Goal: Task Accomplishment & Management: Manage account settings

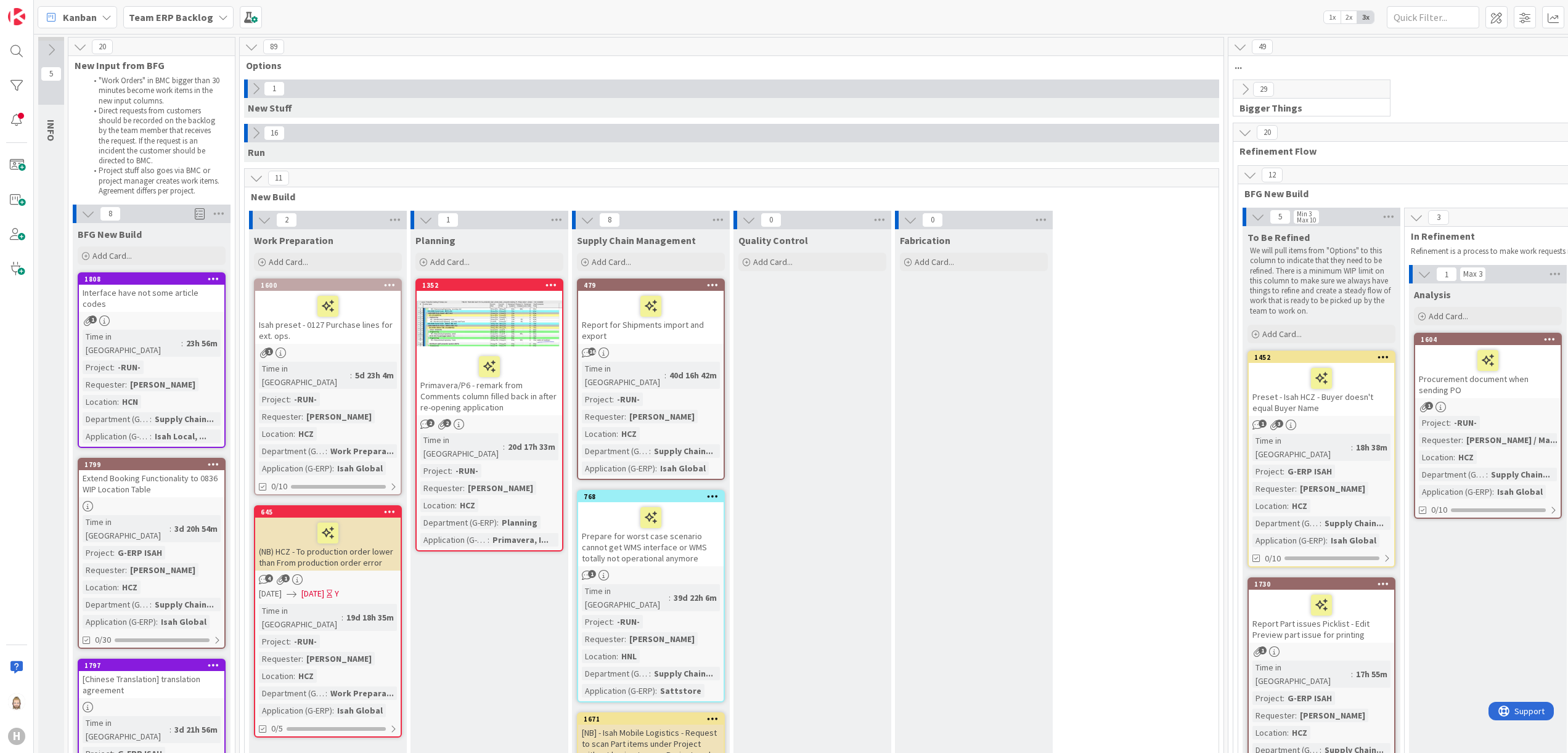
click at [252, 47] on icon at bounding box center [251, 46] width 14 height 14
click at [254, 45] on icon at bounding box center [251, 46] width 14 height 14
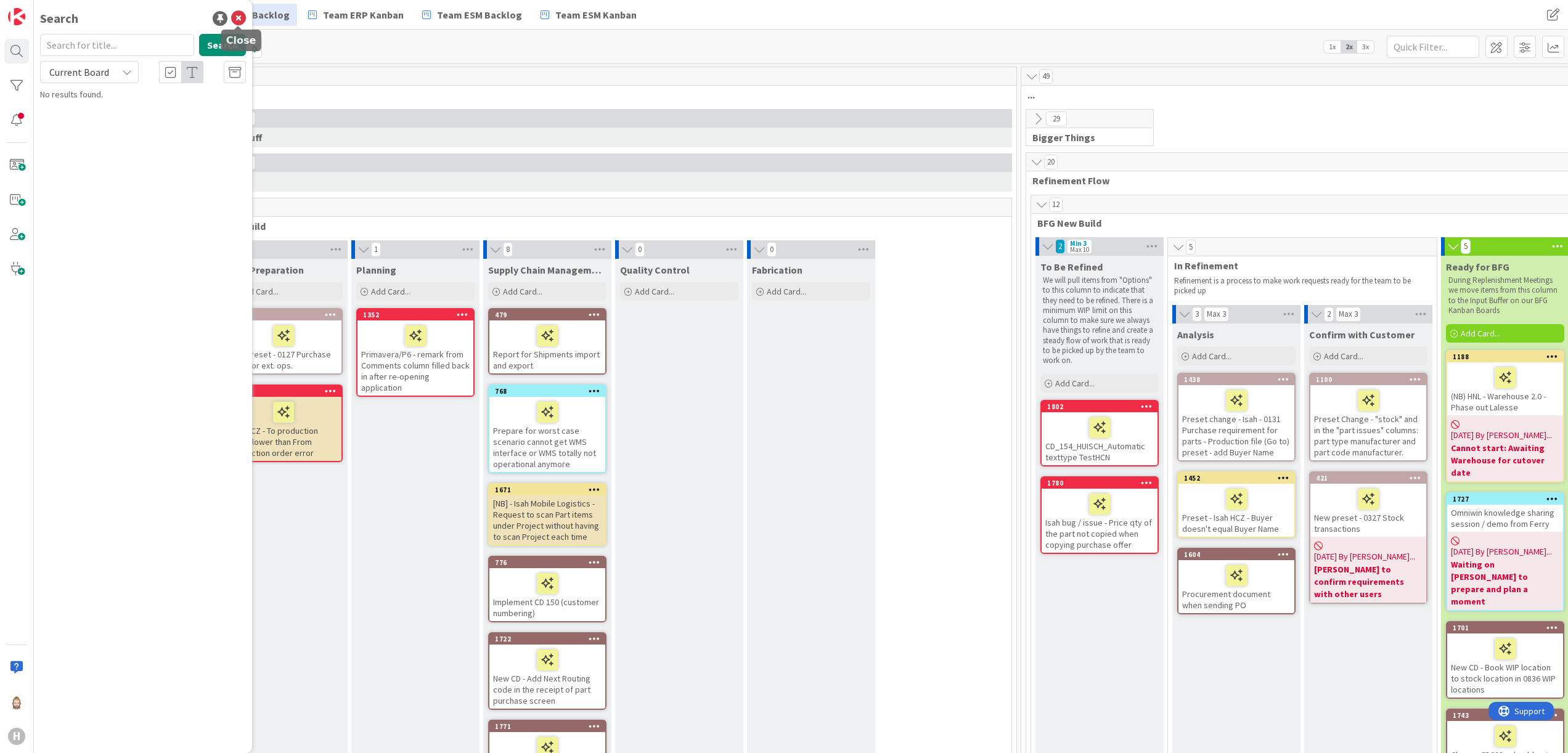
click at [239, 15] on icon at bounding box center [238, 18] width 15 height 15
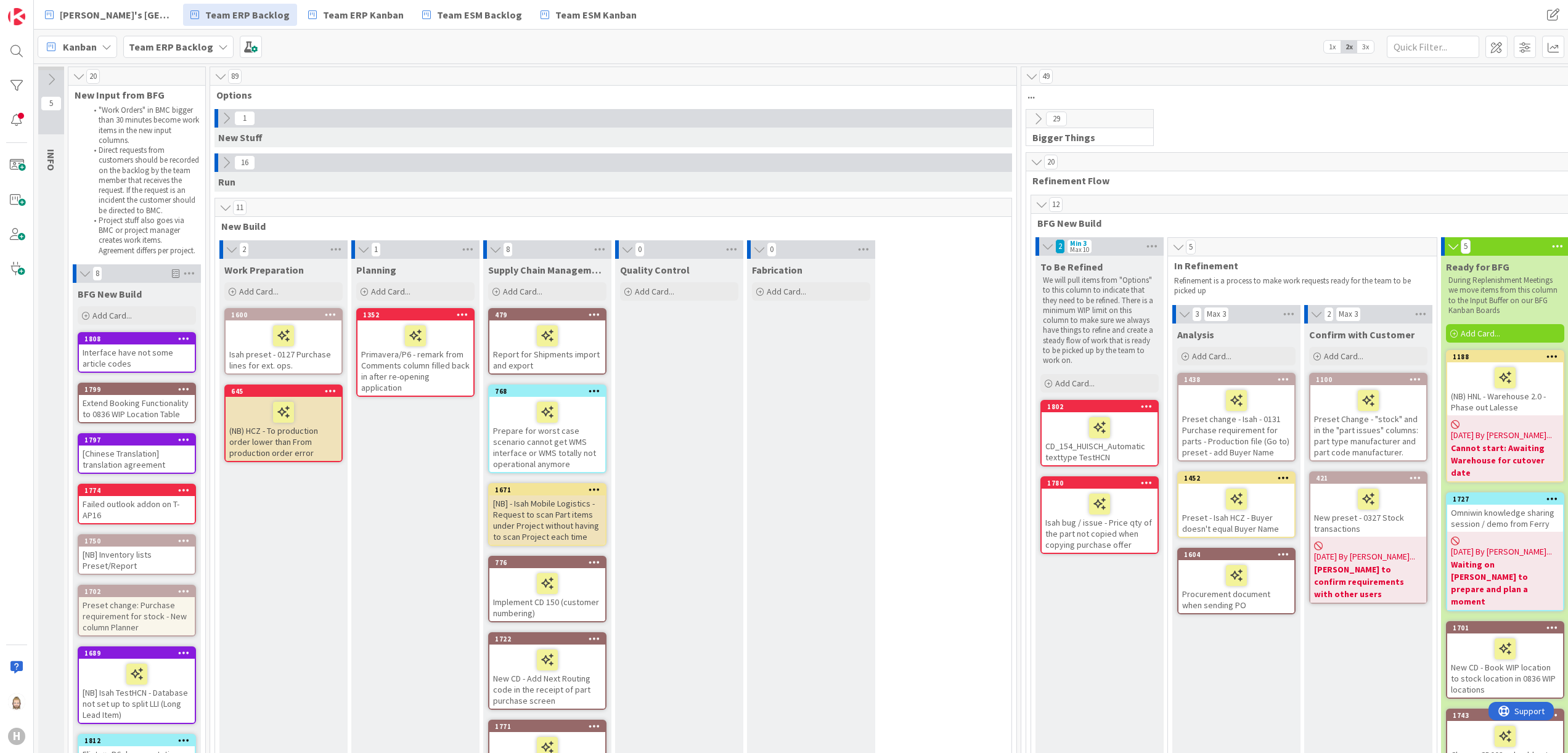
click at [220, 67] on div "89" at bounding box center [613, 76] width 807 height 18
click at [218, 74] on icon at bounding box center [220, 76] width 14 height 13
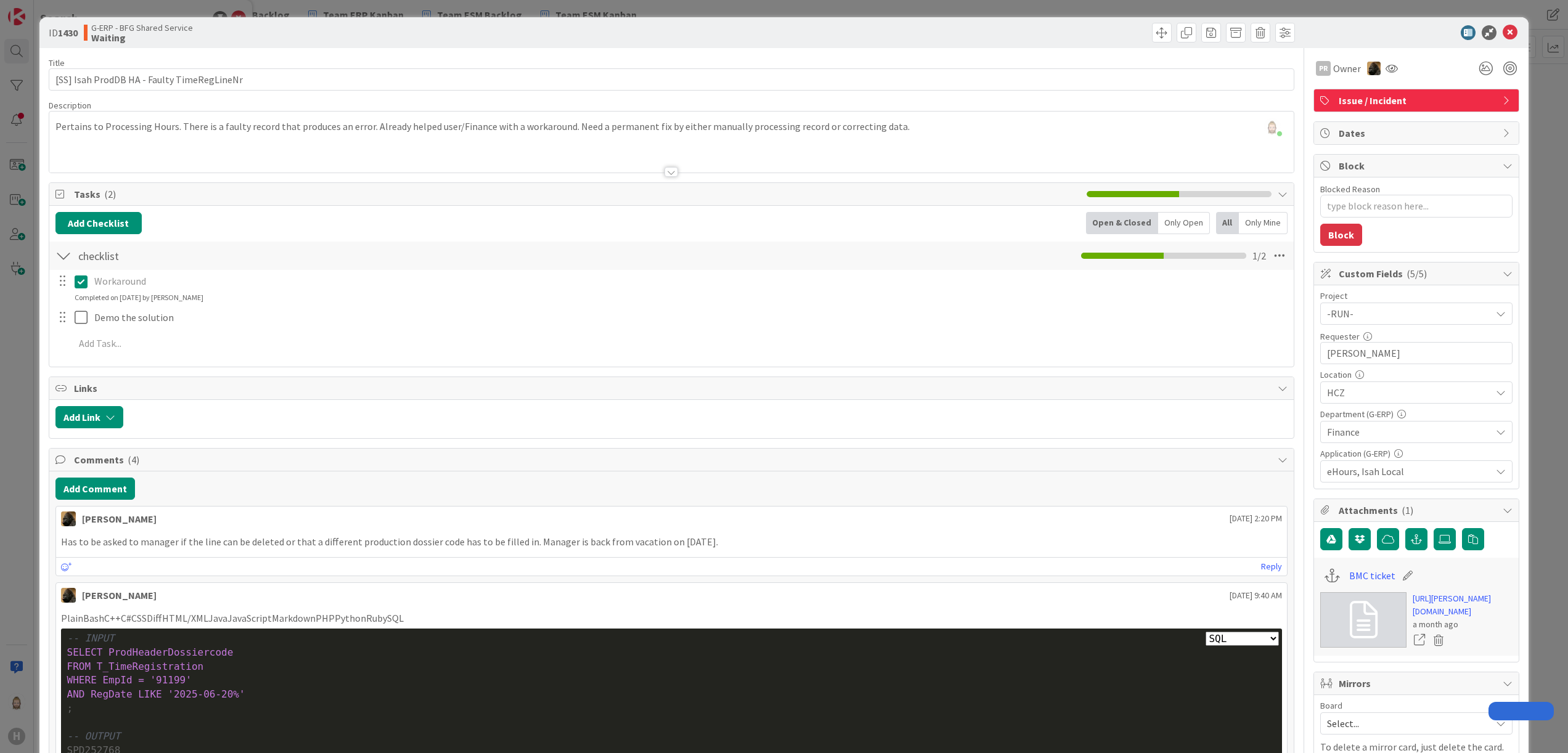
select select "sql"
click at [369, 620] on p "PlainBashC++C#CSSDiffHTML/XMLJavaJavaScriptMarkdownPHPPythonRubySQL" at bounding box center [671, 619] width 1222 height 15
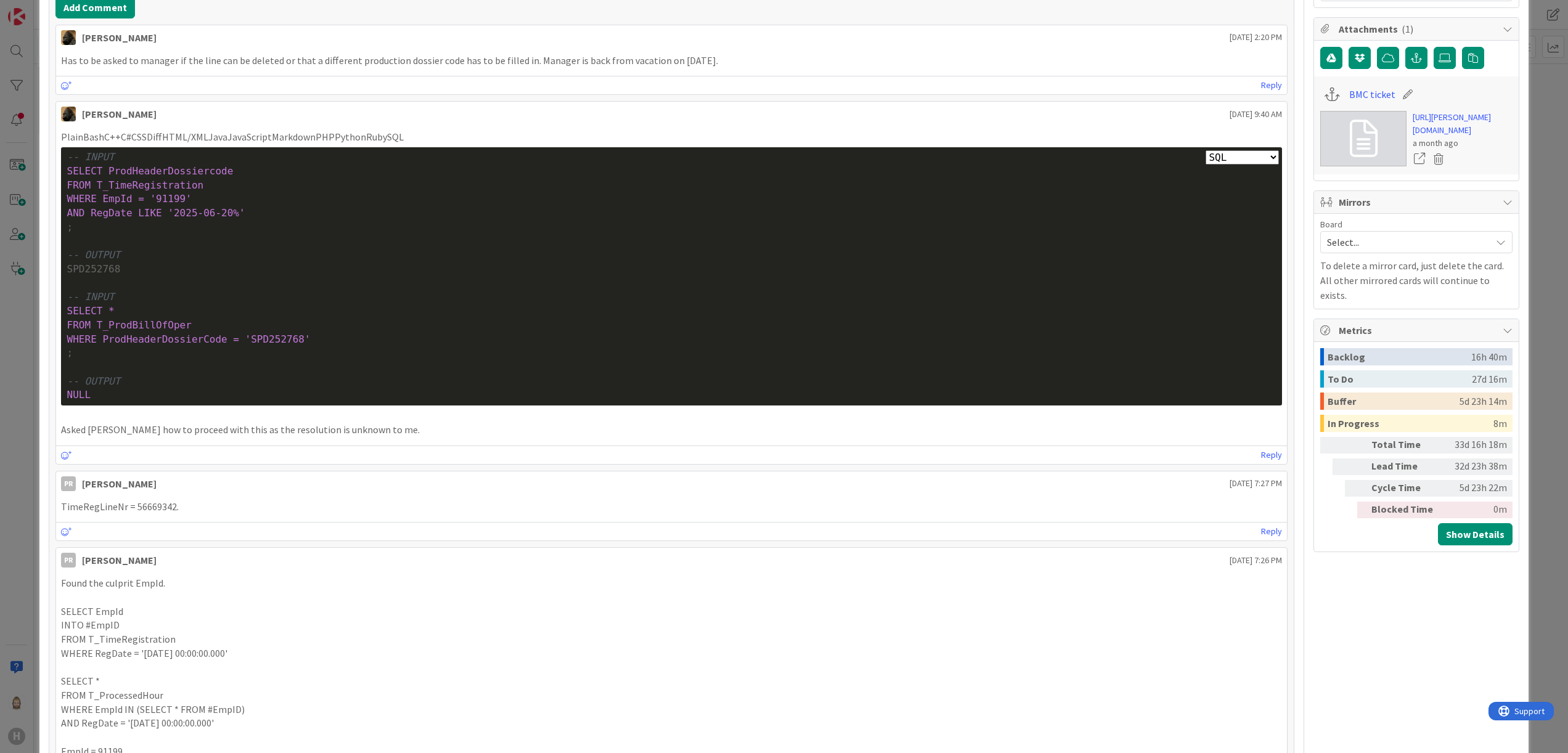
scroll to position [493, 0]
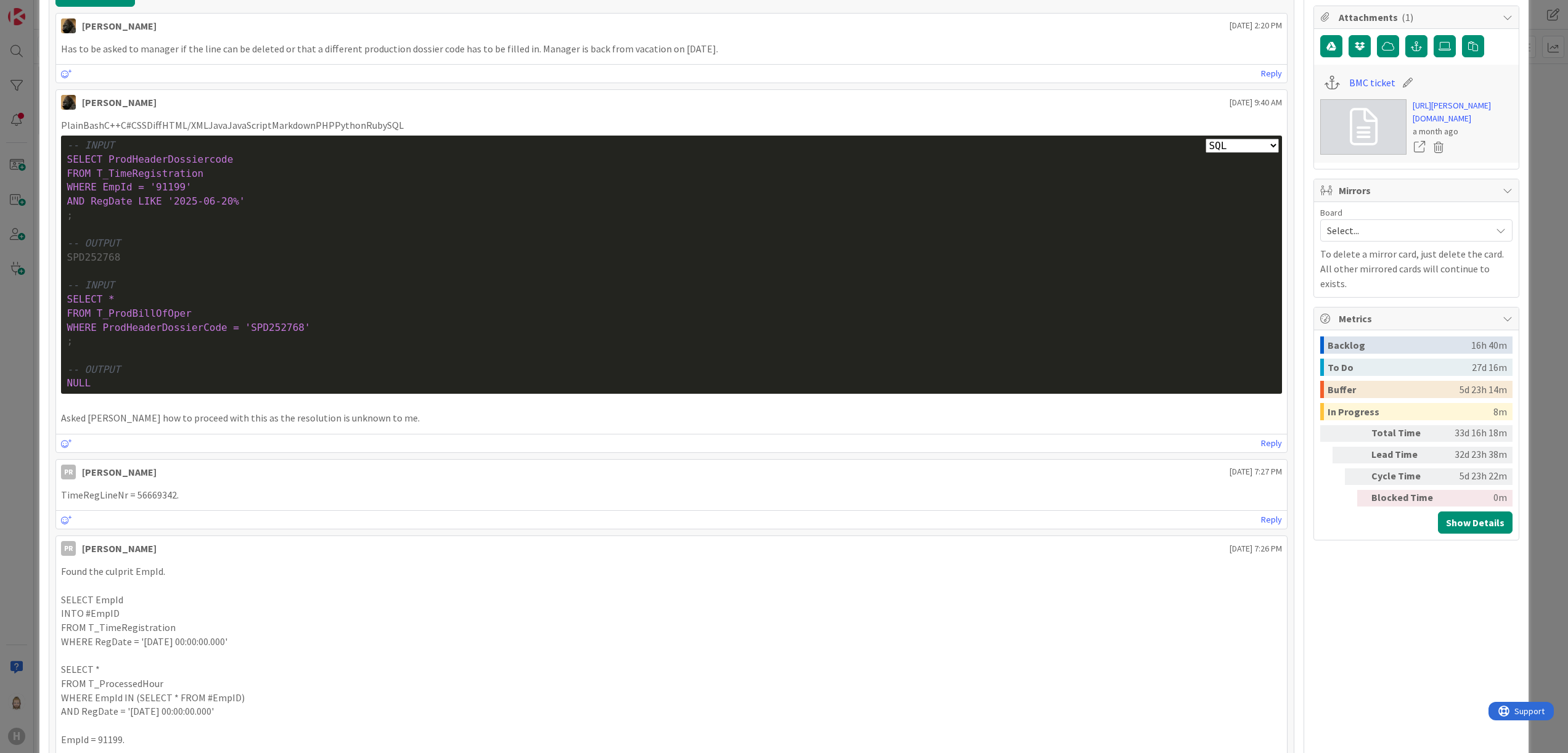
click at [260, 130] on p "PlainBashC++C#CSSDiffHTML/XMLJavaJavaScriptMarkdownPHPPythonRubySQL" at bounding box center [671, 125] width 1222 height 15
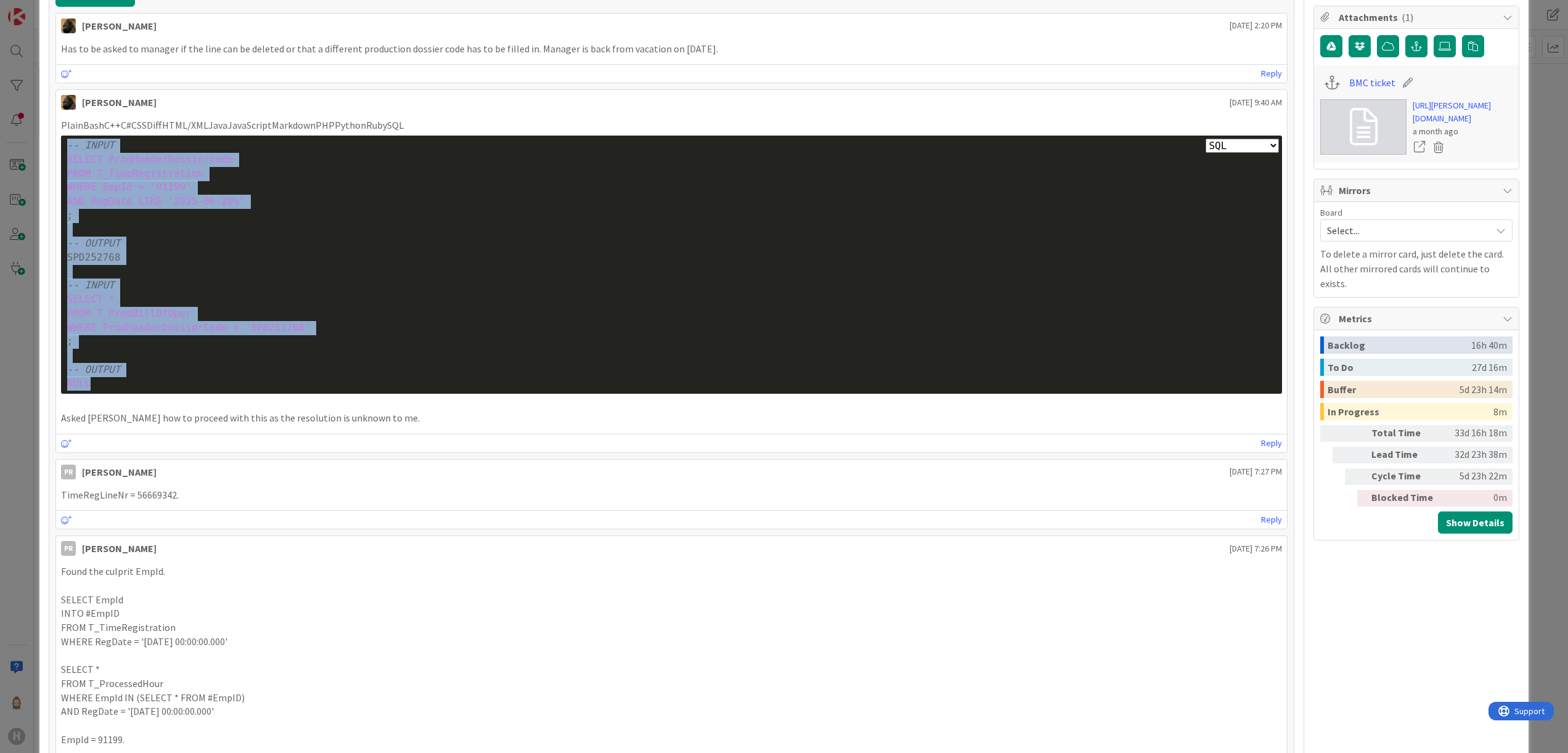
drag, startPoint x: 67, startPoint y: 151, endPoint x: 194, endPoint y: 381, distance: 262.7
click at [194, 381] on div "Plain Bash C++ C# CSS Diff HTML/XML Java JavaScript Markdown PHP Python Ruby SQ…" at bounding box center [671, 264] width 1222 height 258
drag, startPoint x: 194, startPoint y: 381, endPoint x: 104, endPoint y: 190, distance: 211.1
copy div "-- INPUT SELECT ProdHeaderDossiercode FROM T_TimeRegistration WHERE EmpId = '91…"
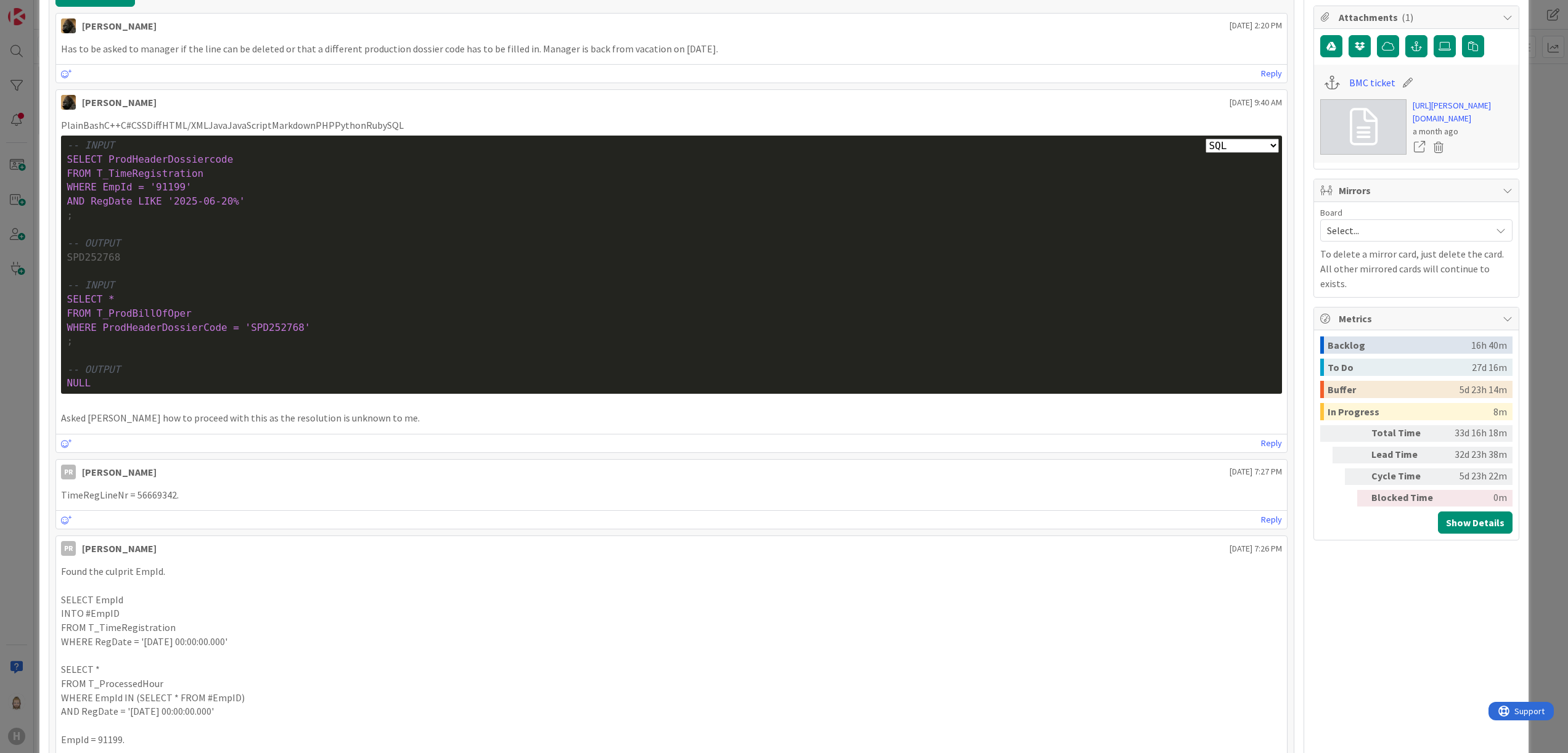
click at [479, 128] on p "PlainBashC++C#CSSDiffHTML/XMLJavaJavaScriptMarkdownPHPPythonRubySQL" at bounding box center [671, 125] width 1222 height 15
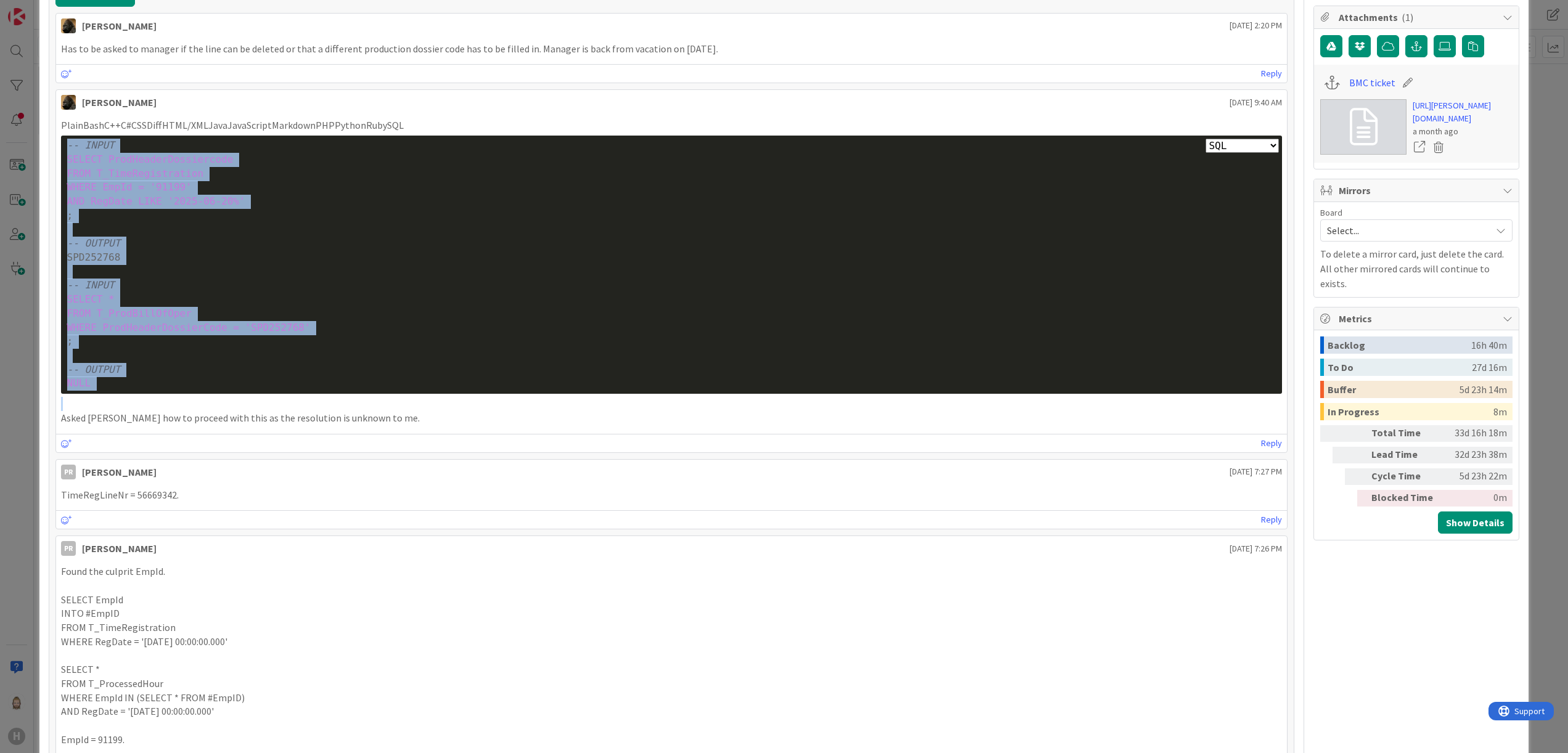
drag, startPoint x: 65, startPoint y: 154, endPoint x: 283, endPoint y: 400, distance: 328.7
click at [283, 400] on div "PlainBashC++C#CSSDiffHTML/XMLJavaJavaScriptMarkdownPHPPythonRubySQL Plain Bash …" at bounding box center [671, 271] width 1222 height 306
drag, startPoint x: 283, startPoint y: 400, endPoint x: 134, endPoint y: 197, distance: 251.8
copy div "-- INPUT SELECT ProdHeaderDossiercode FROM T_TimeRegistration WHERE EmpId = '91…"
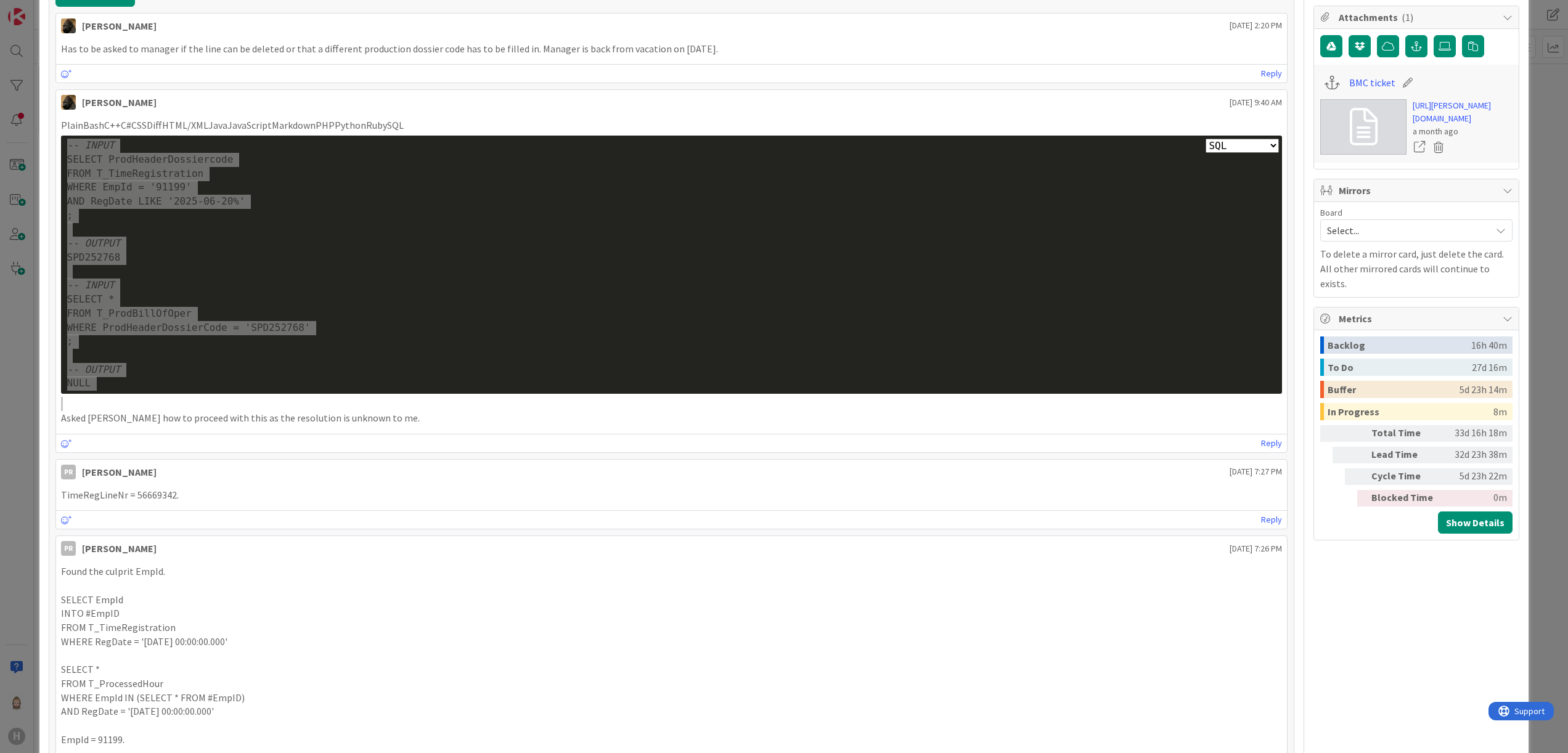
type textarea "x"
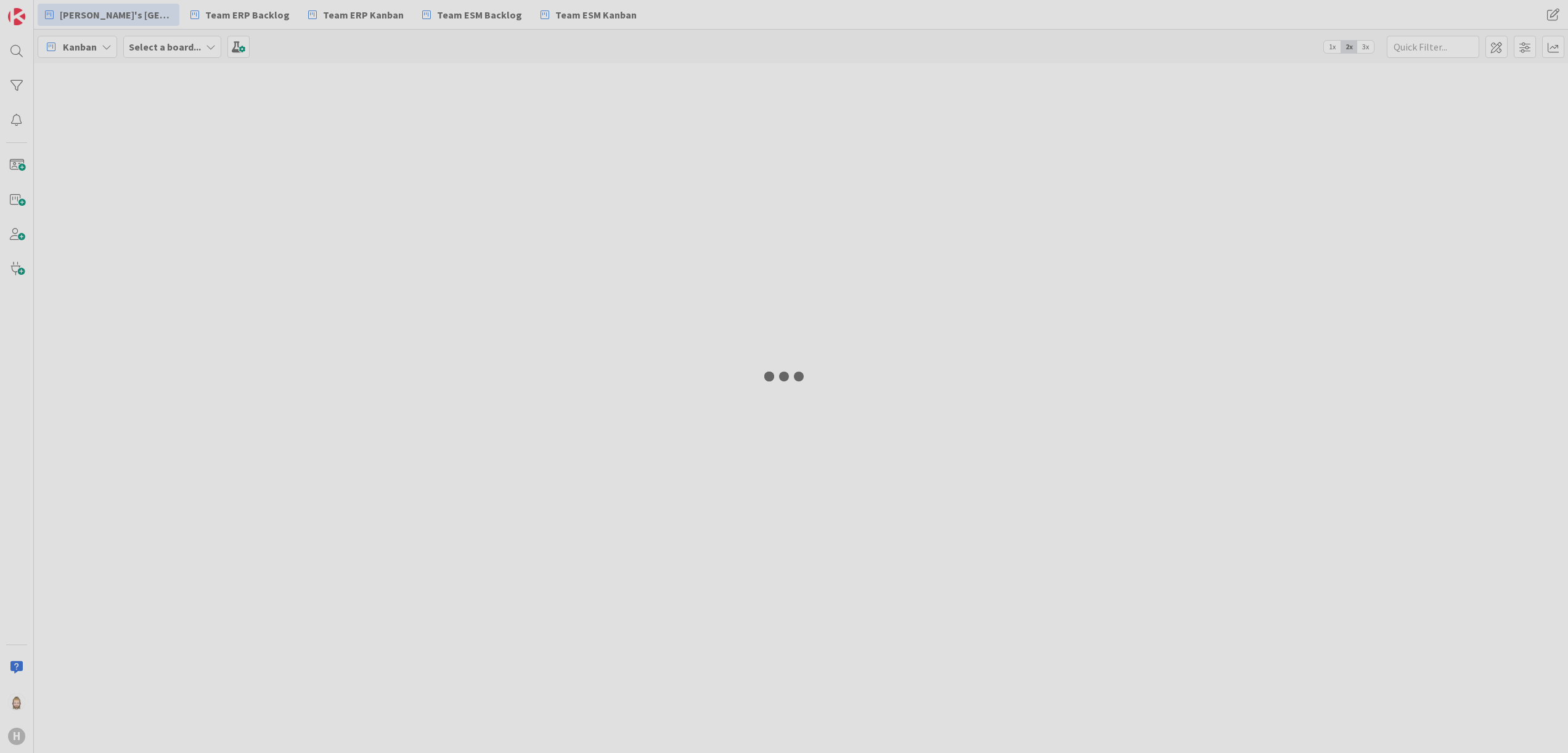
type input "1430"
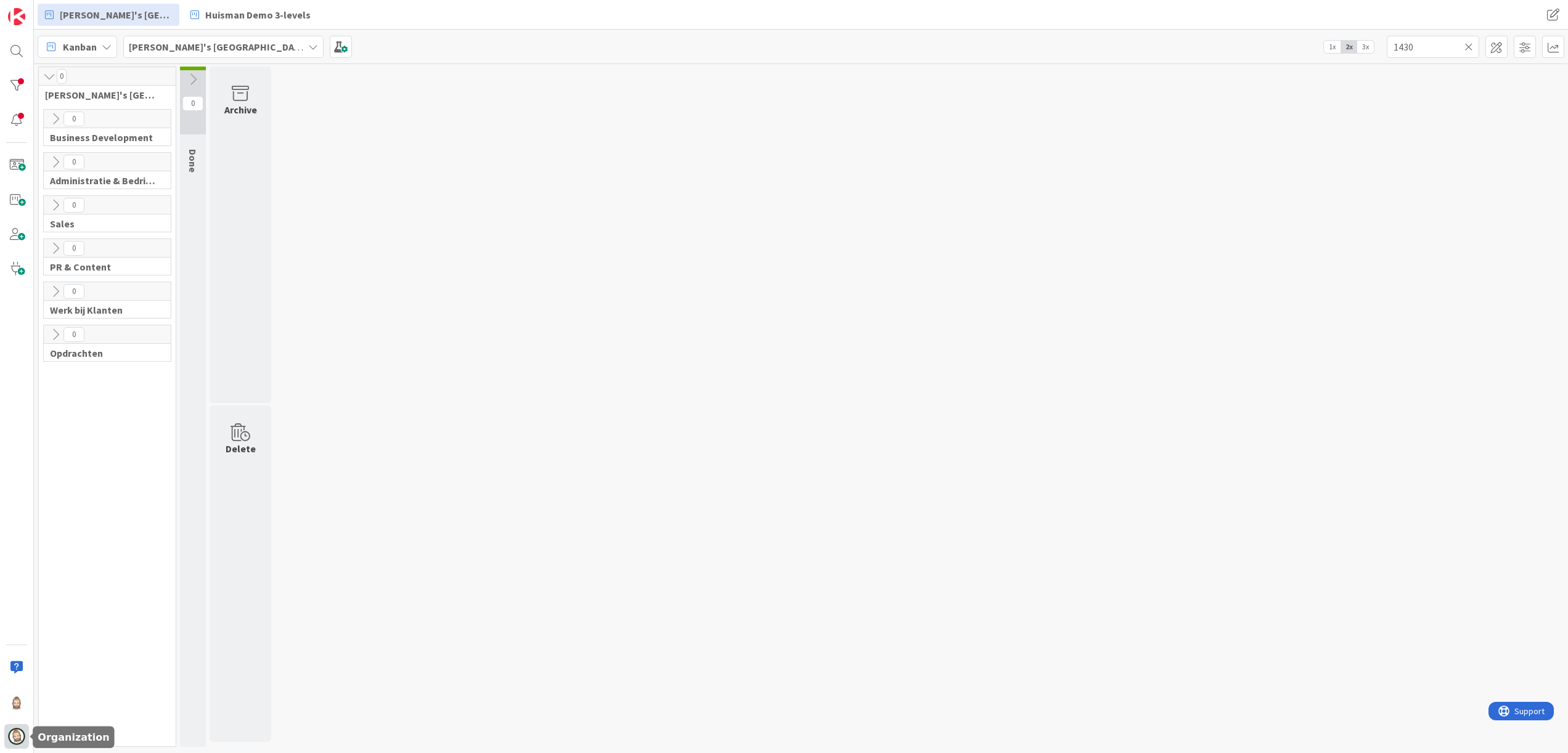
click at [15, 731] on img at bounding box center [16, 736] width 17 height 17
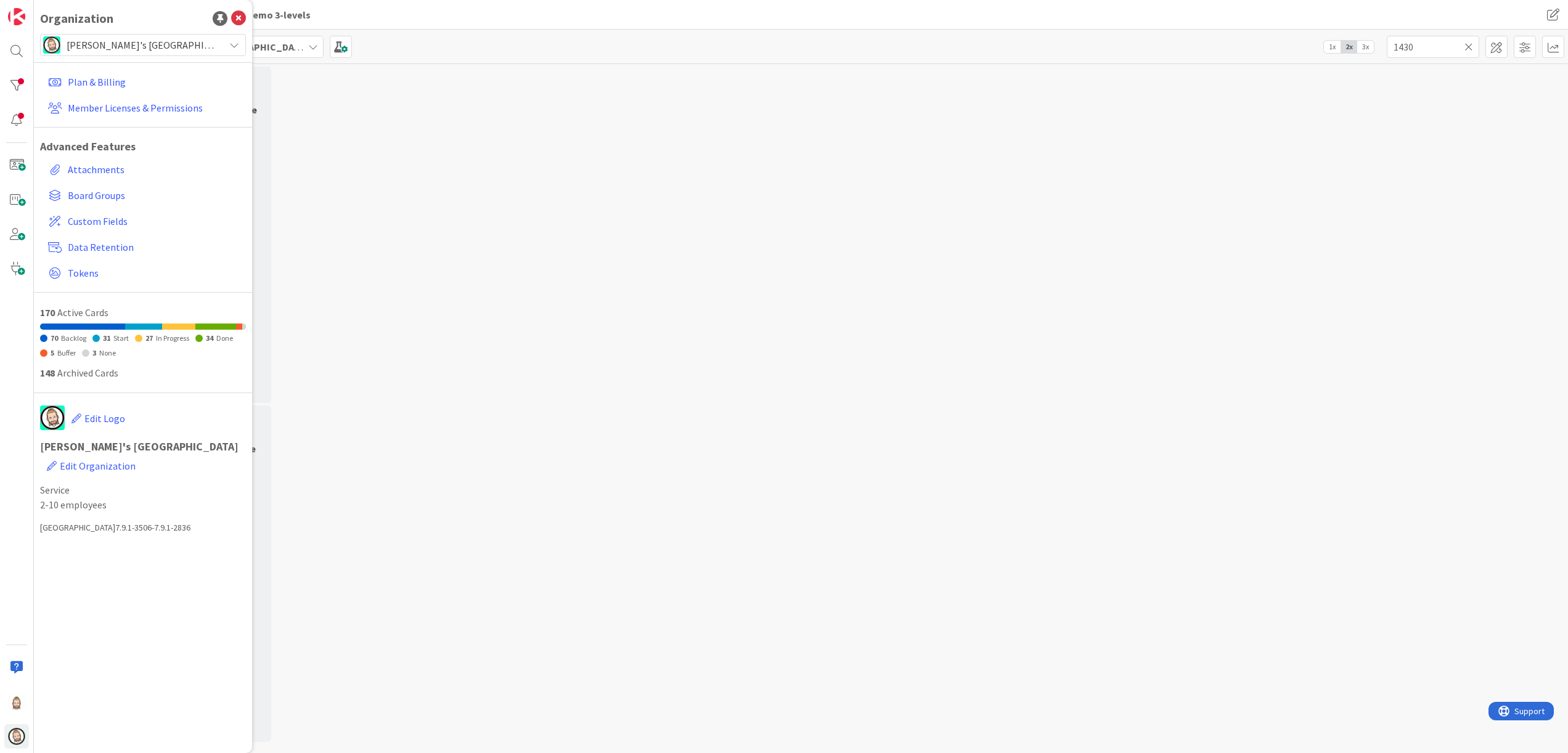
click at [204, 55] on div "[PERSON_NAME]'s [GEOGRAPHIC_DATA]" at bounding box center [143, 45] width 206 height 22
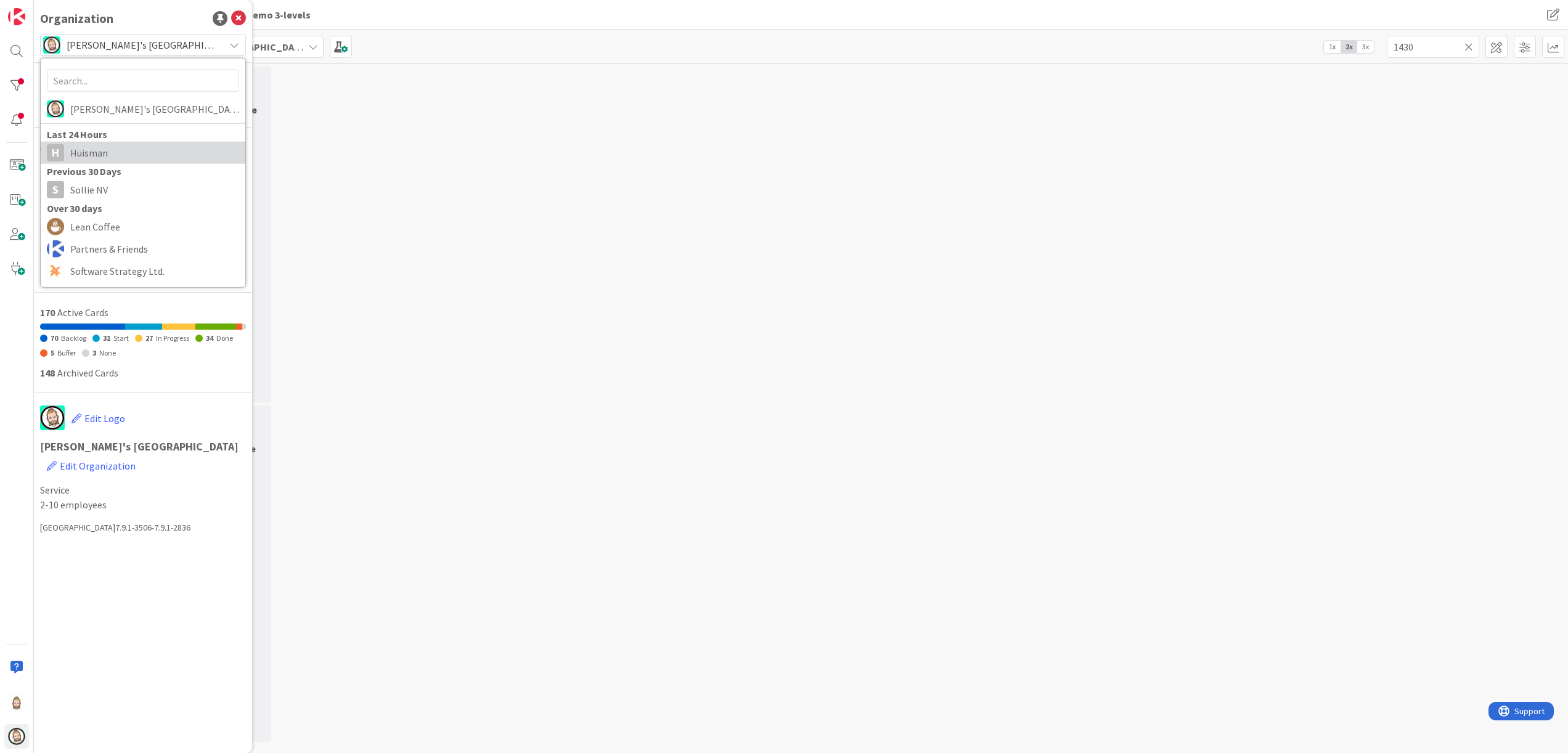
click at [149, 149] on span "Huisman" at bounding box center [154, 153] width 169 height 18
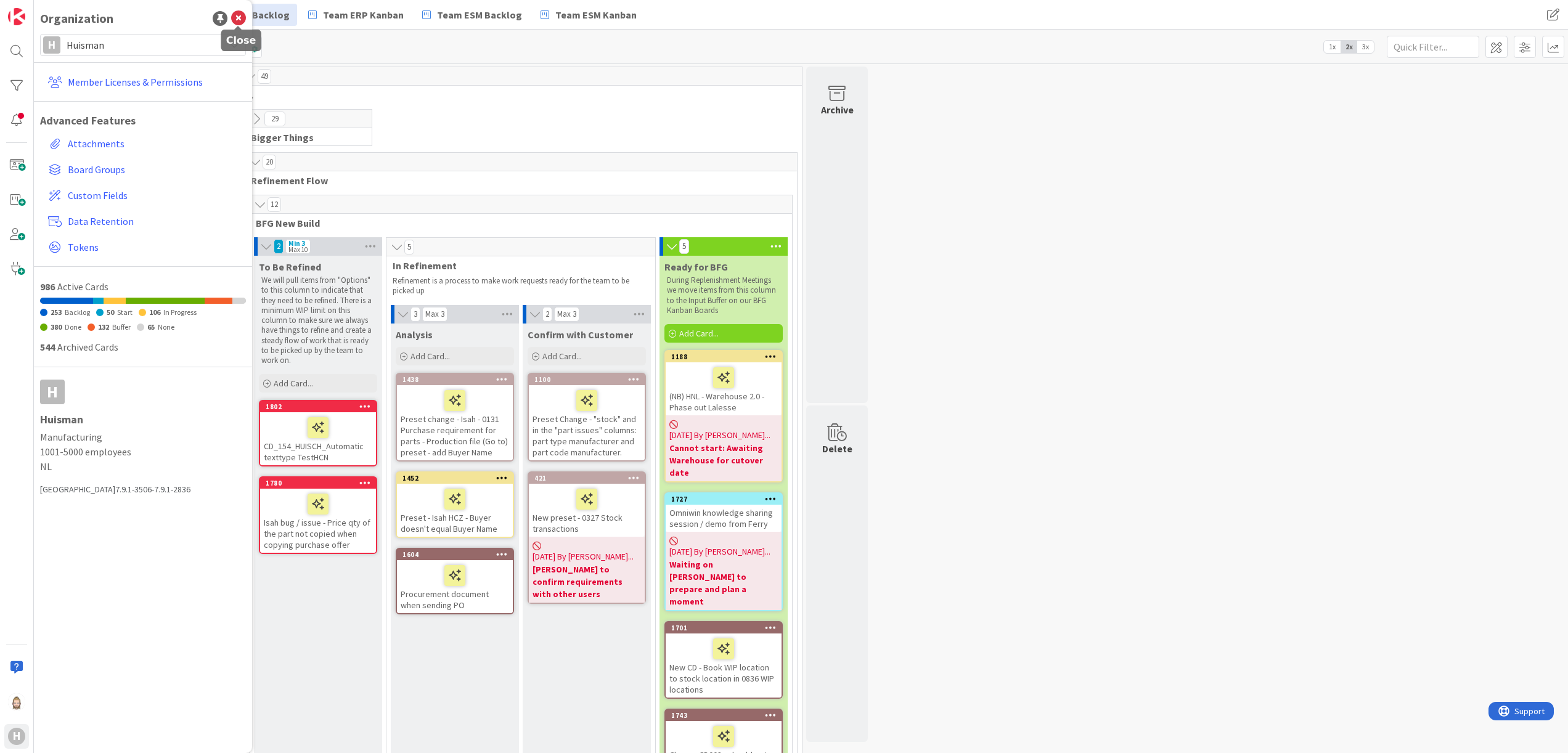
click at [243, 20] on icon at bounding box center [238, 18] width 15 height 15
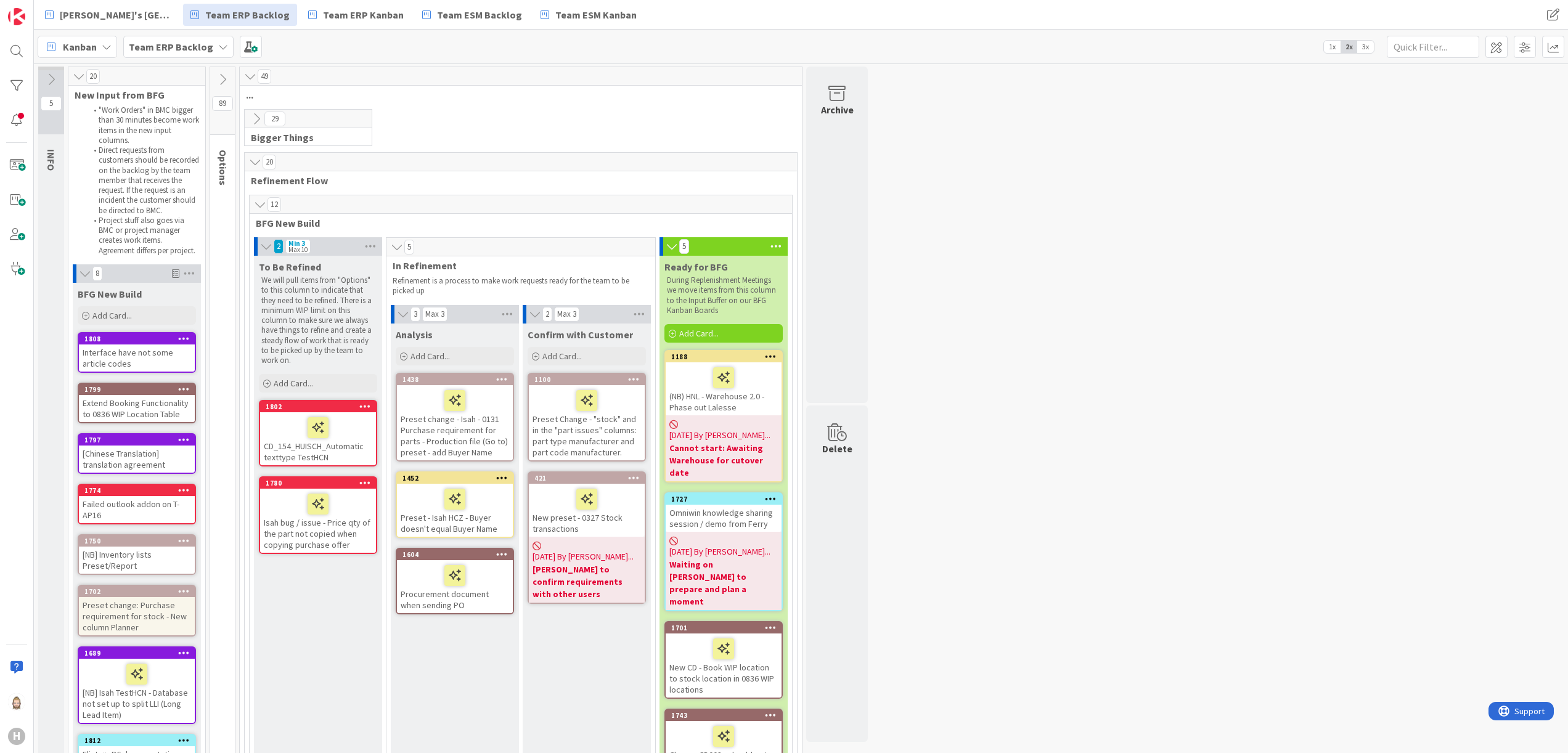
click at [207, 43] on b "Team ERP Backlog" at bounding box center [171, 47] width 84 height 13
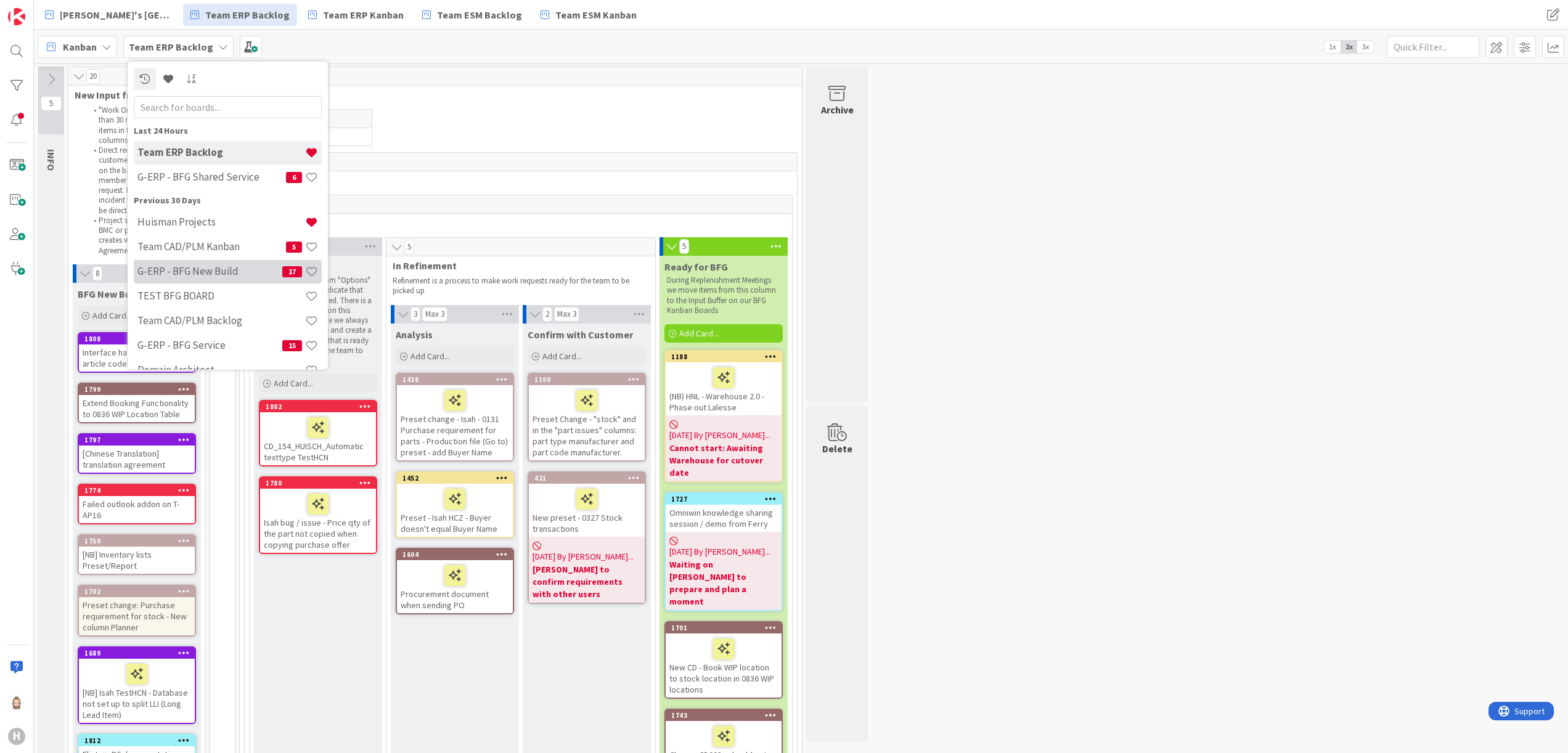
click at [216, 260] on div "G-ERP - BFG New Build 17" at bounding box center [227, 272] width 188 height 24
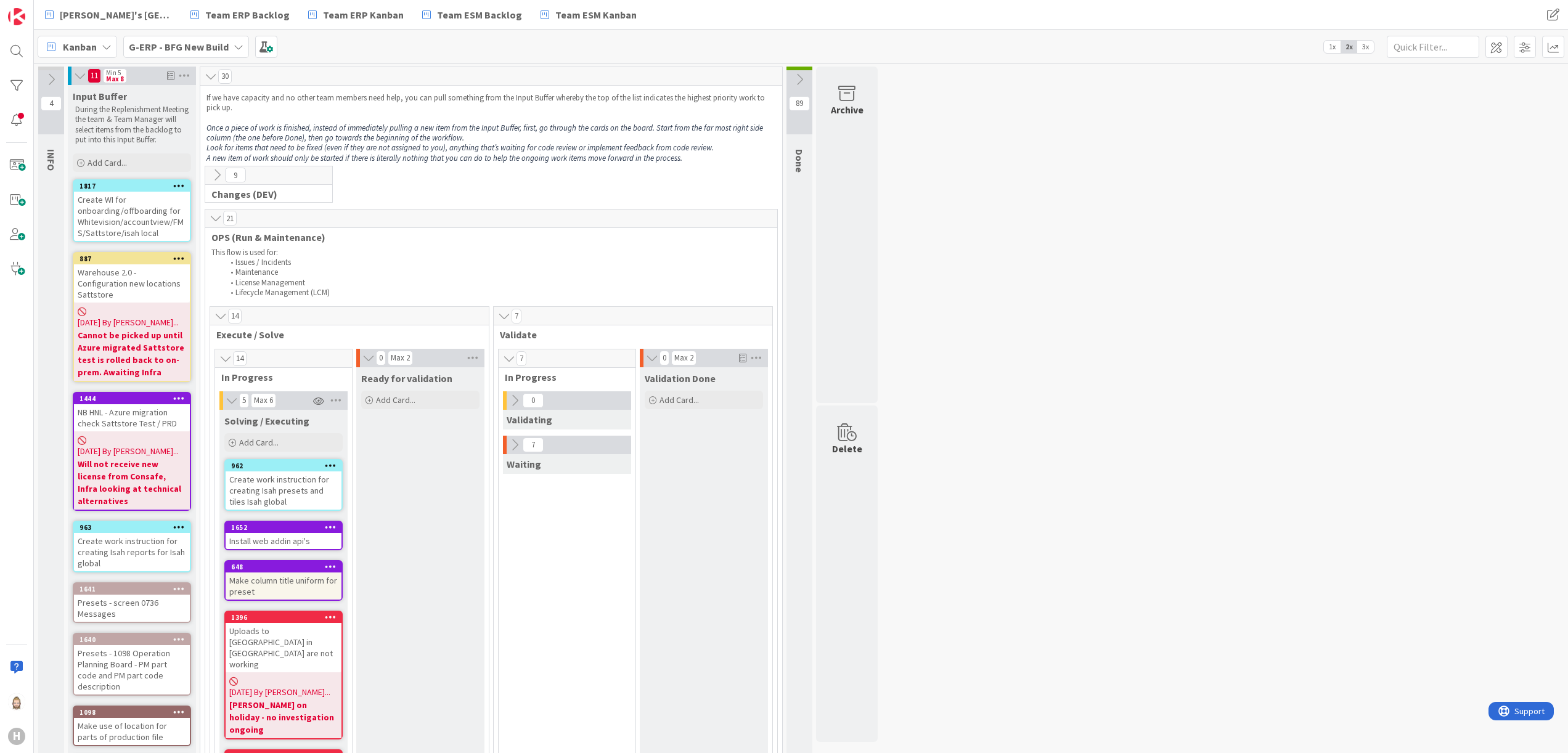
click at [213, 213] on icon at bounding box center [215, 218] width 14 height 13
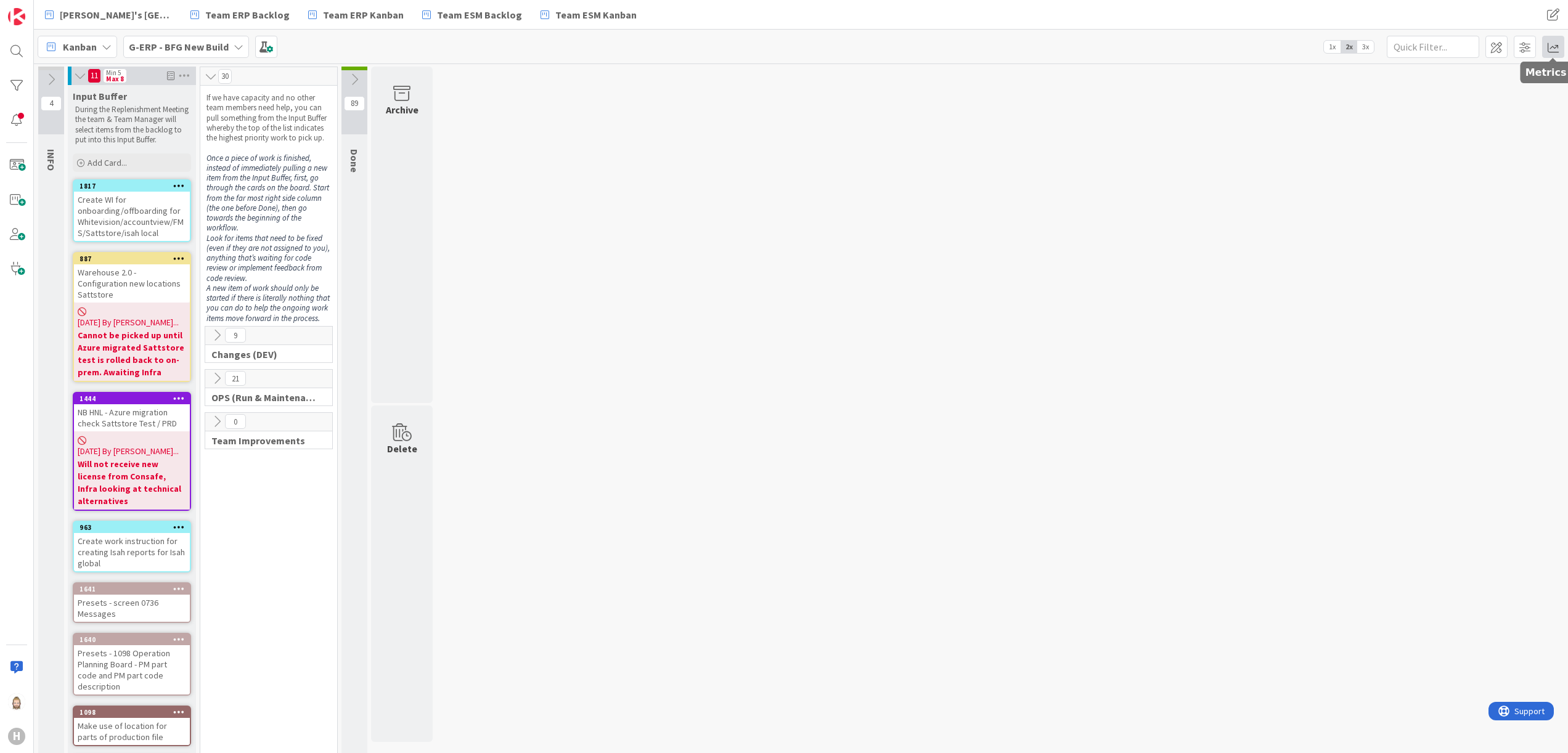
click at [1553, 47] on span at bounding box center [1553, 46] width 22 height 22
click at [1453, 247] on div "Throughput" at bounding box center [1454, 250] width 111 height 13
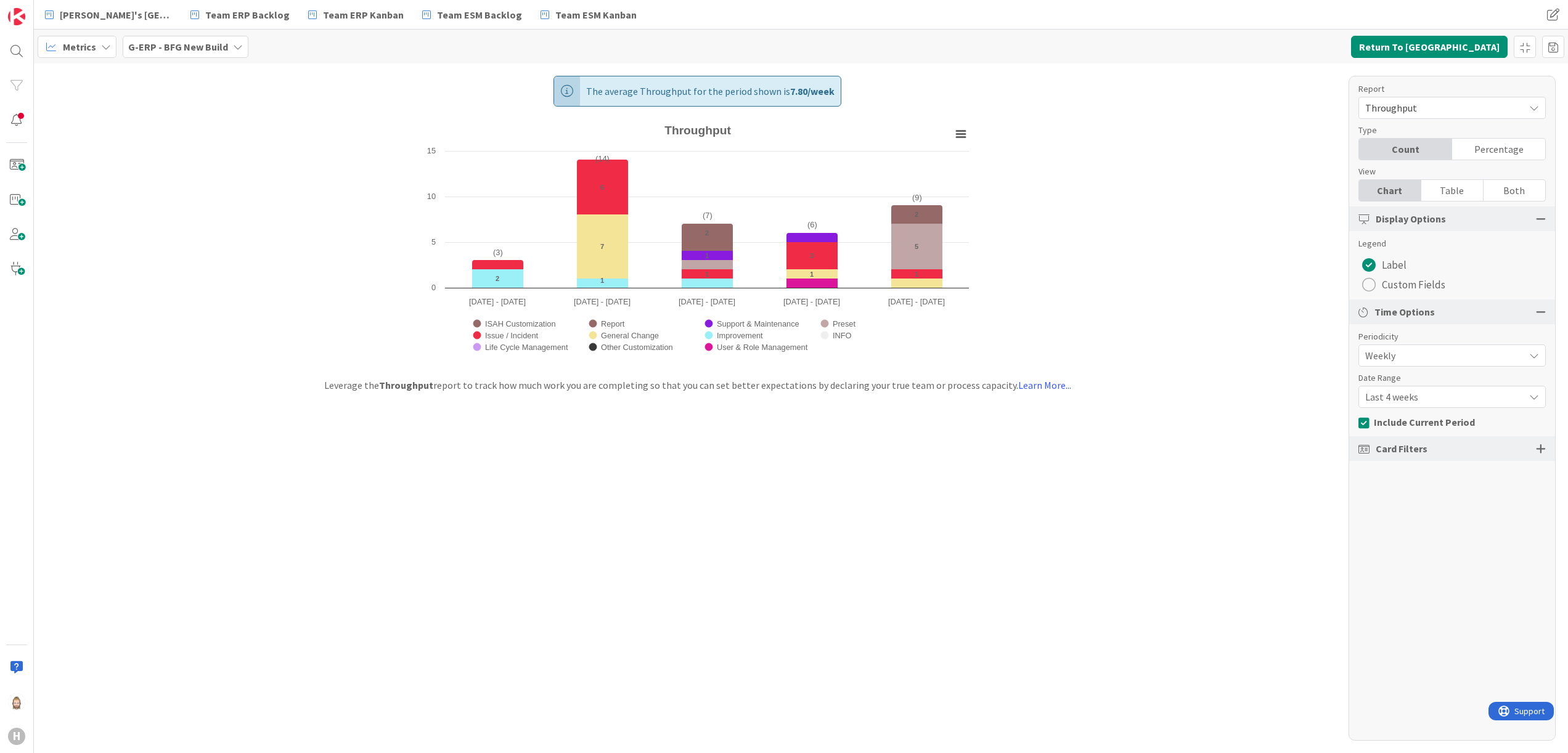
click at [1461, 107] on span "Throughput" at bounding box center [1442, 107] width 153 height 17
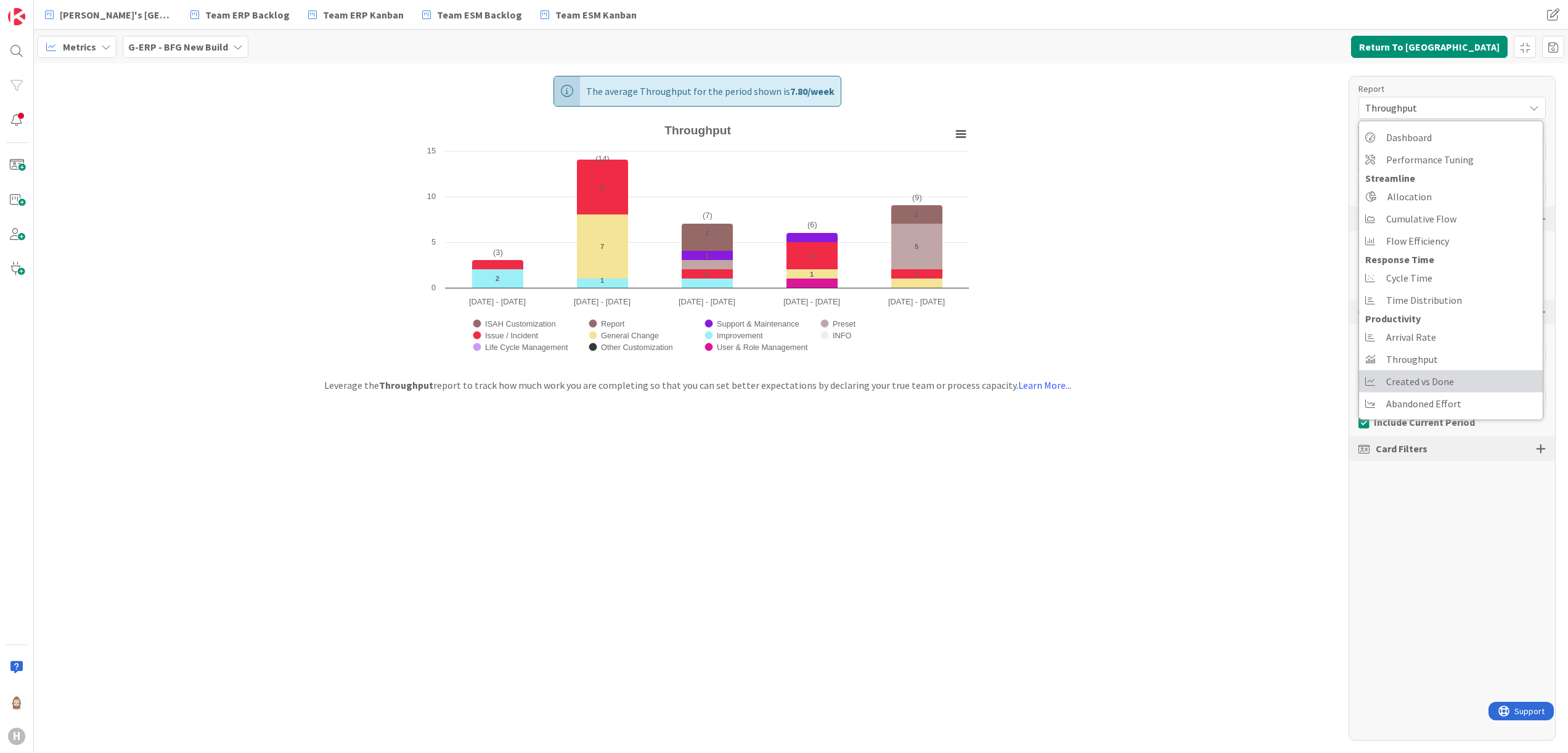
click at [1443, 382] on span "Created vs Done" at bounding box center [1420, 381] width 68 height 18
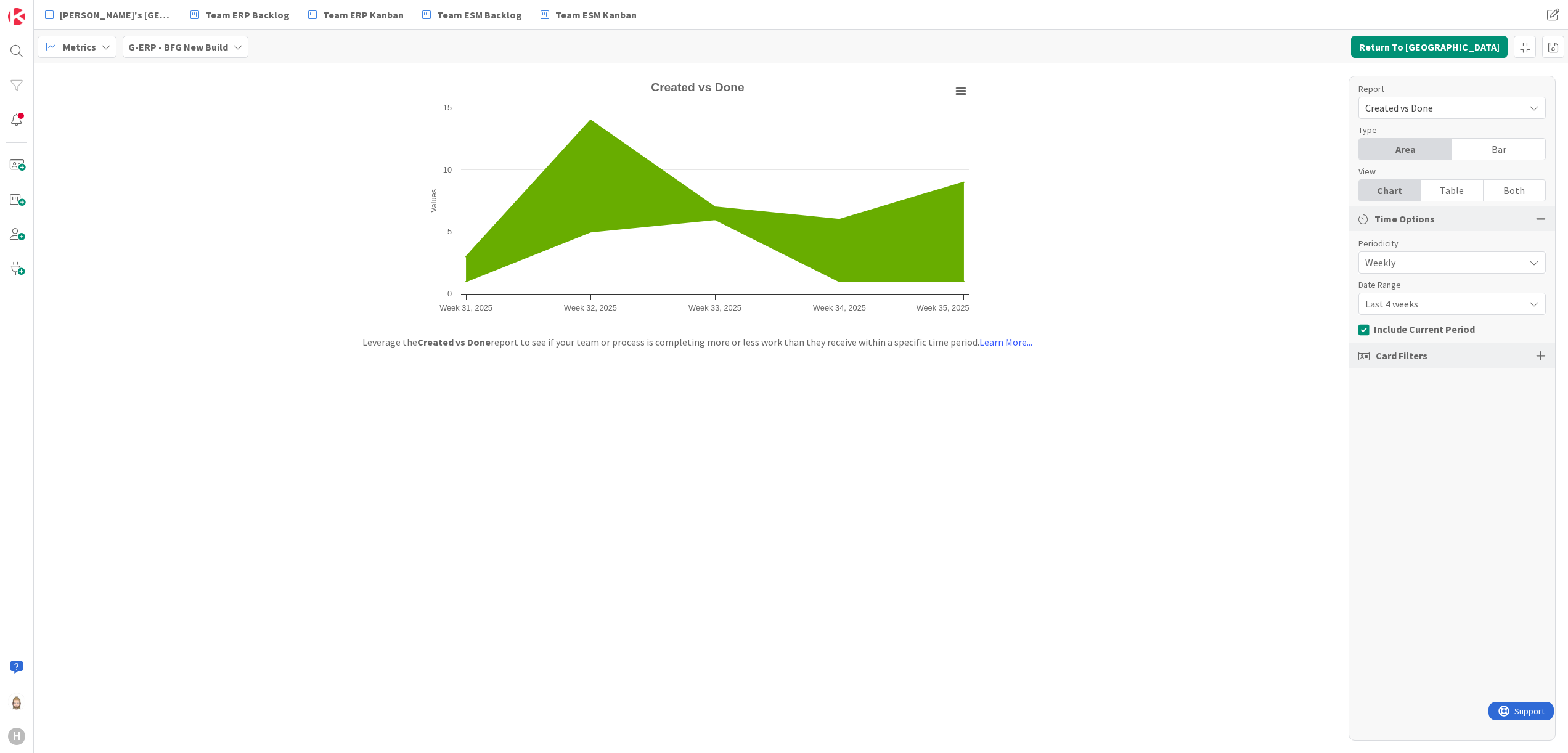
click at [1409, 101] on span "Created vs Done" at bounding box center [1442, 107] width 153 height 17
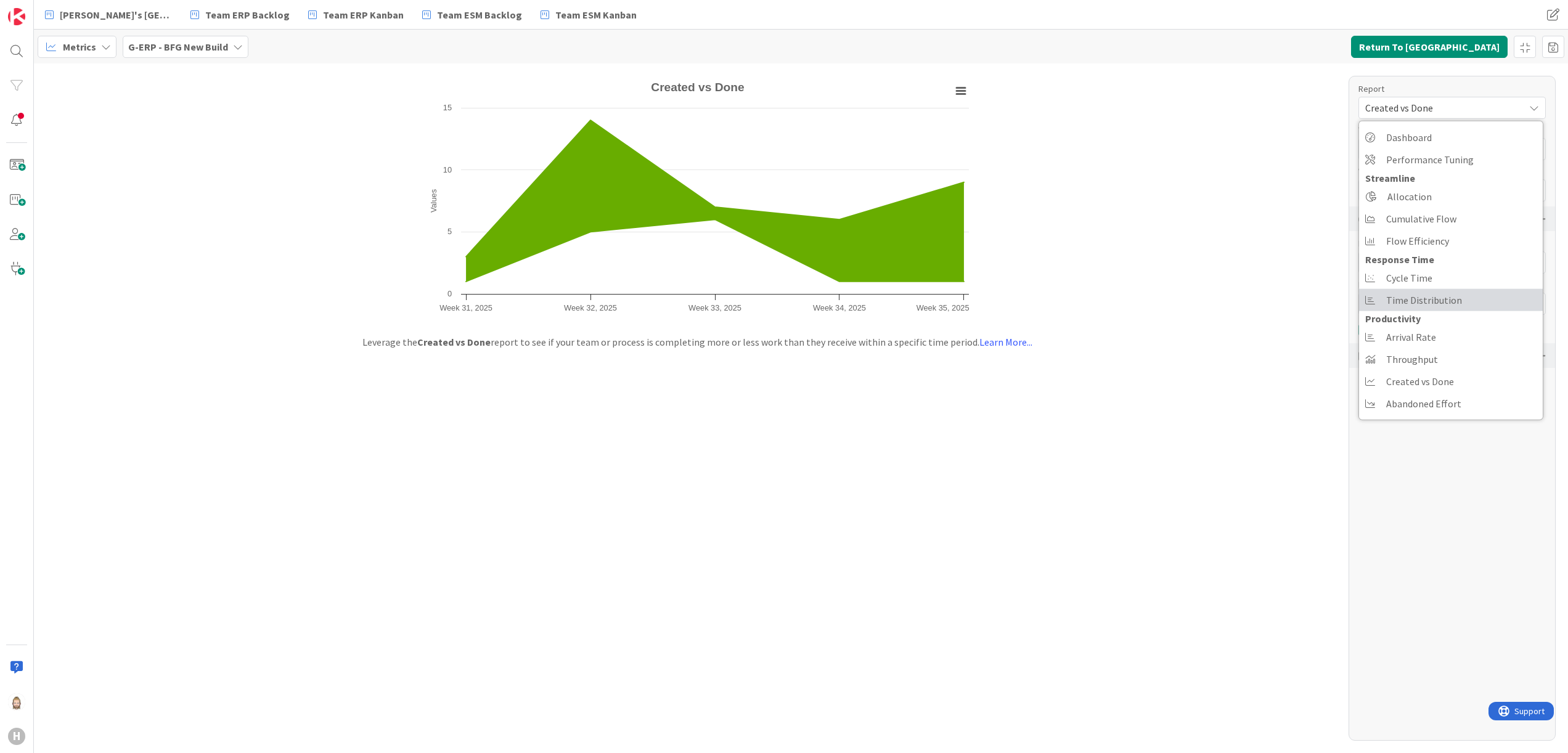
click at [1456, 296] on span "Time Distribution" at bounding box center [1424, 300] width 75 height 18
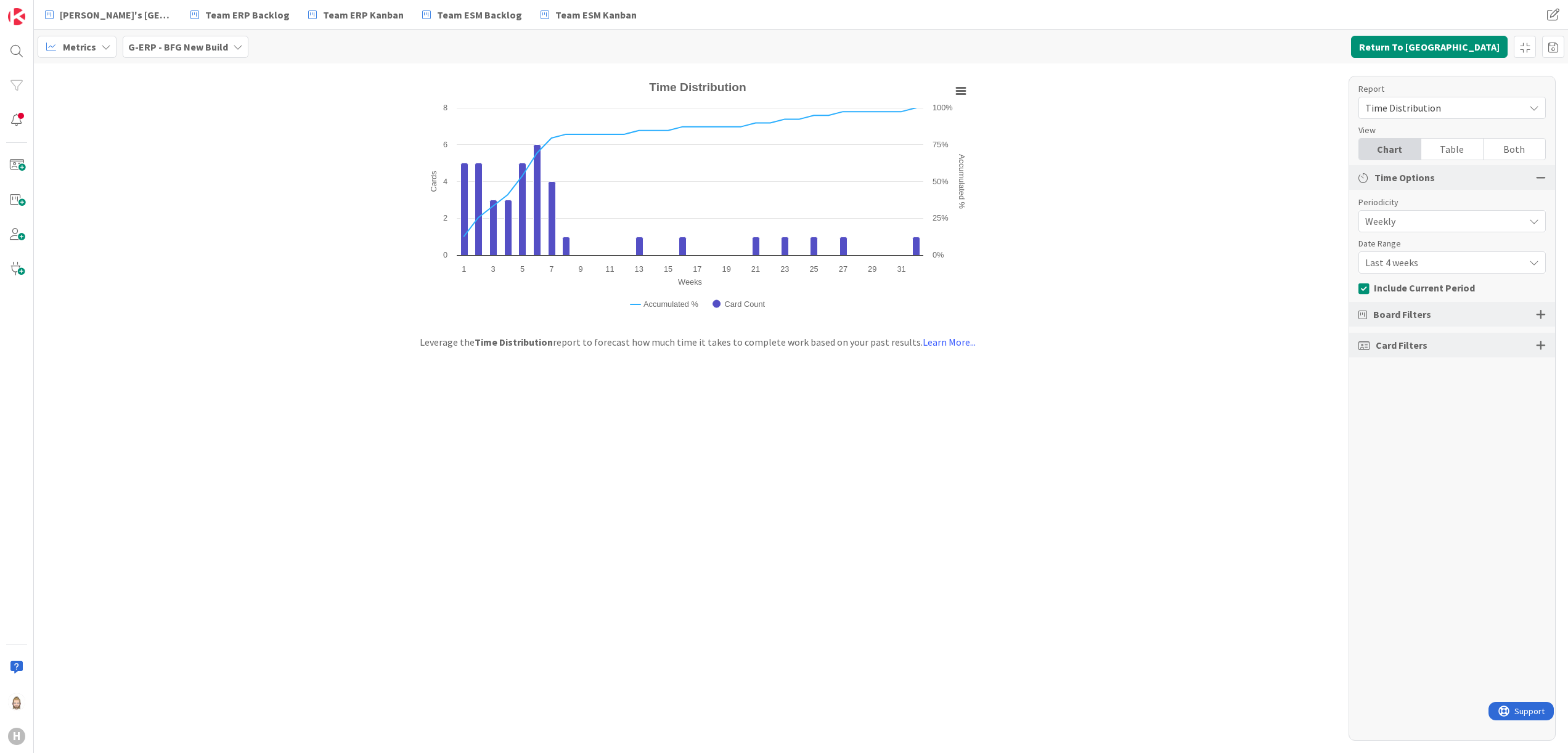
click at [1542, 344] on div at bounding box center [1541, 345] width 10 height 11
click at [1461, 428] on div "All (11/11)" at bounding box center [1452, 431] width 186 height 22
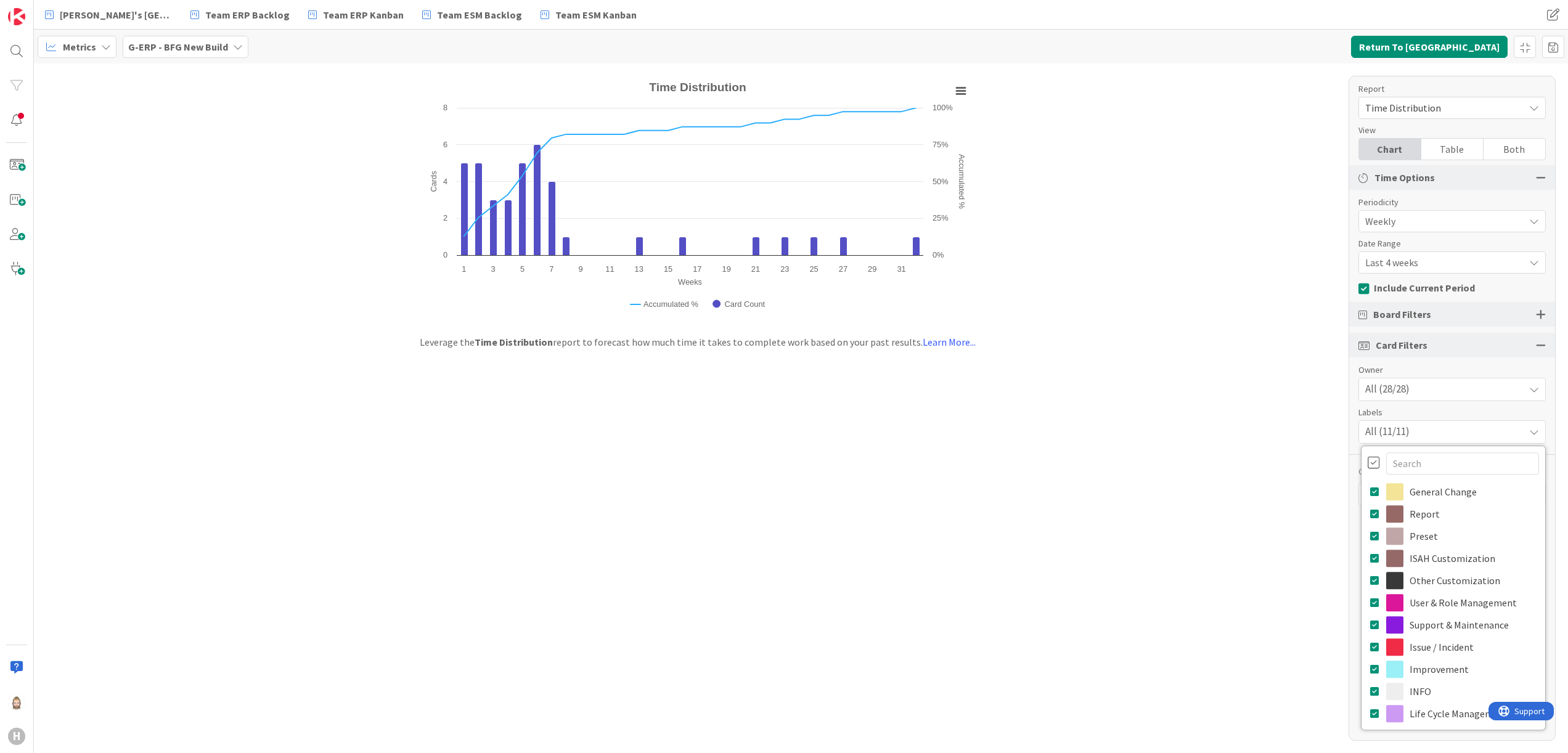
click at [1378, 460] on div at bounding box center [1374, 462] width 13 height 14
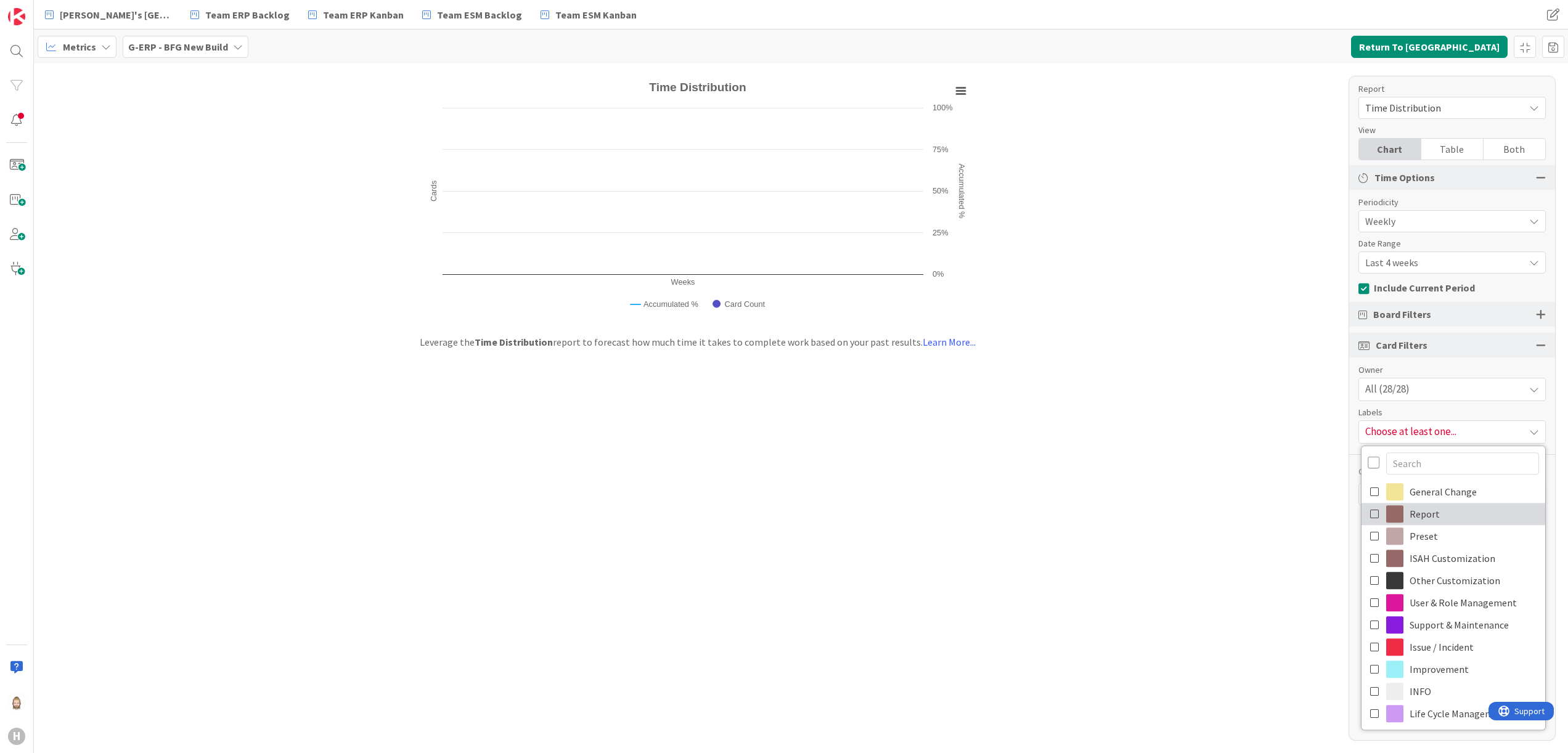
click at [1371, 511] on icon at bounding box center [1375, 514] width 10 height 18
click at [1372, 534] on icon at bounding box center [1375, 536] width 10 height 18
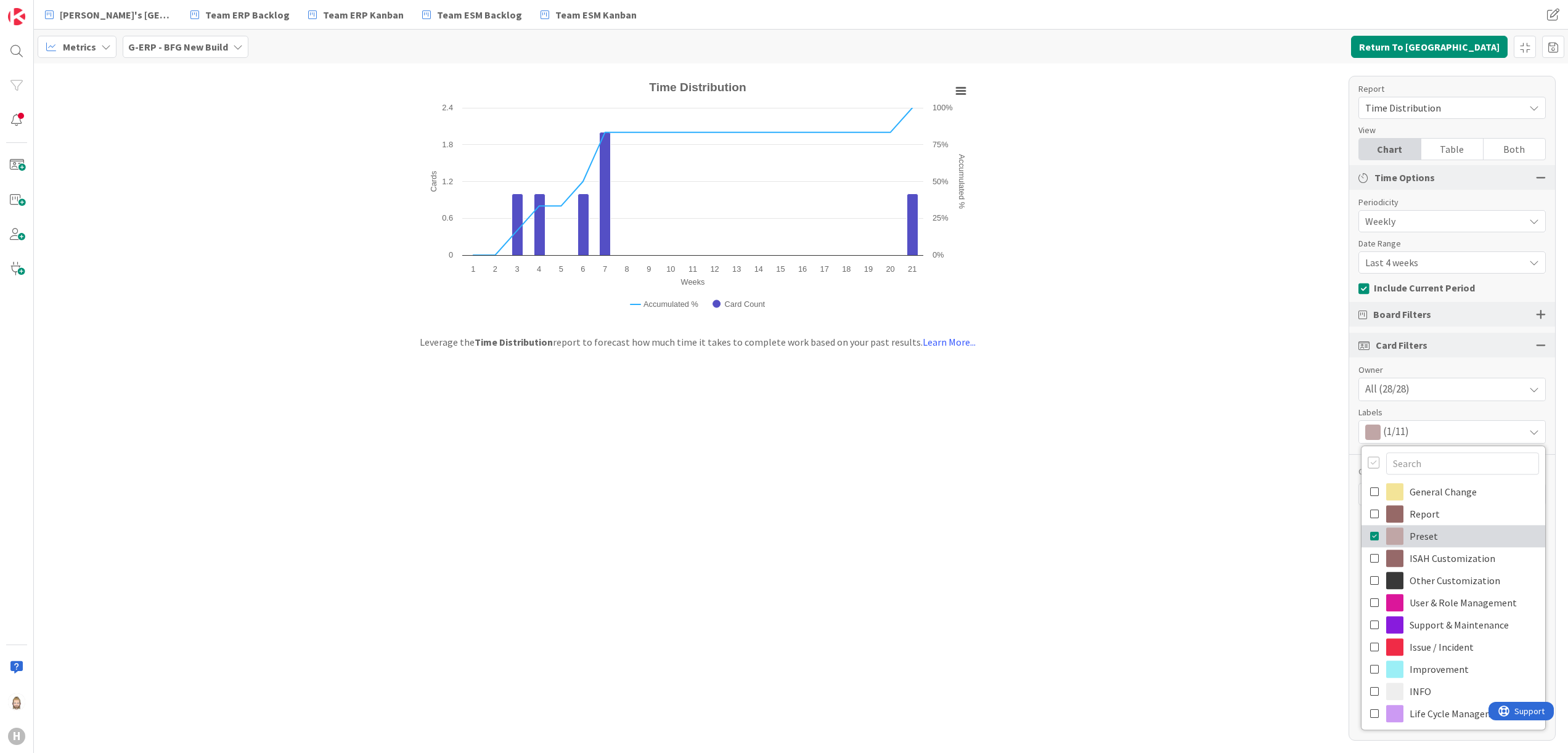
click at [1372, 534] on icon at bounding box center [1375, 536] width 10 height 18
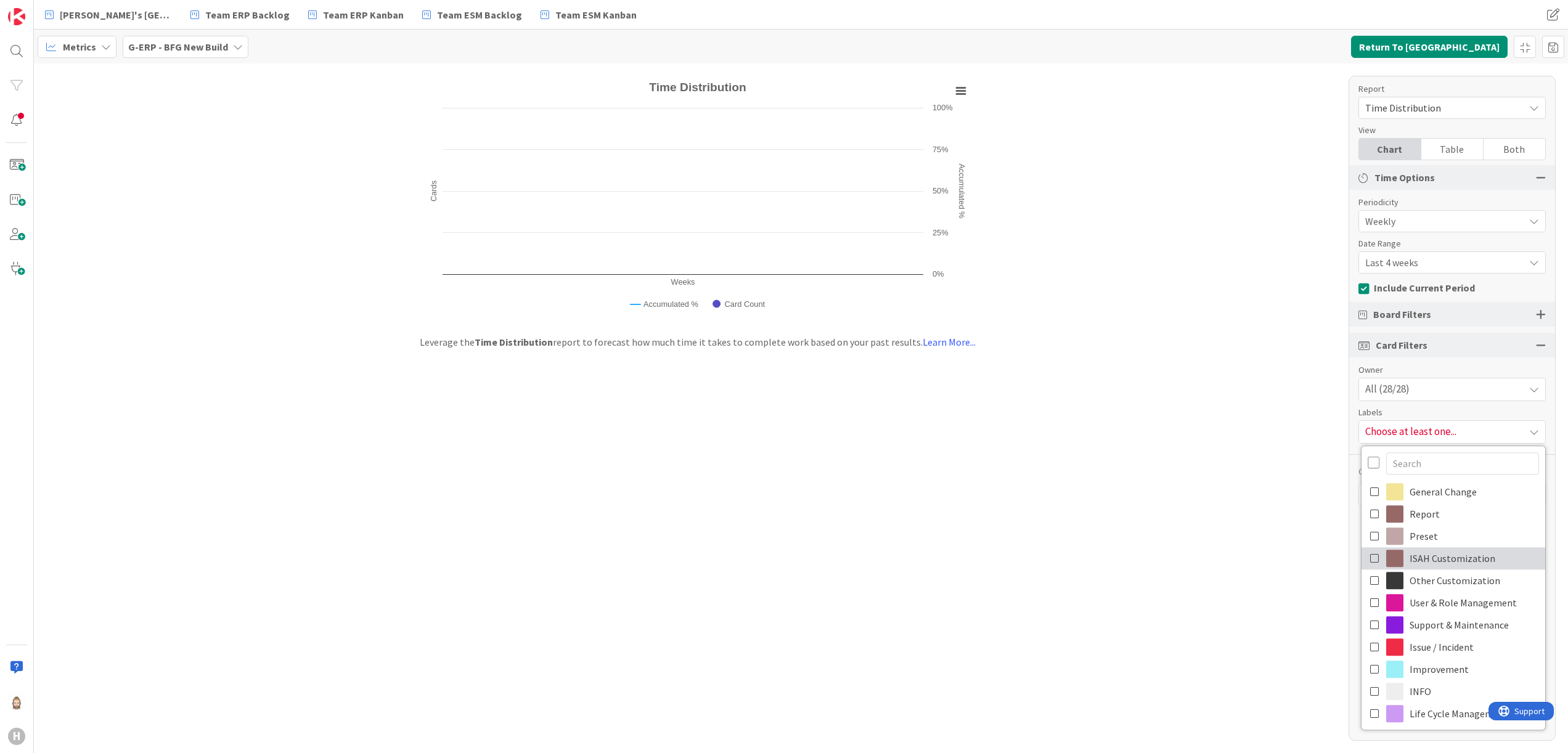
click at [1374, 557] on icon at bounding box center [1375, 559] width 10 height 18
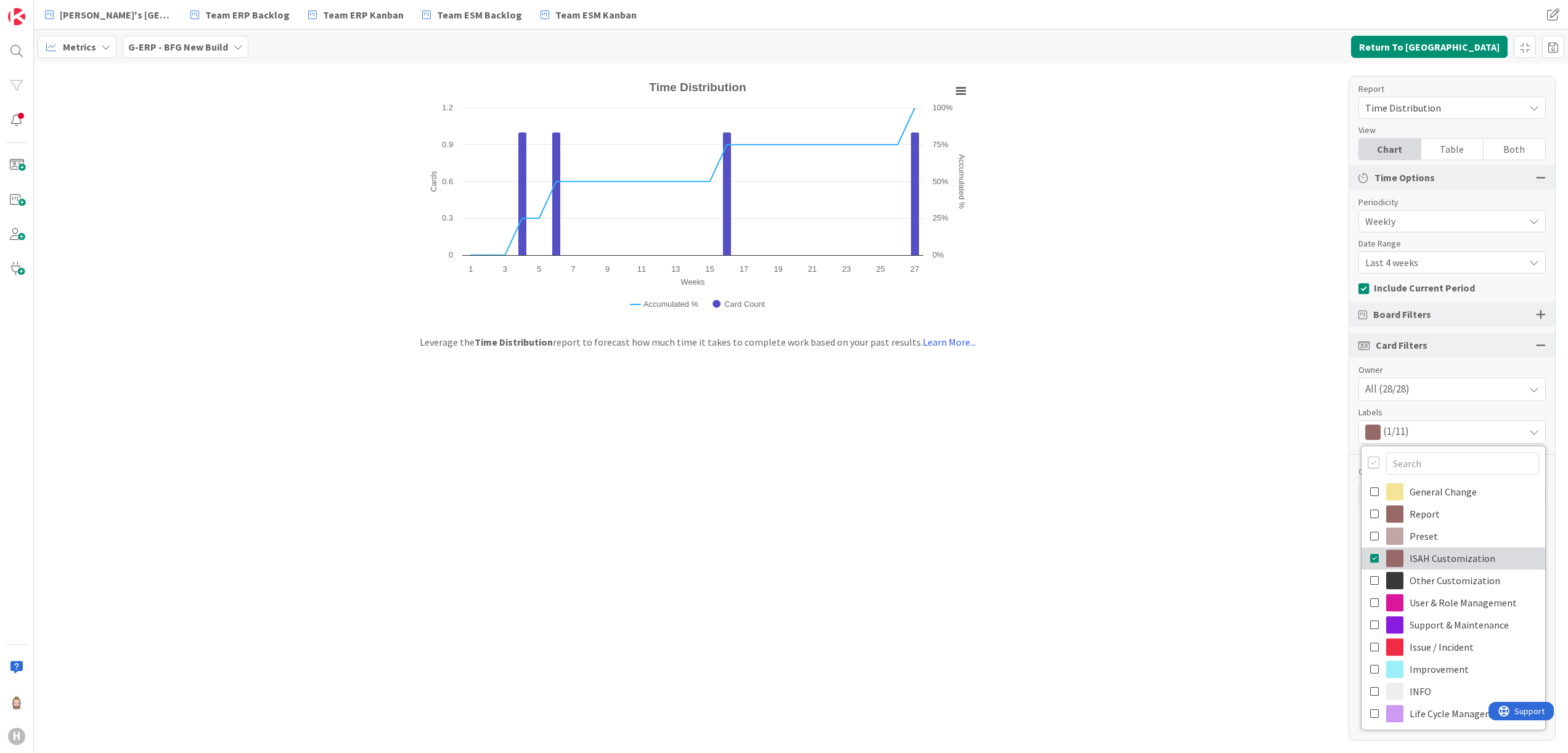
click at [1374, 557] on icon at bounding box center [1375, 559] width 10 height 18
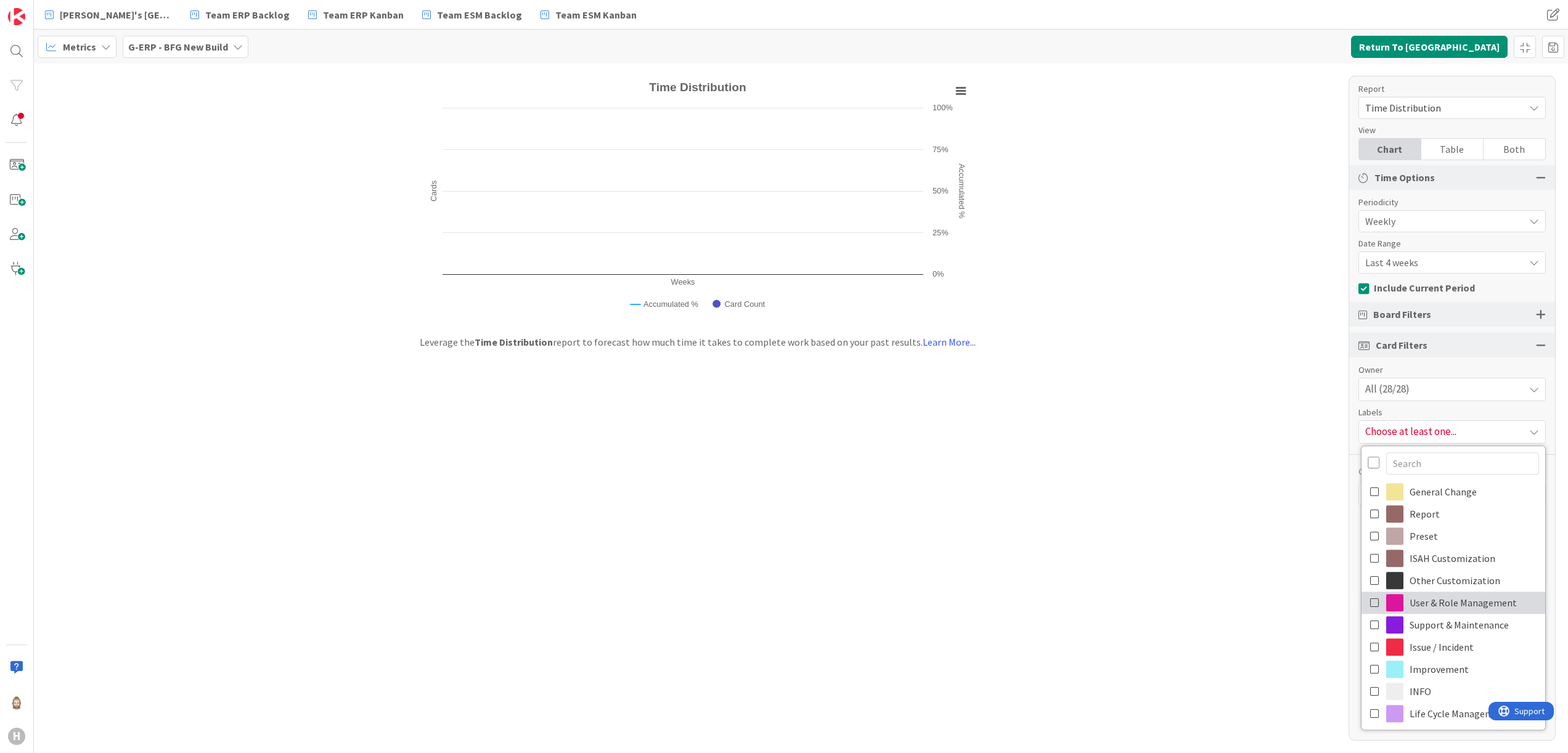
click at [1374, 598] on icon at bounding box center [1375, 602] width 10 height 18
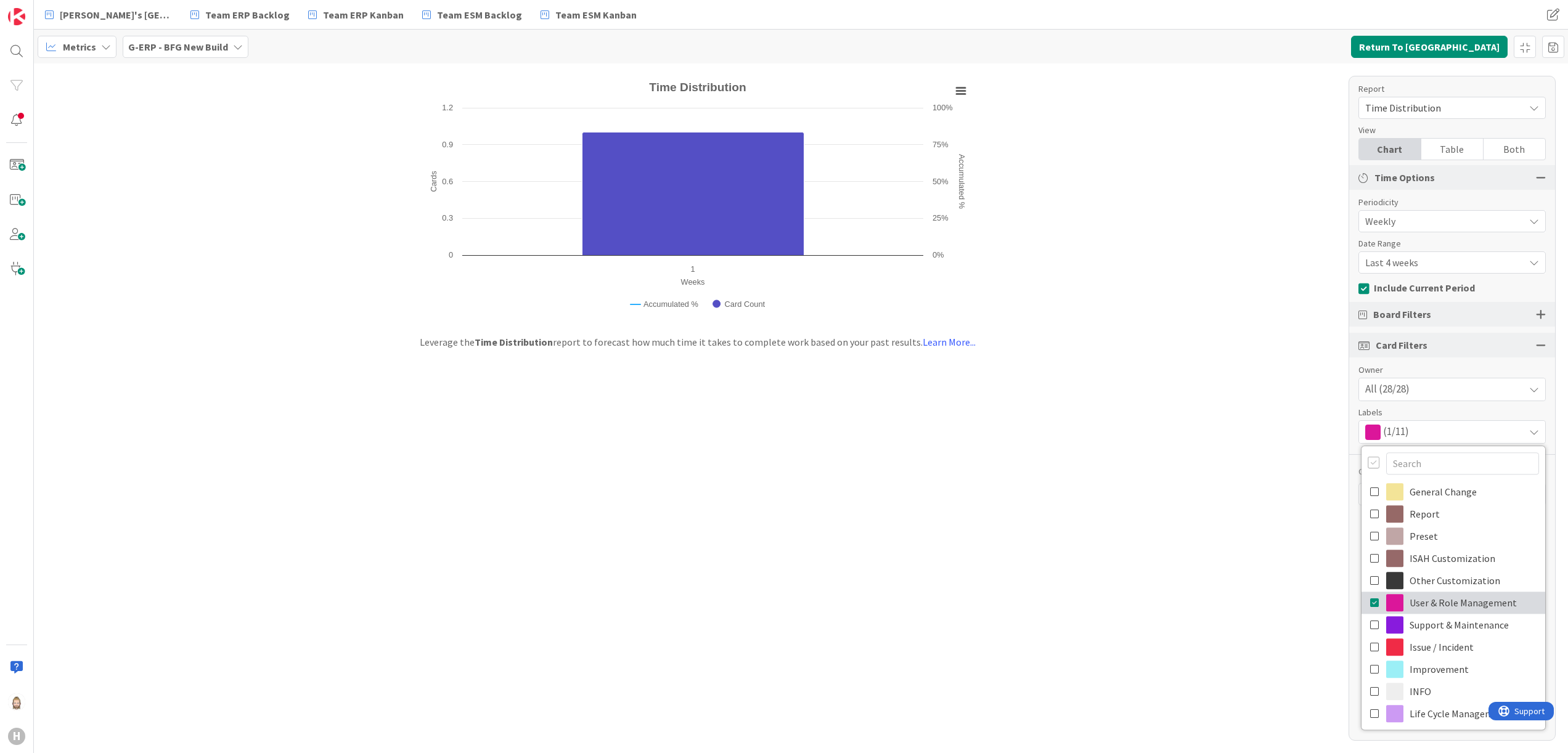
click at [1374, 598] on icon at bounding box center [1375, 602] width 10 height 18
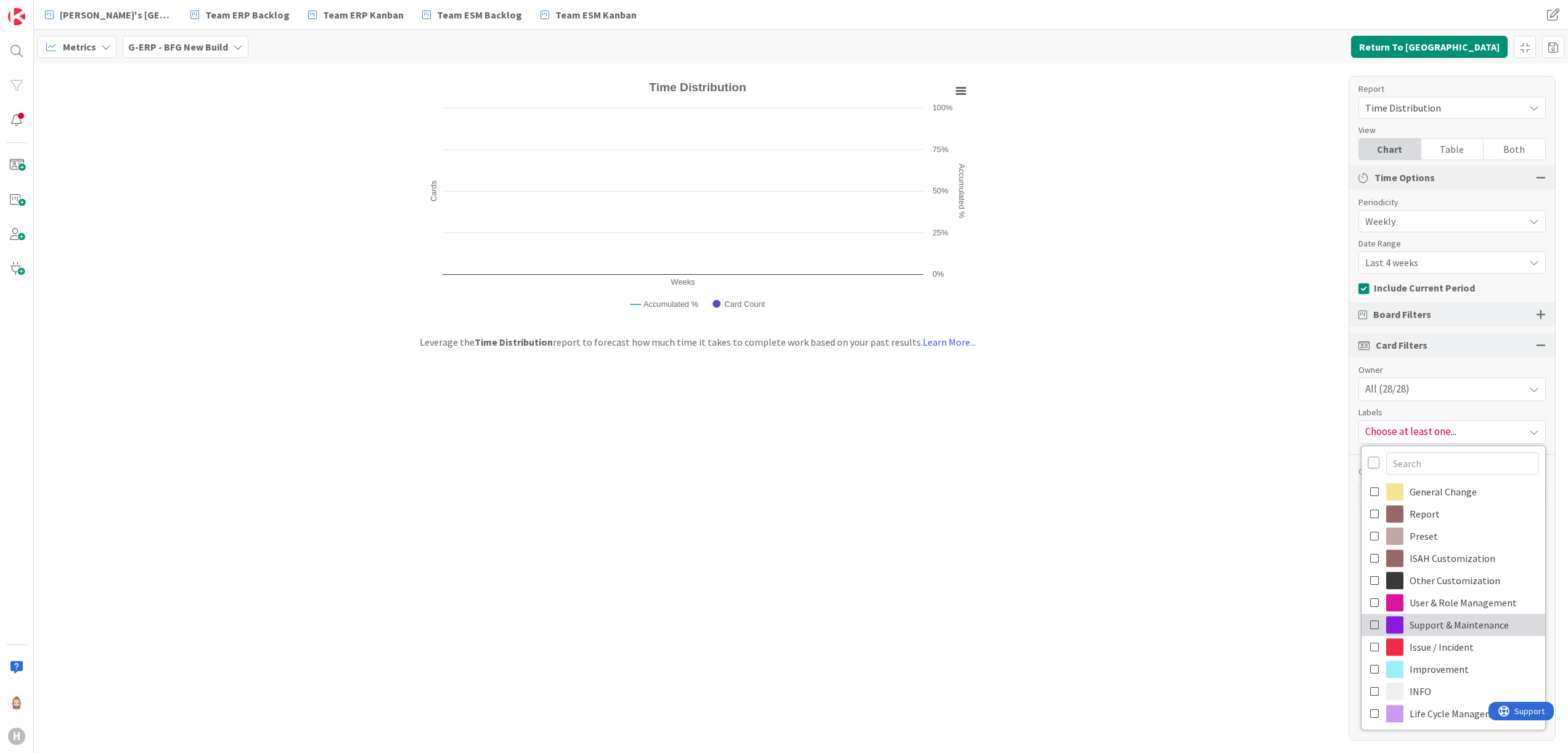
click at [1374, 619] on icon at bounding box center [1375, 625] width 10 height 18
click at [1376, 647] on icon at bounding box center [1375, 647] width 10 height 18
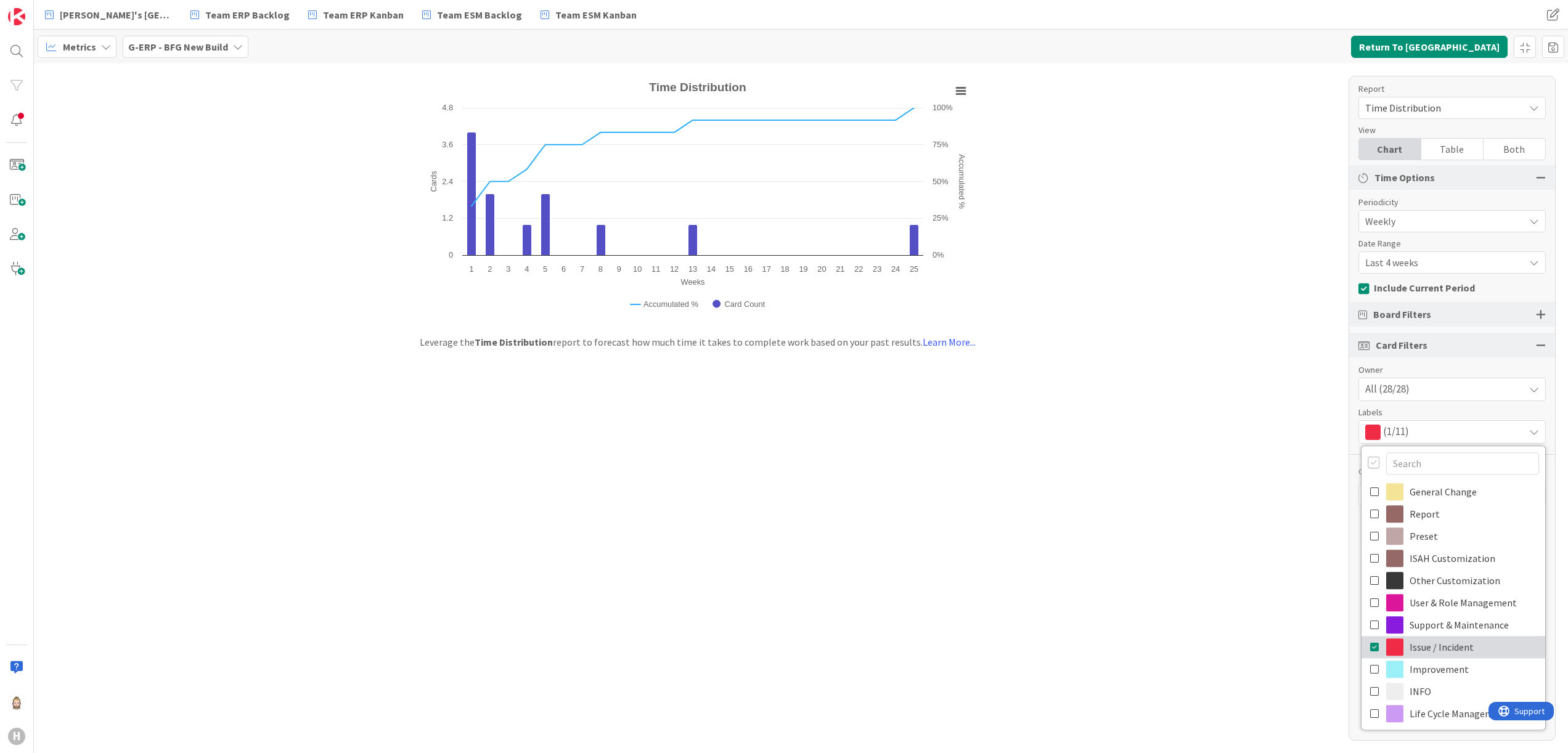
click at [1376, 647] on icon at bounding box center [1375, 647] width 10 height 18
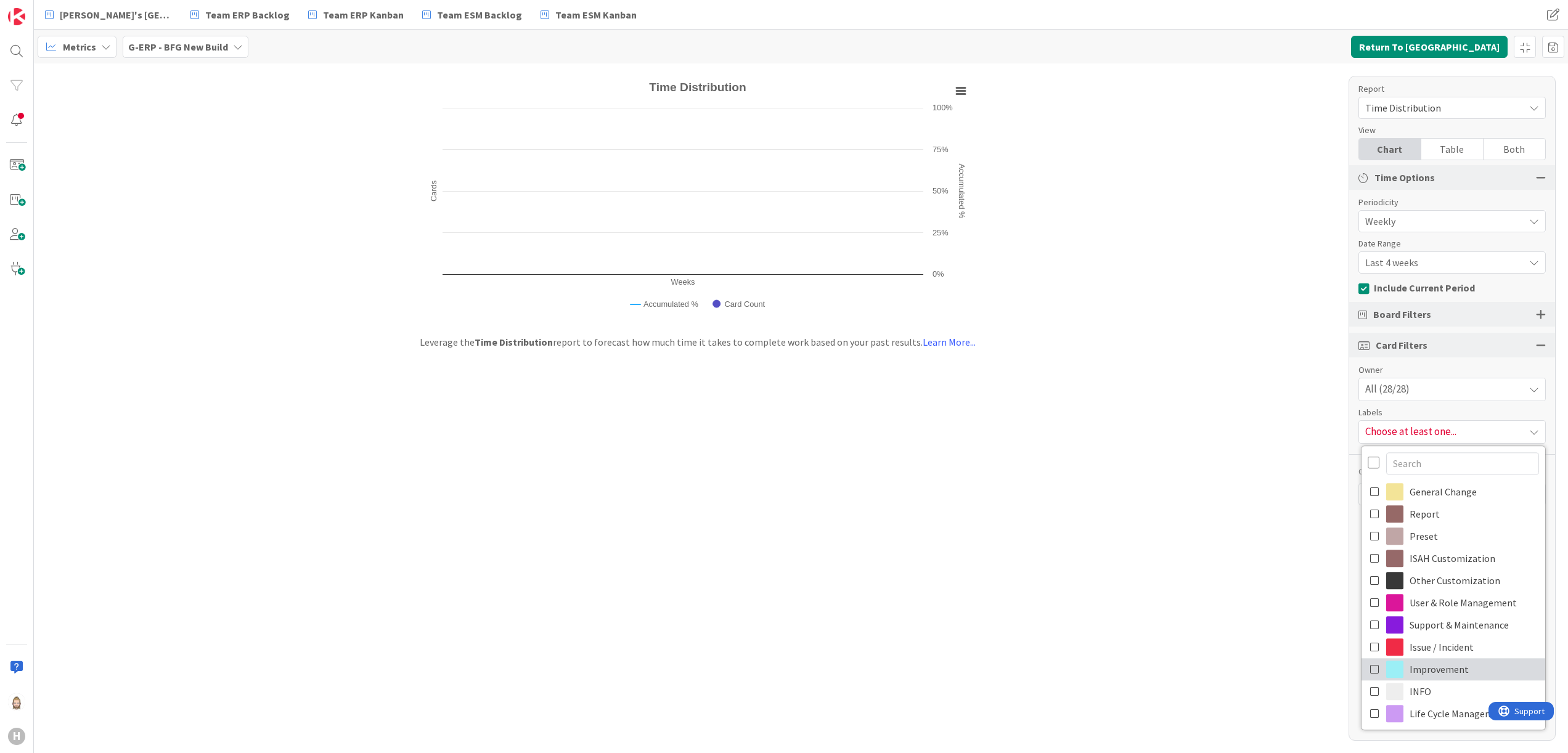
click at [1374, 667] on icon at bounding box center [1375, 669] width 10 height 18
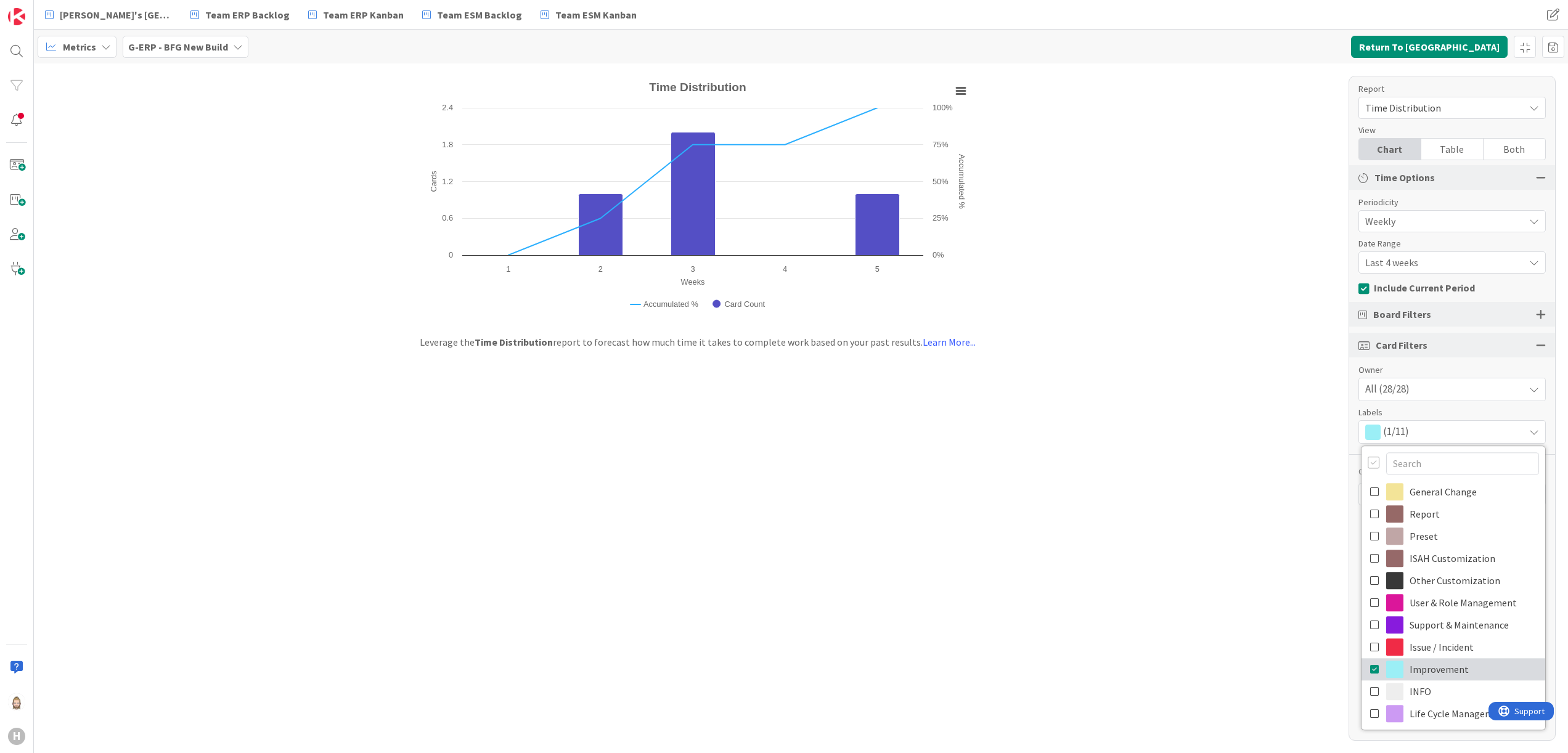
click at [1374, 667] on icon at bounding box center [1375, 669] width 10 height 18
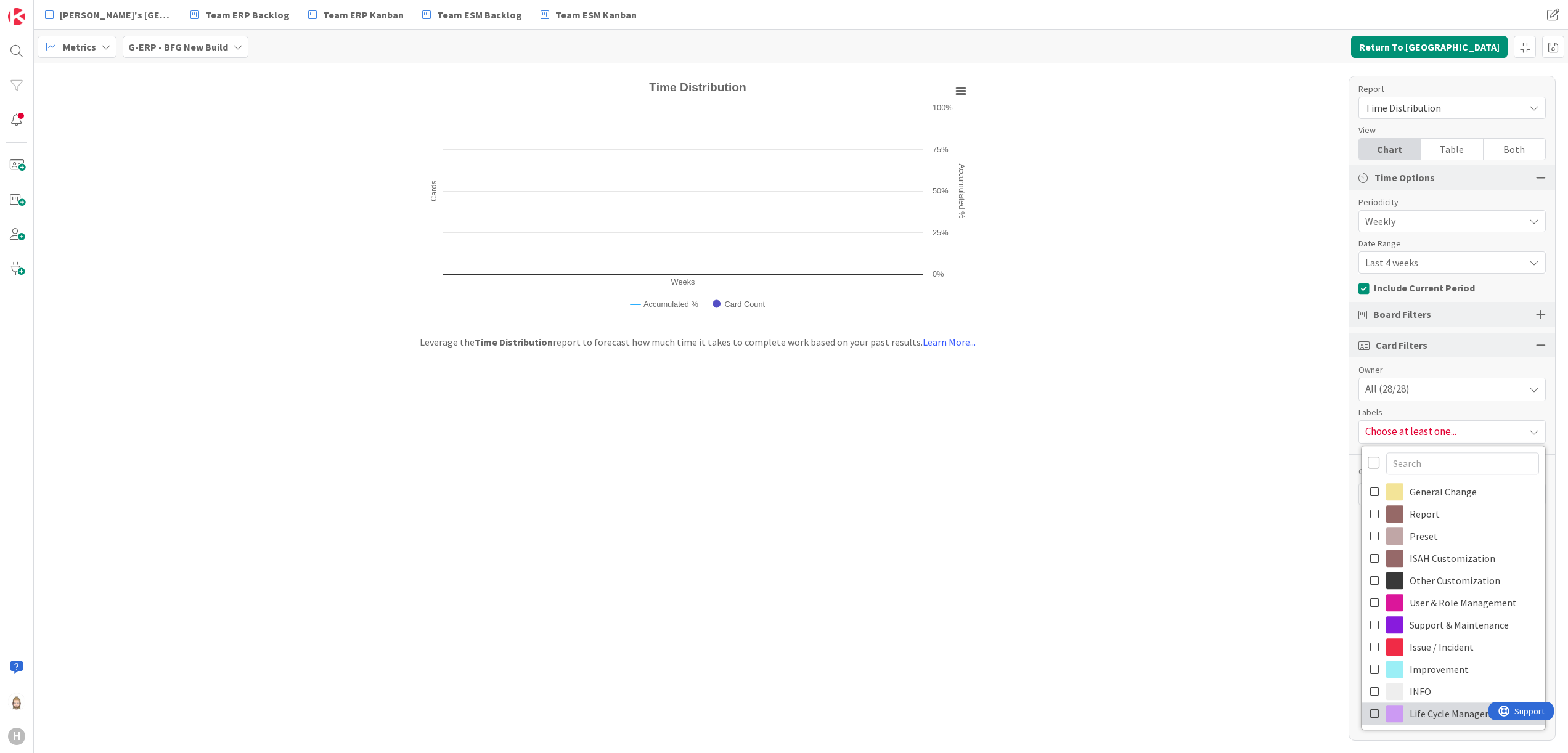
click at [1374, 710] on icon at bounding box center [1375, 714] width 10 height 18
click at [1376, 490] on icon at bounding box center [1375, 491] width 10 height 18
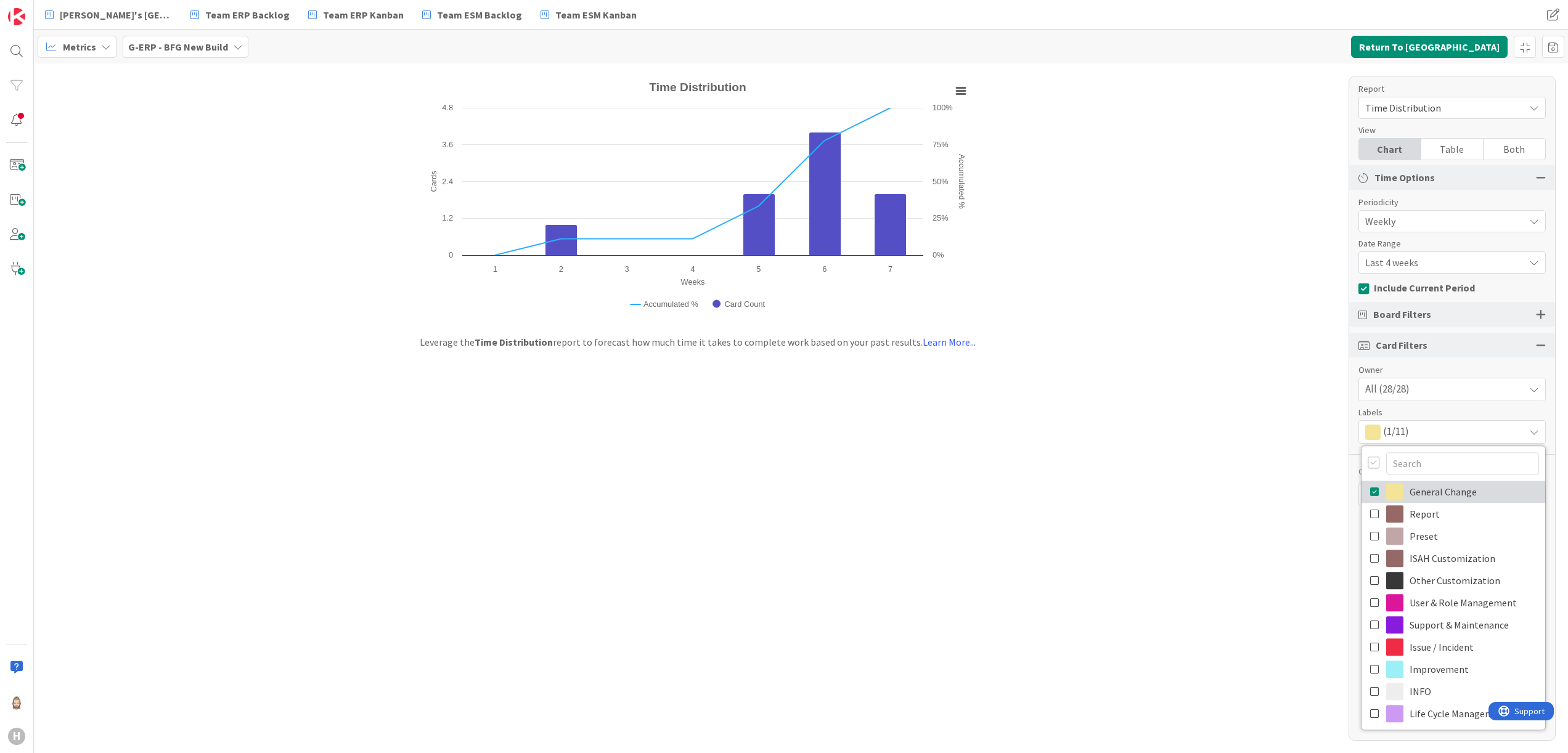
click at [1376, 490] on icon at bounding box center [1375, 491] width 10 height 18
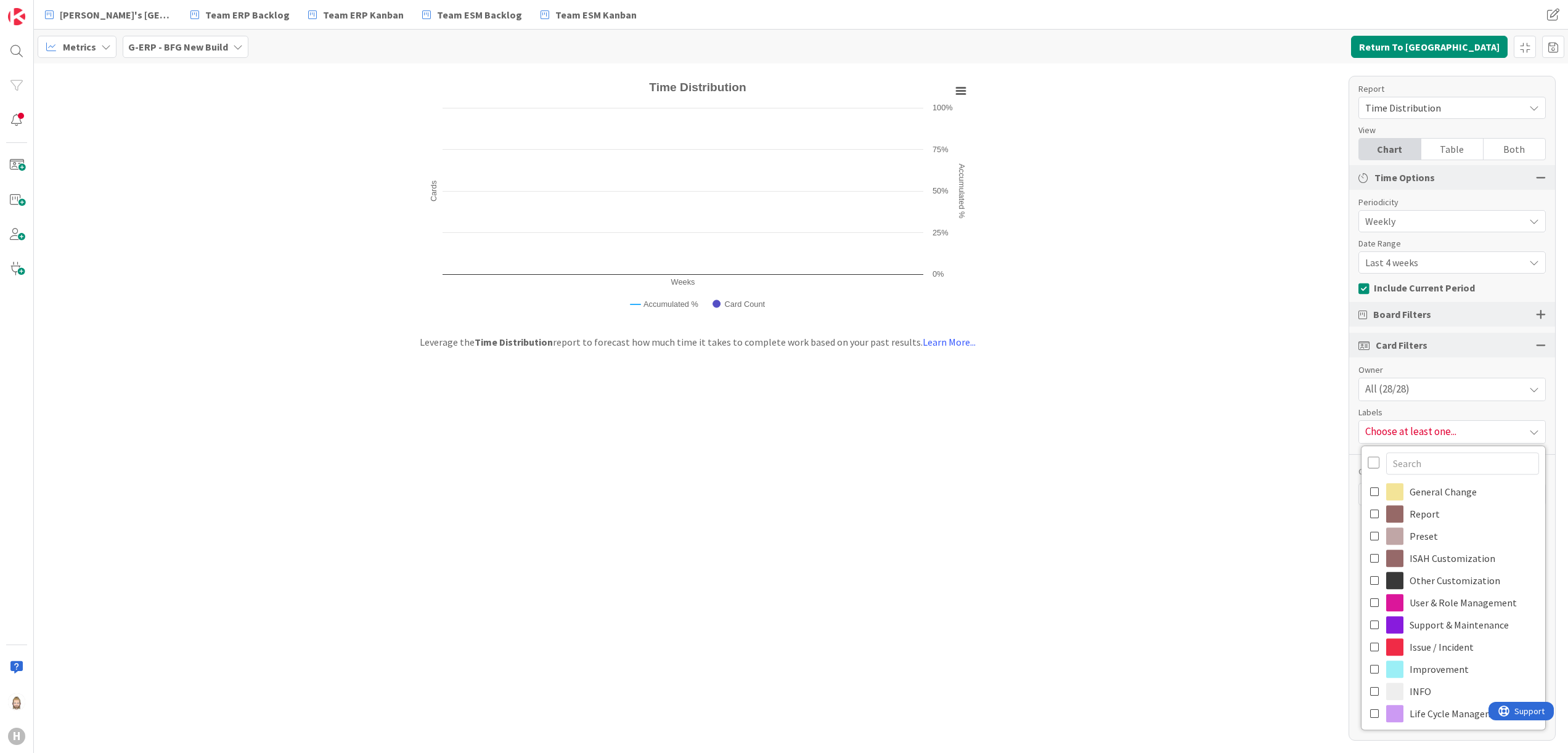
click at [1330, 513] on div "Created with Highcharts 11.4.3 Weeks Cards Accumulated % Chart context menu Tim…" at bounding box center [800, 408] width 1534 height 689
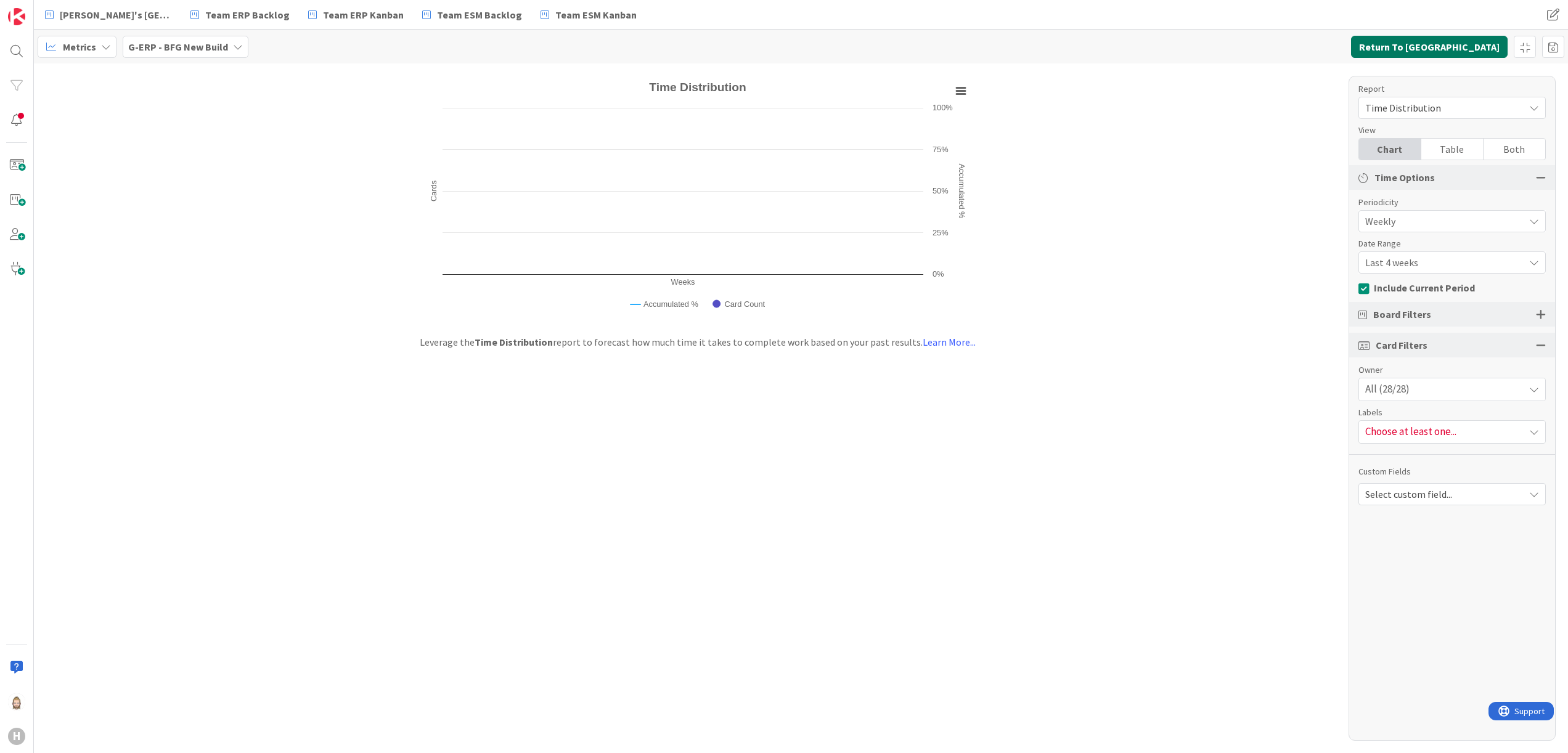
click at [1464, 47] on button "Return To Kanban" at bounding box center [1430, 46] width 156 height 22
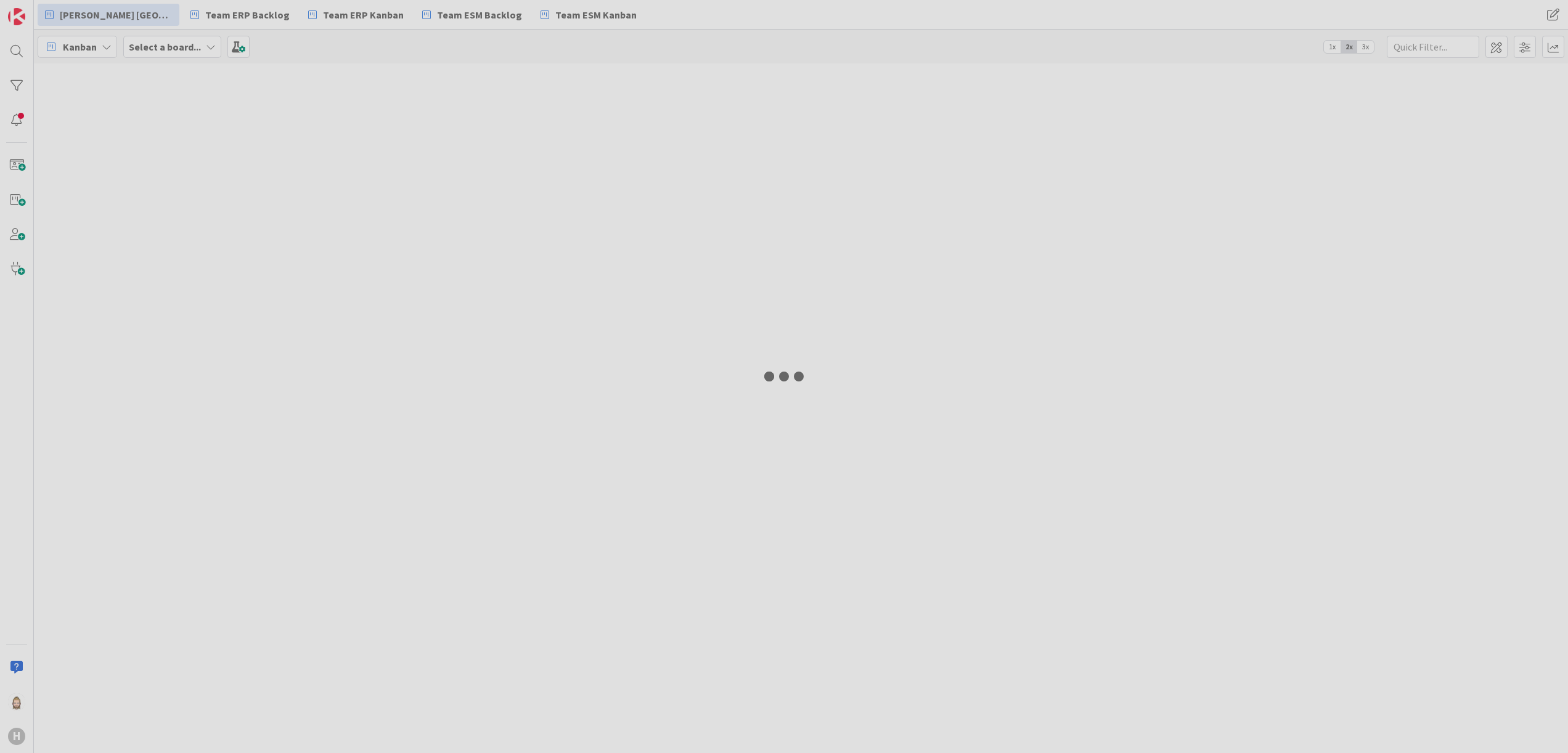
type input "1430"
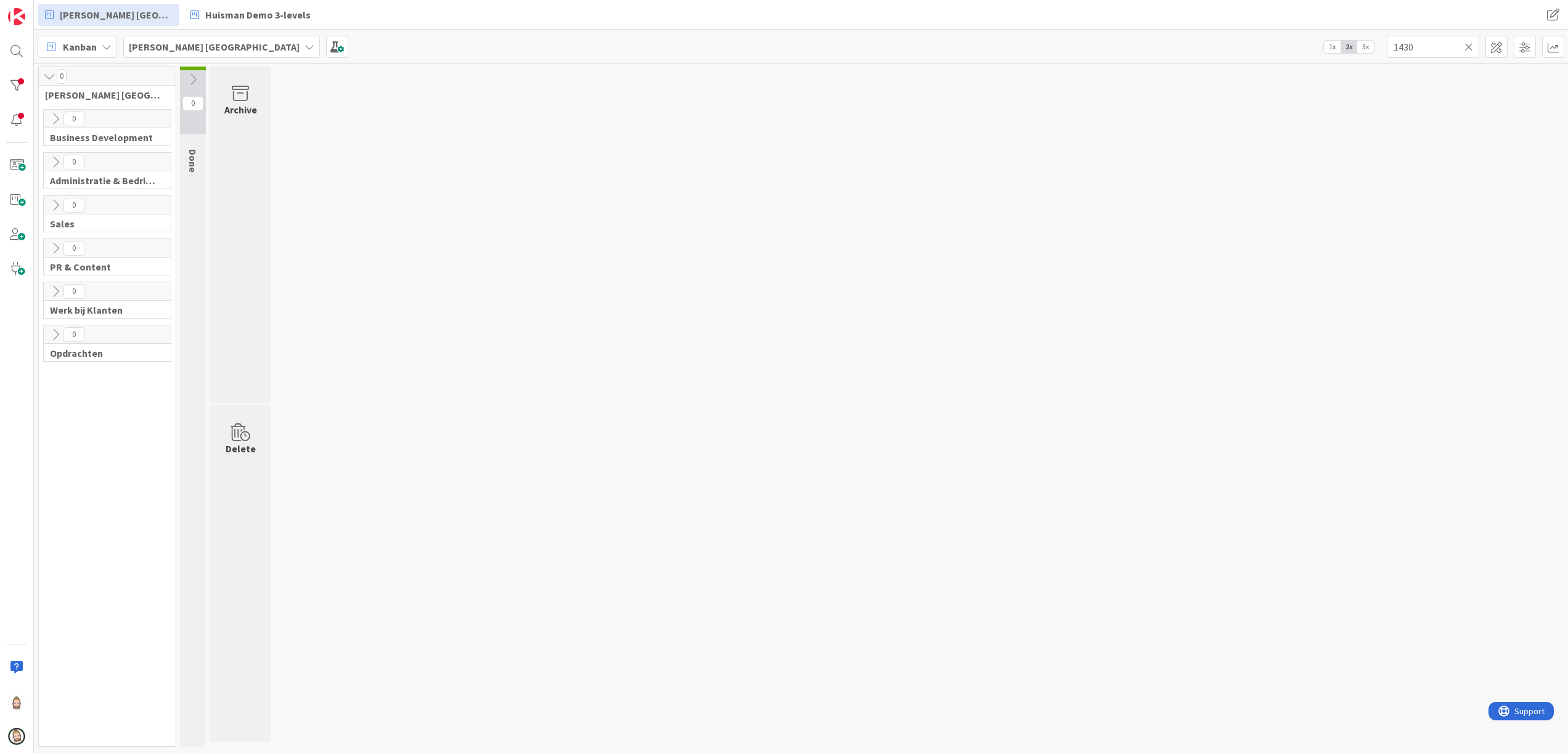
click at [56, 296] on icon at bounding box center [55, 292] width 14 height 14
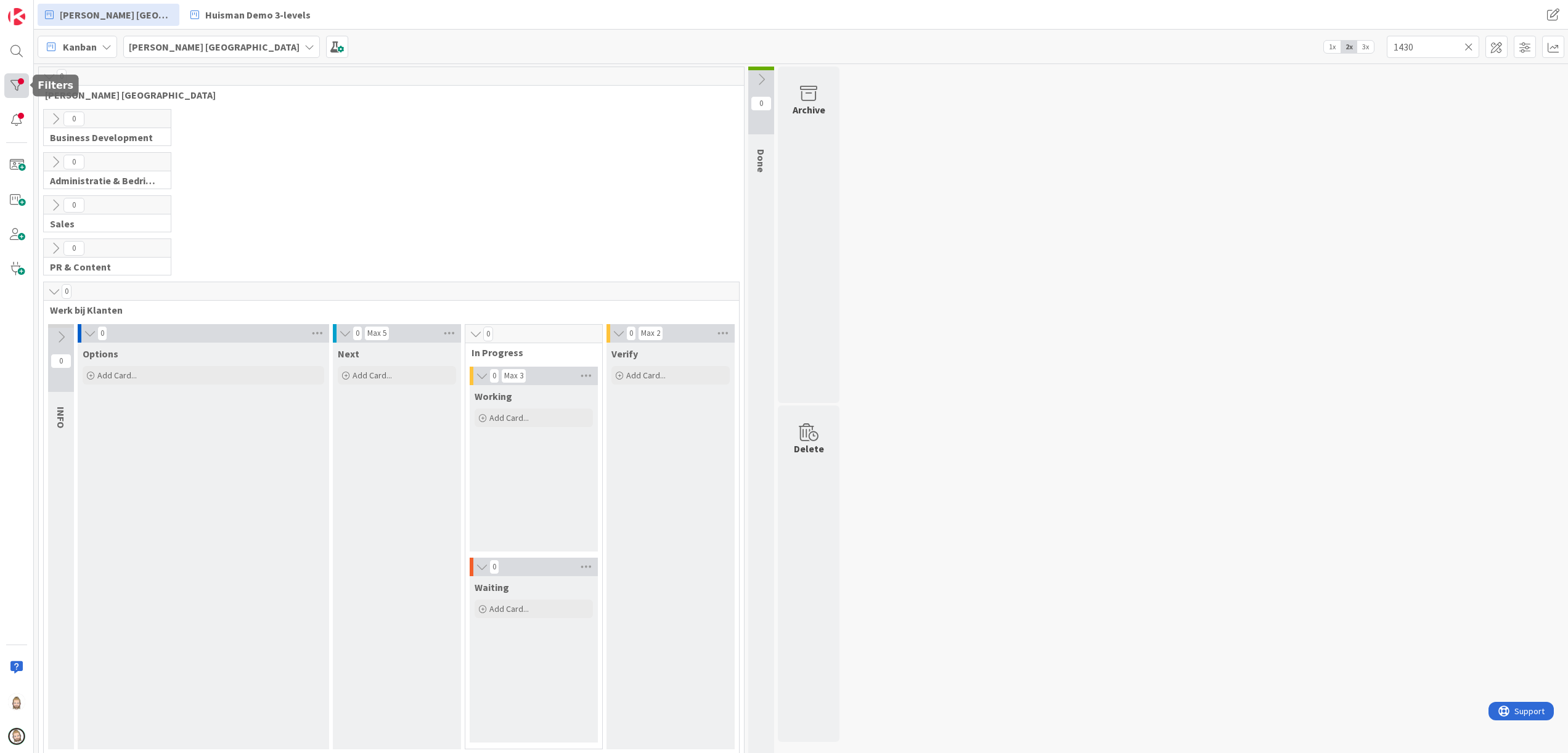
click at [20, 82] on div at bounding box center [16, 85] width 25 height 25
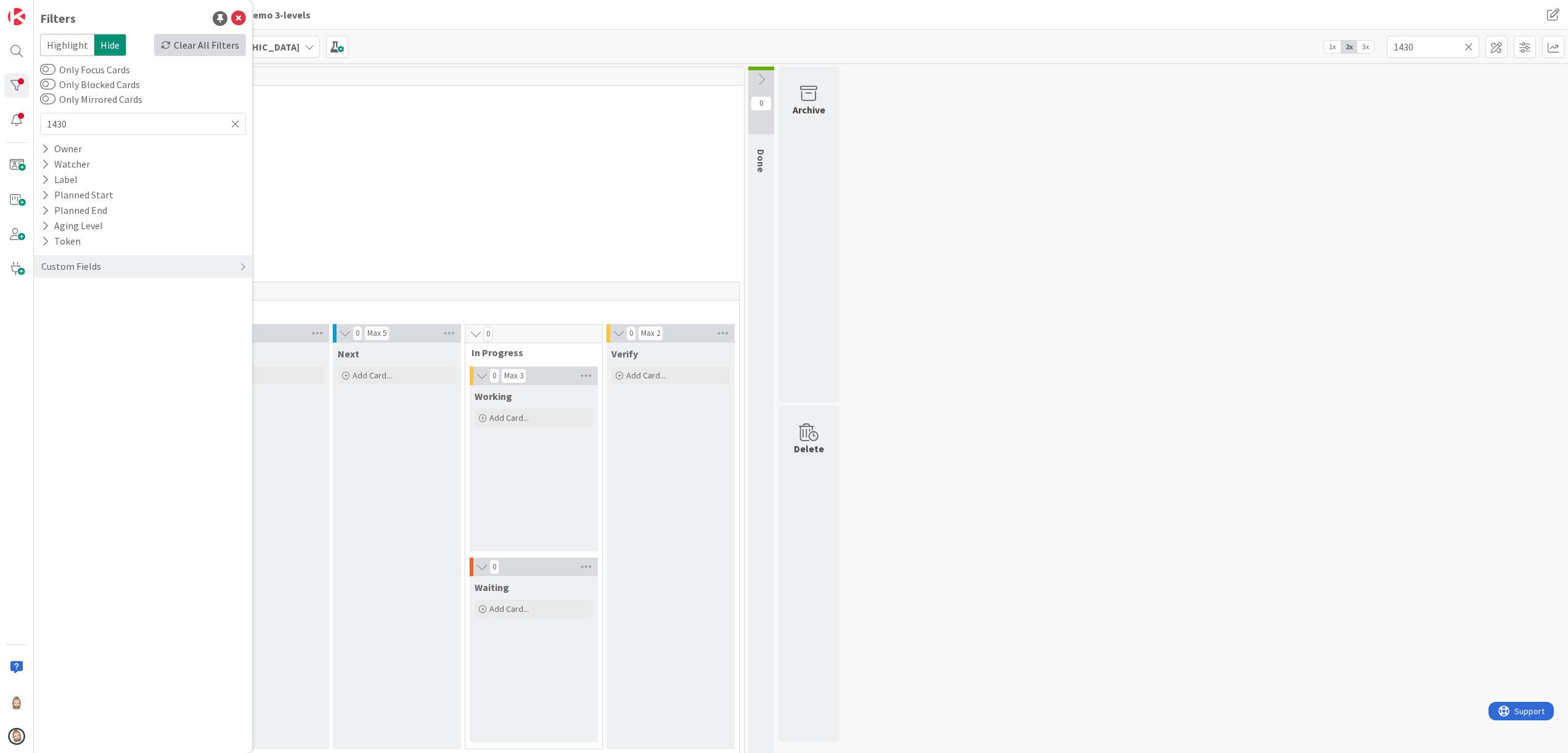
click at [198, 48] on div "Clear All Filters" at bounding box center [200, 45] width 92 height 22
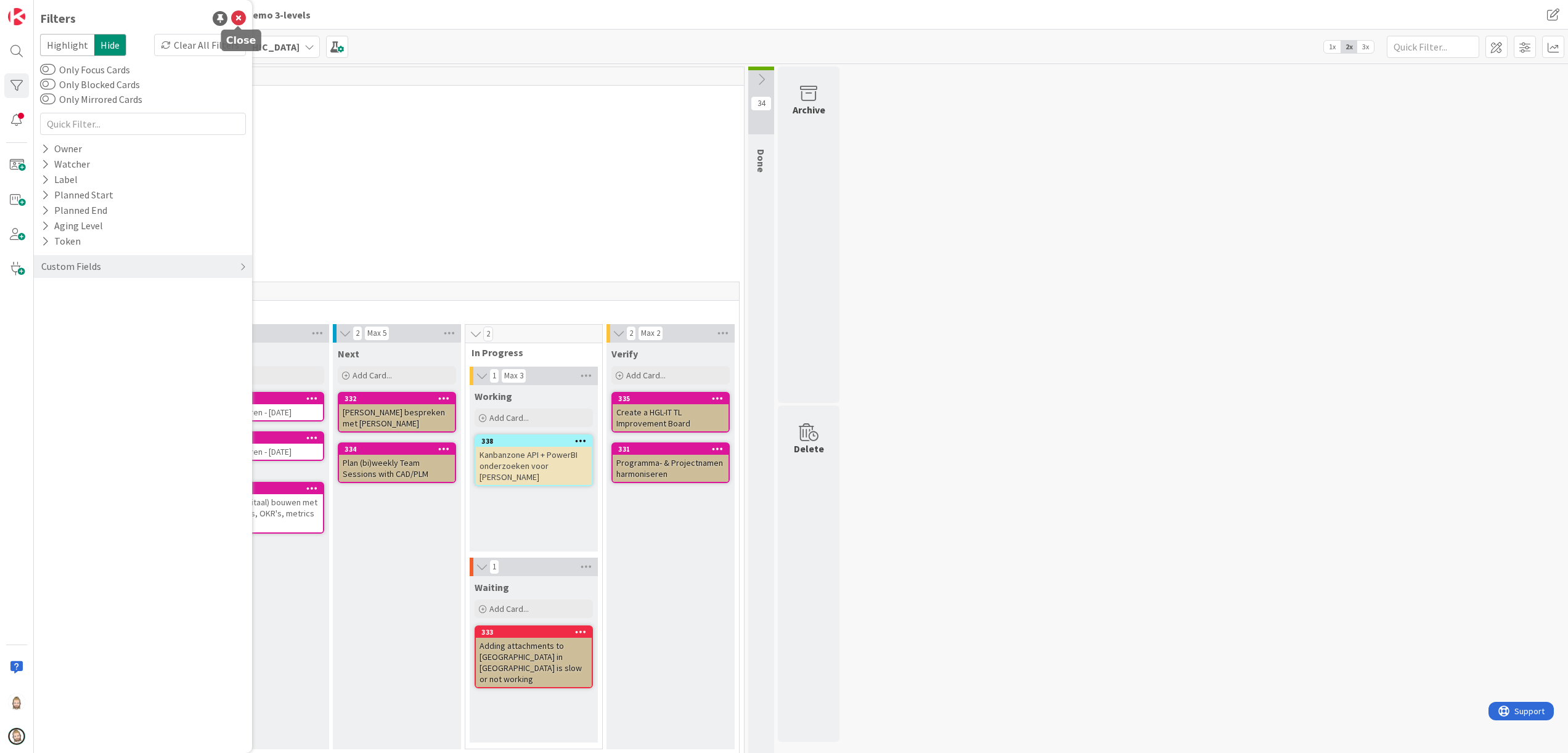
click at [243, 15] on icon at bounding box center [238, 18] width 15 height 15
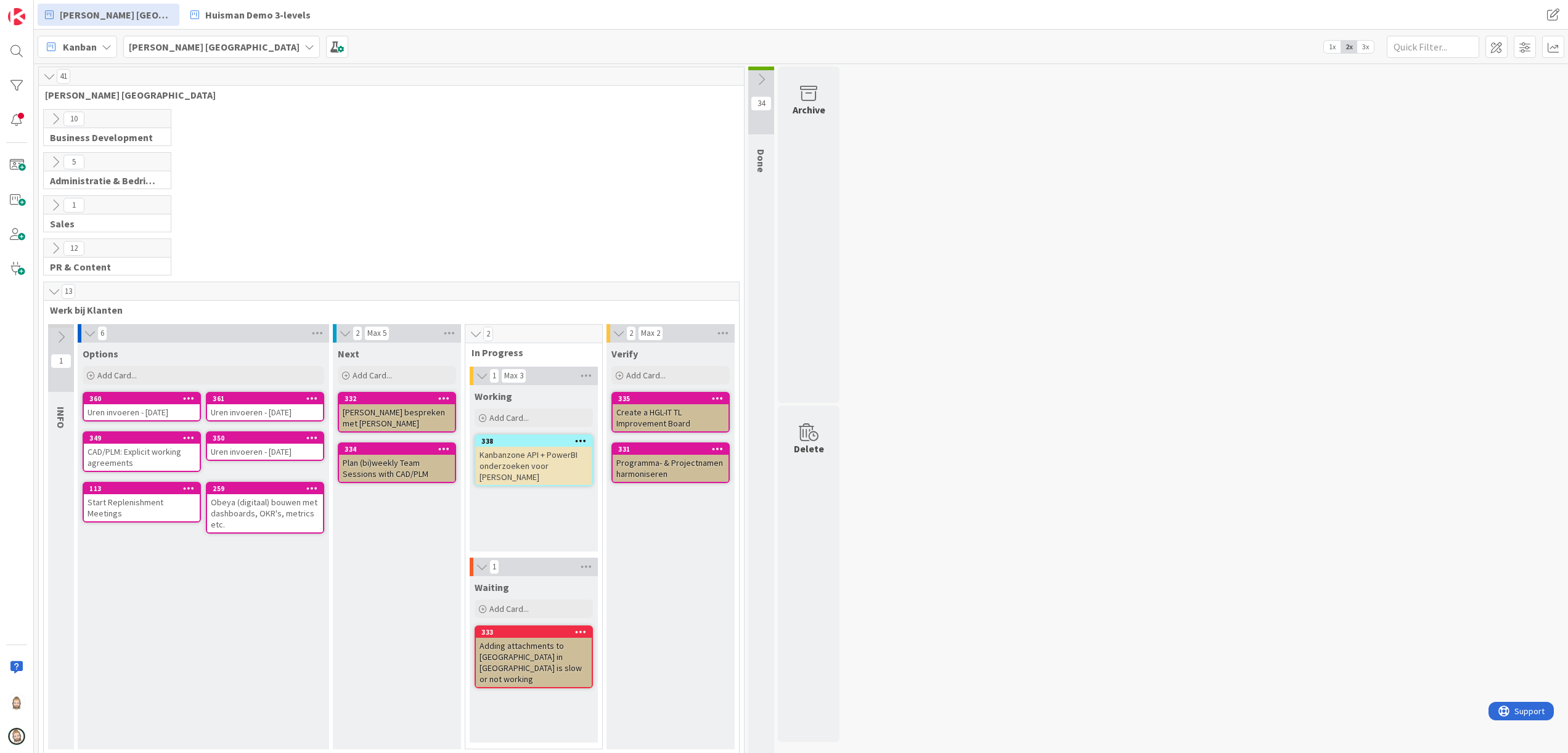
click at [1366, 48] on span "3x" at bounding box center [1365, 47] width 16 height 13
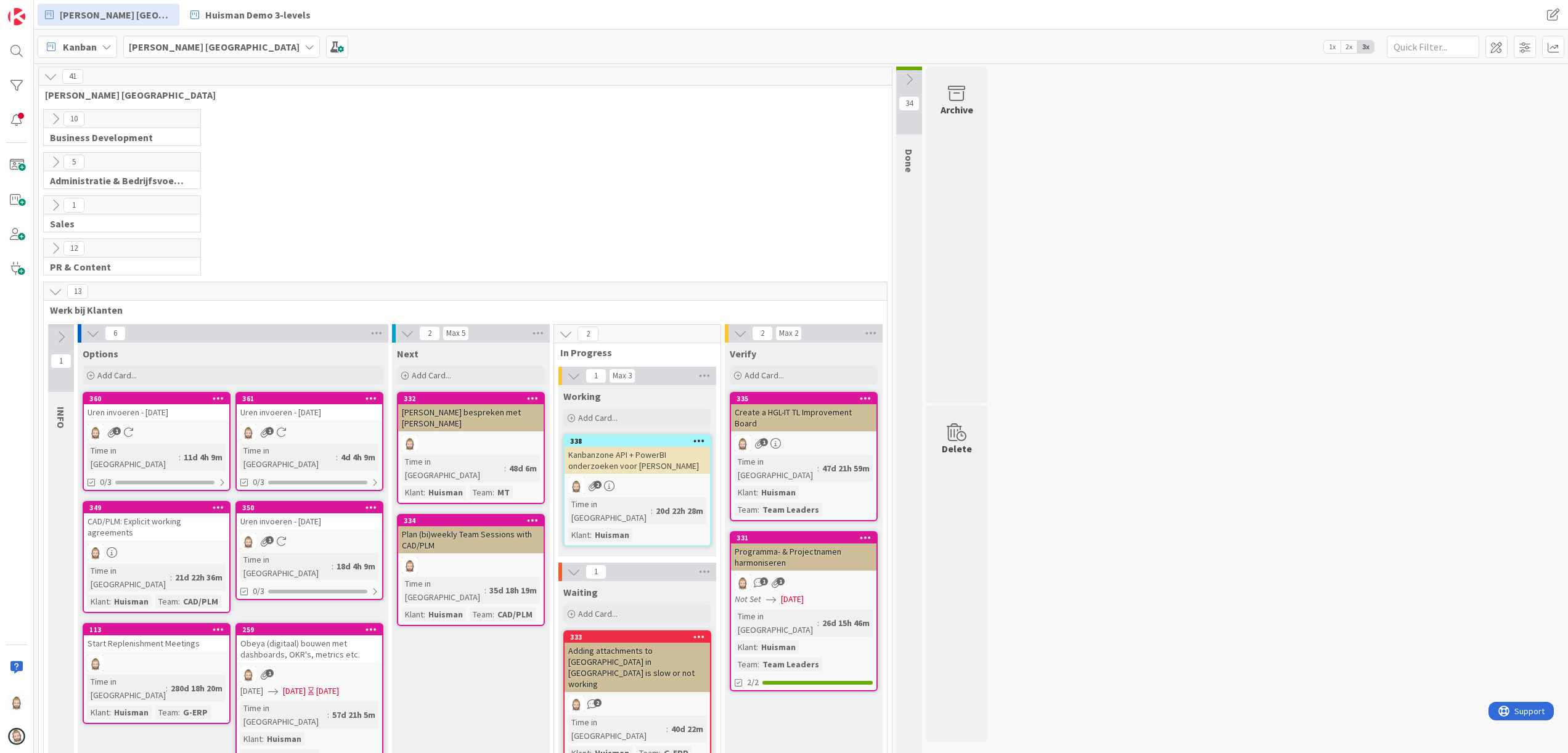
scroll to position [63, 0]
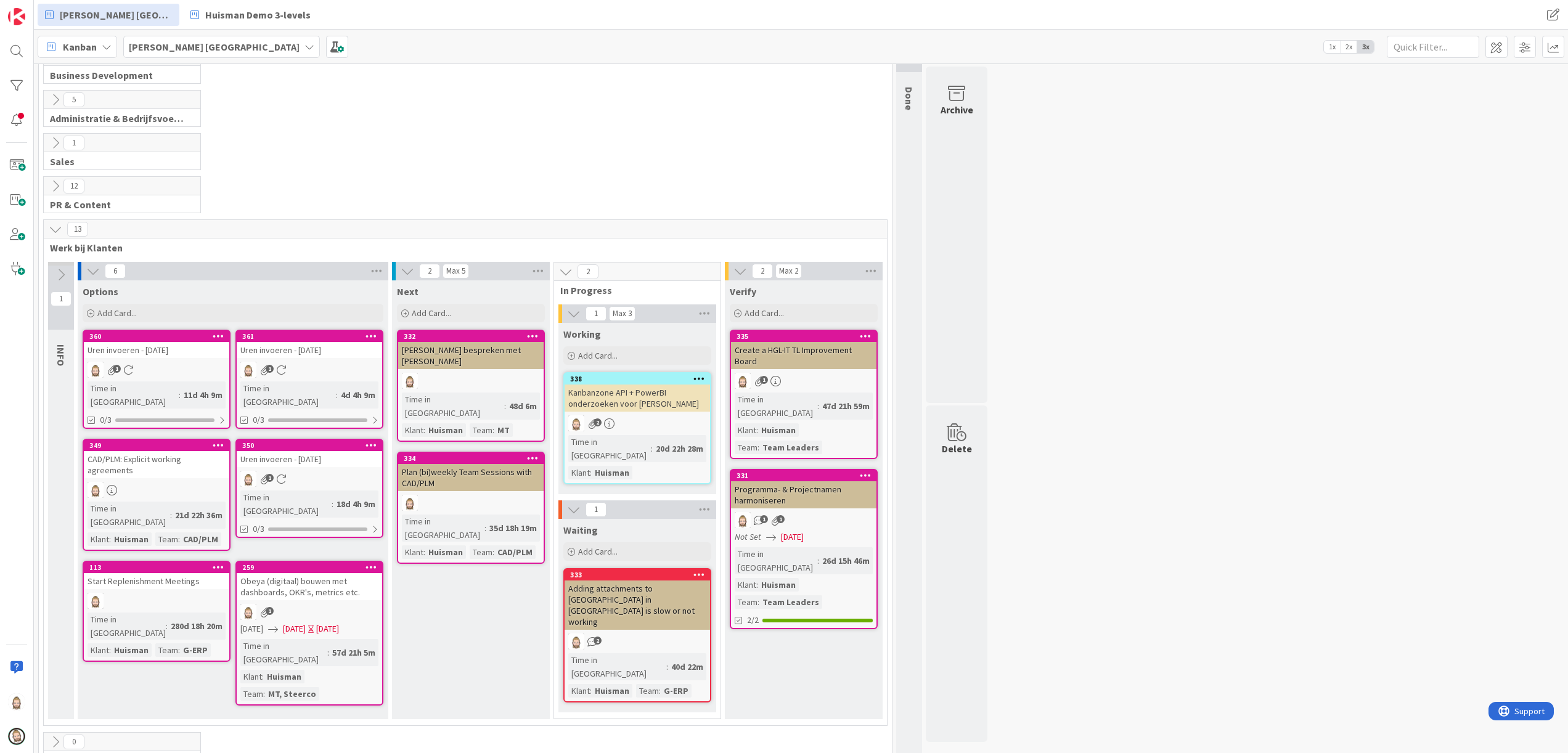
click at [910, 94] on span "Done" at bounding box center [909, 99] width 13 height 24
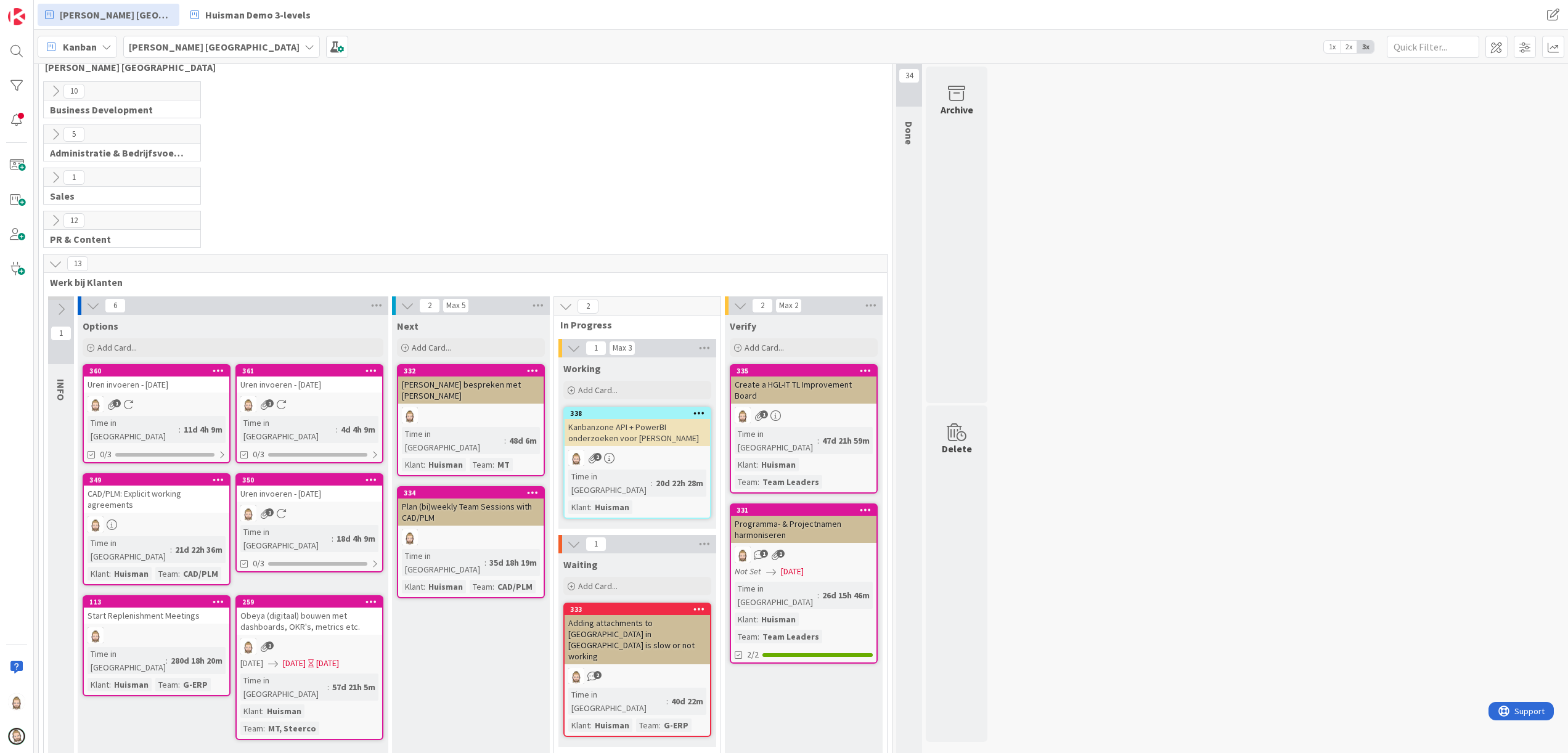
scroll to position [0, 0]
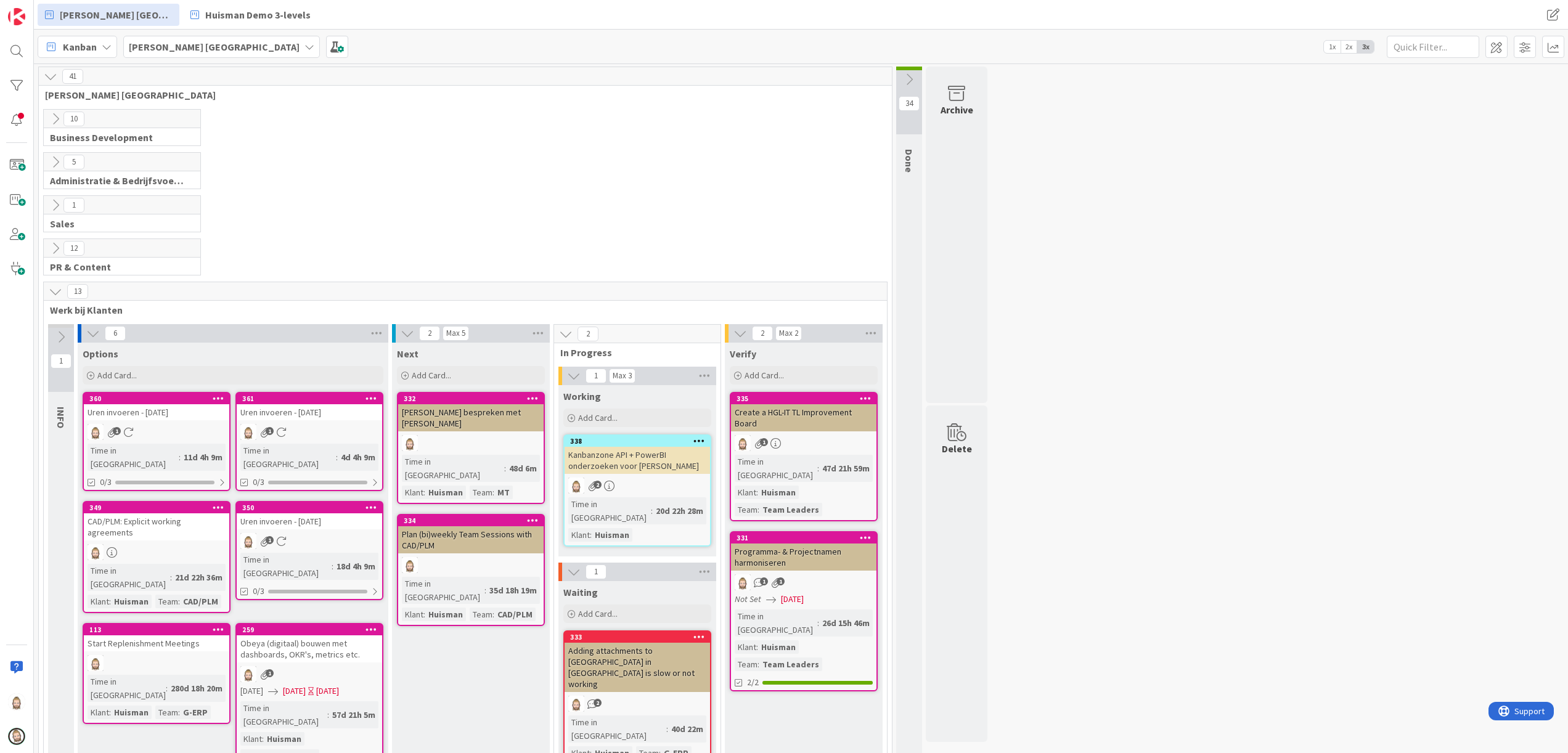
click at [908, 80] on icon at bounding box center [908, 79] width 14 height 14
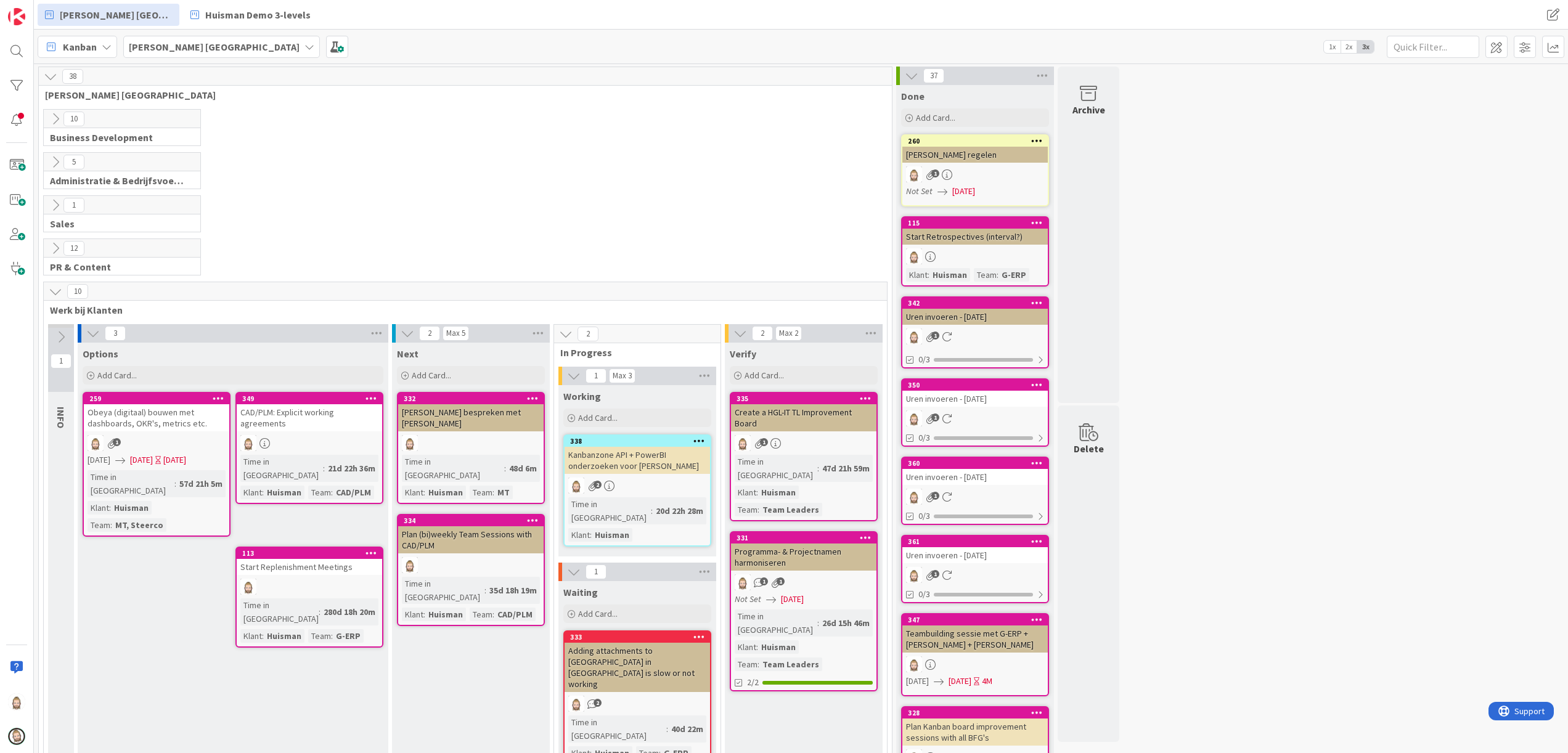
click at [60, 331] on button at bounding box center [61, 337] width 26 height 18
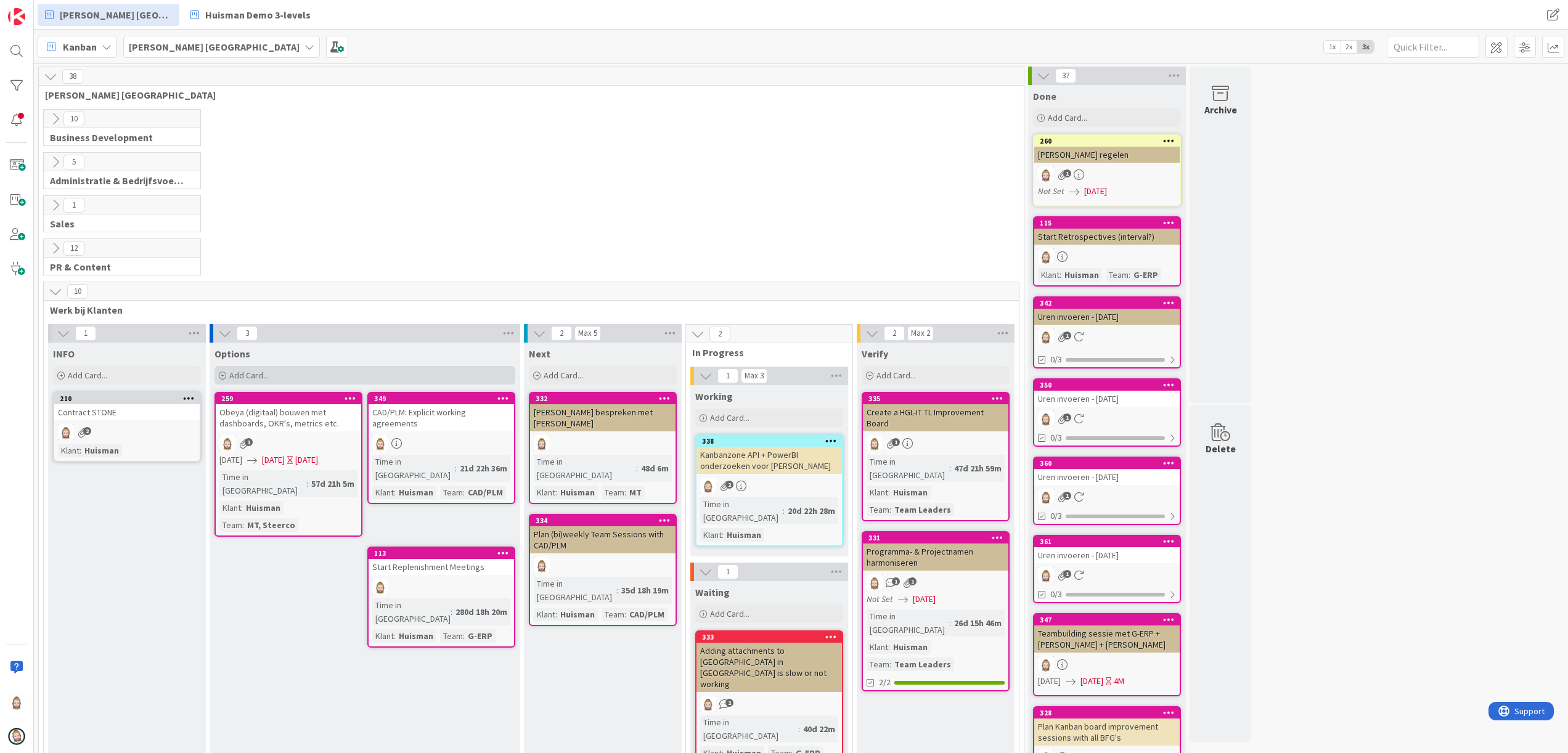
click at [294, 367] on div "Options Add Card..." at bounding box center [365, 364] width 311 height 45
click at [293, 372] on div "Add Card..." at bounding box center [364, 375] width 301 height 18
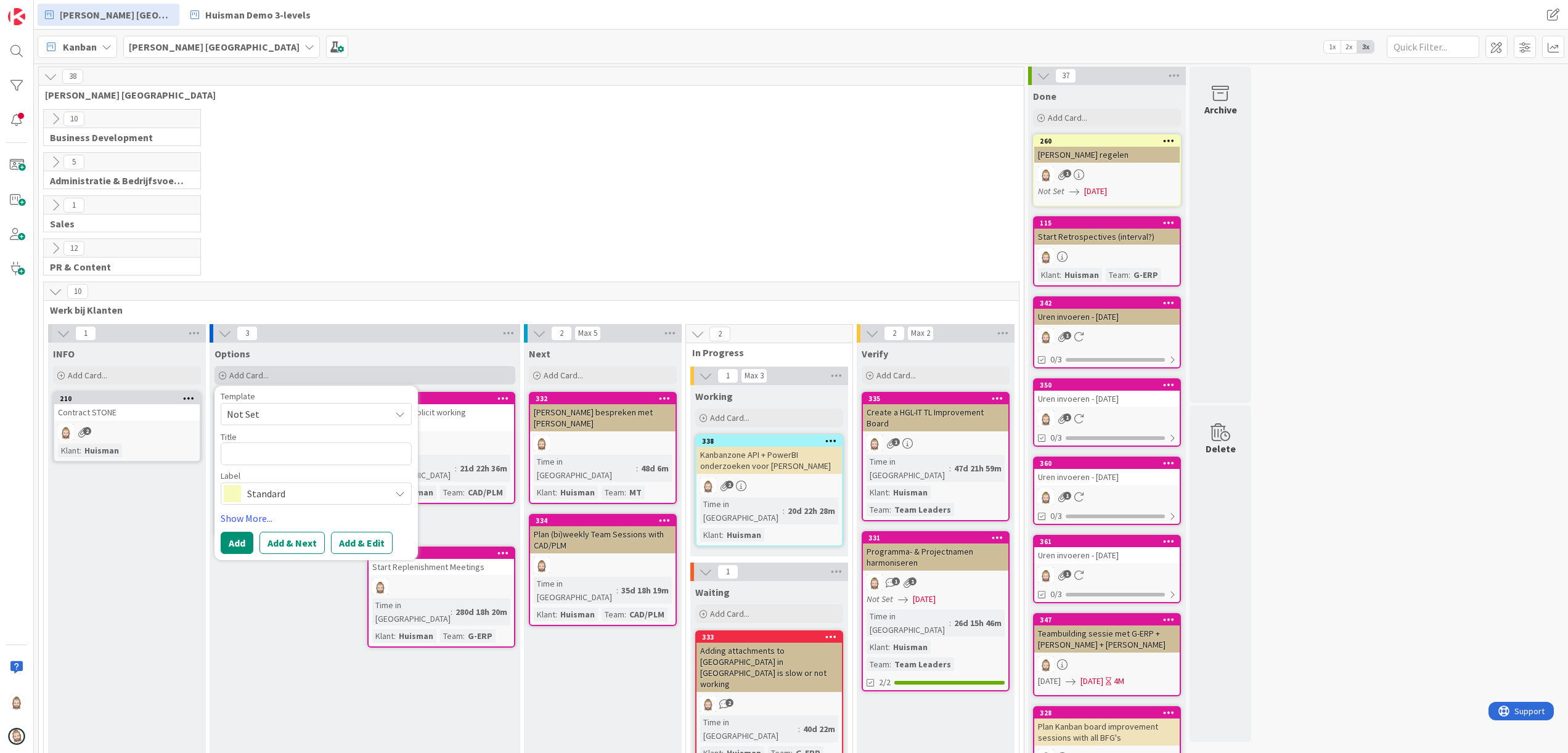
type textarea "x"
type textarea "T"
type textarea "x"
type textarea "TE"
type textarea "x"
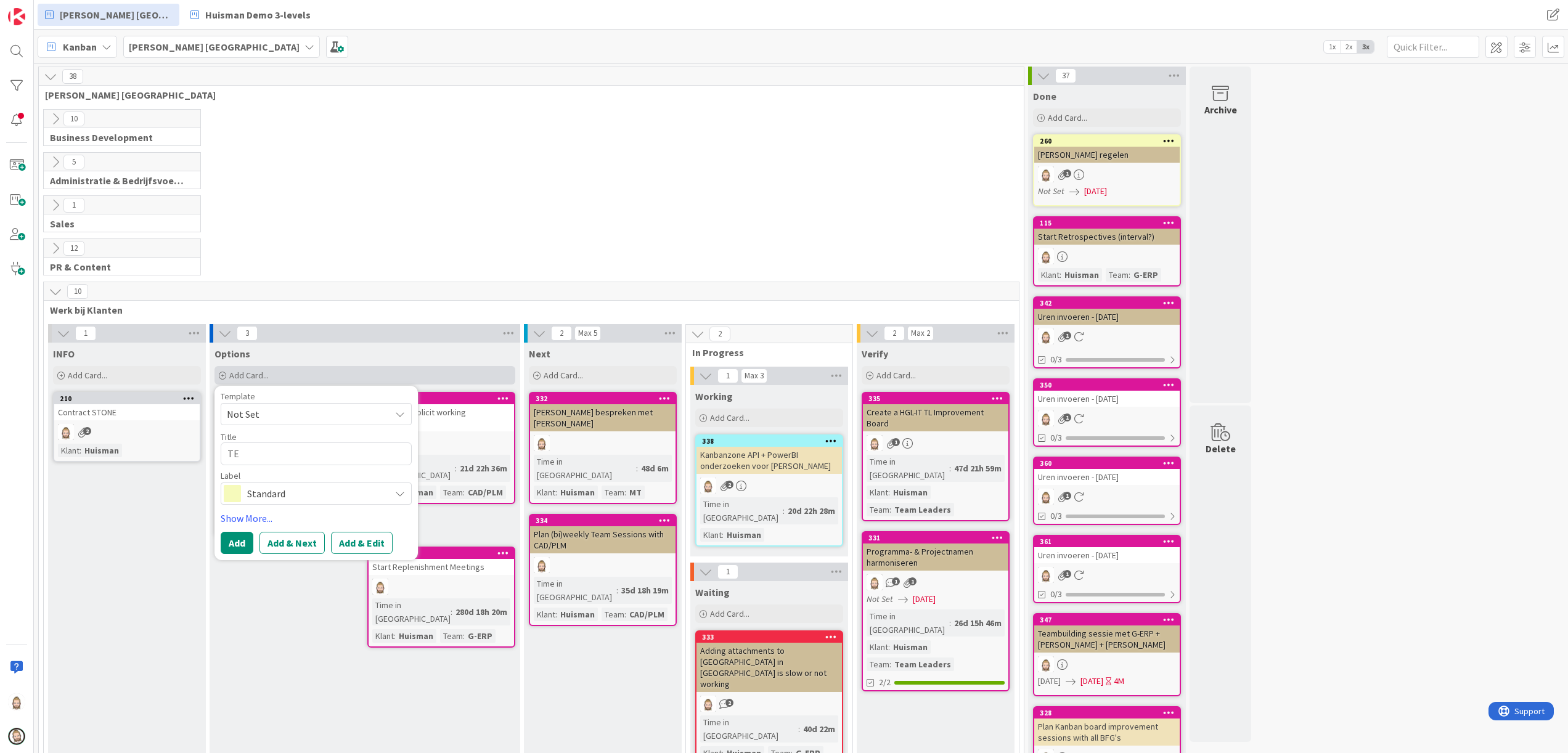
type textarea "TES"
type textarea "x"
type textarea "TEST"
click at [360, 538] on button "Add & Edit" at bounding box center [362, 543] width 62 height 22
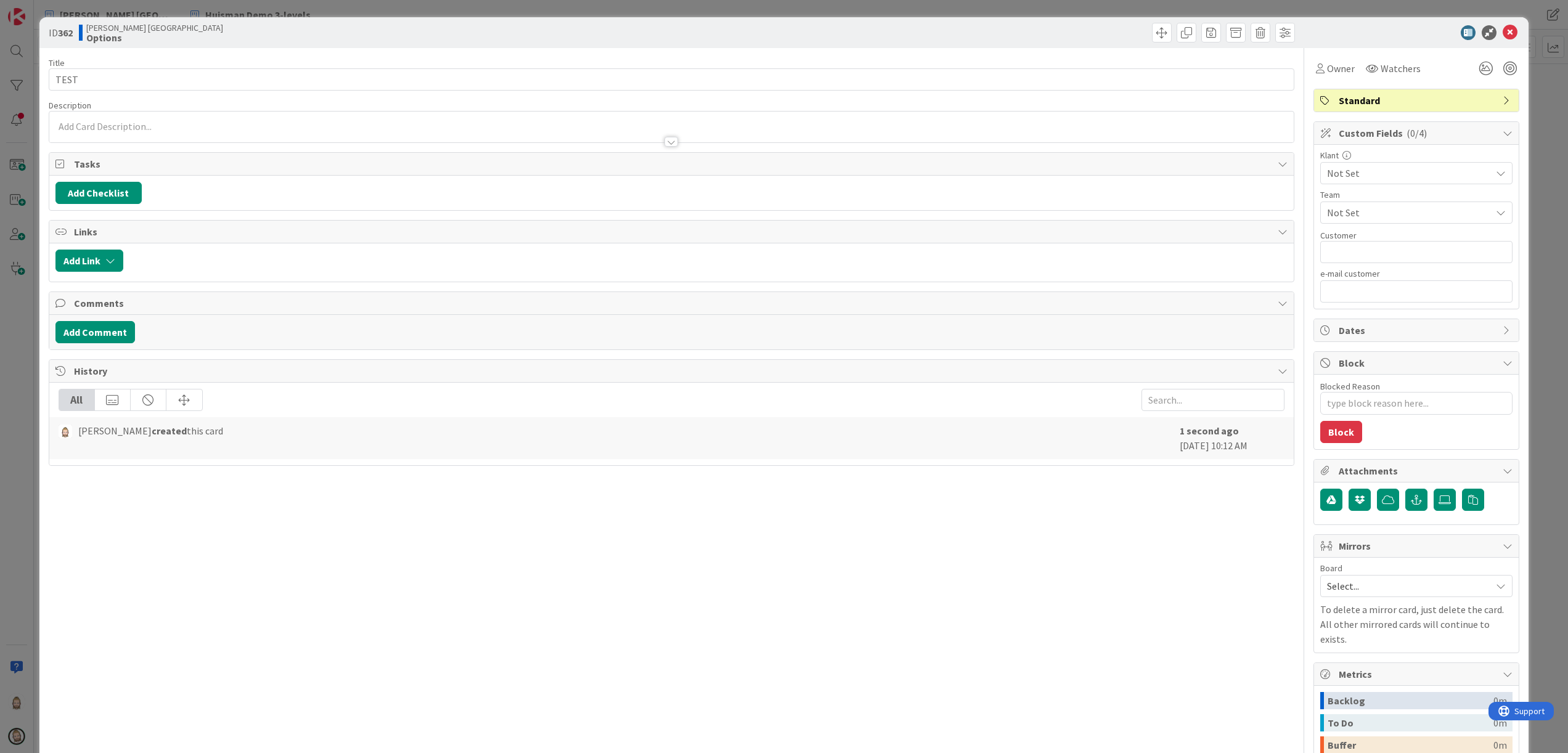
click at [331, 124] on div at bounding box center [671, 127] width 1245 height 31
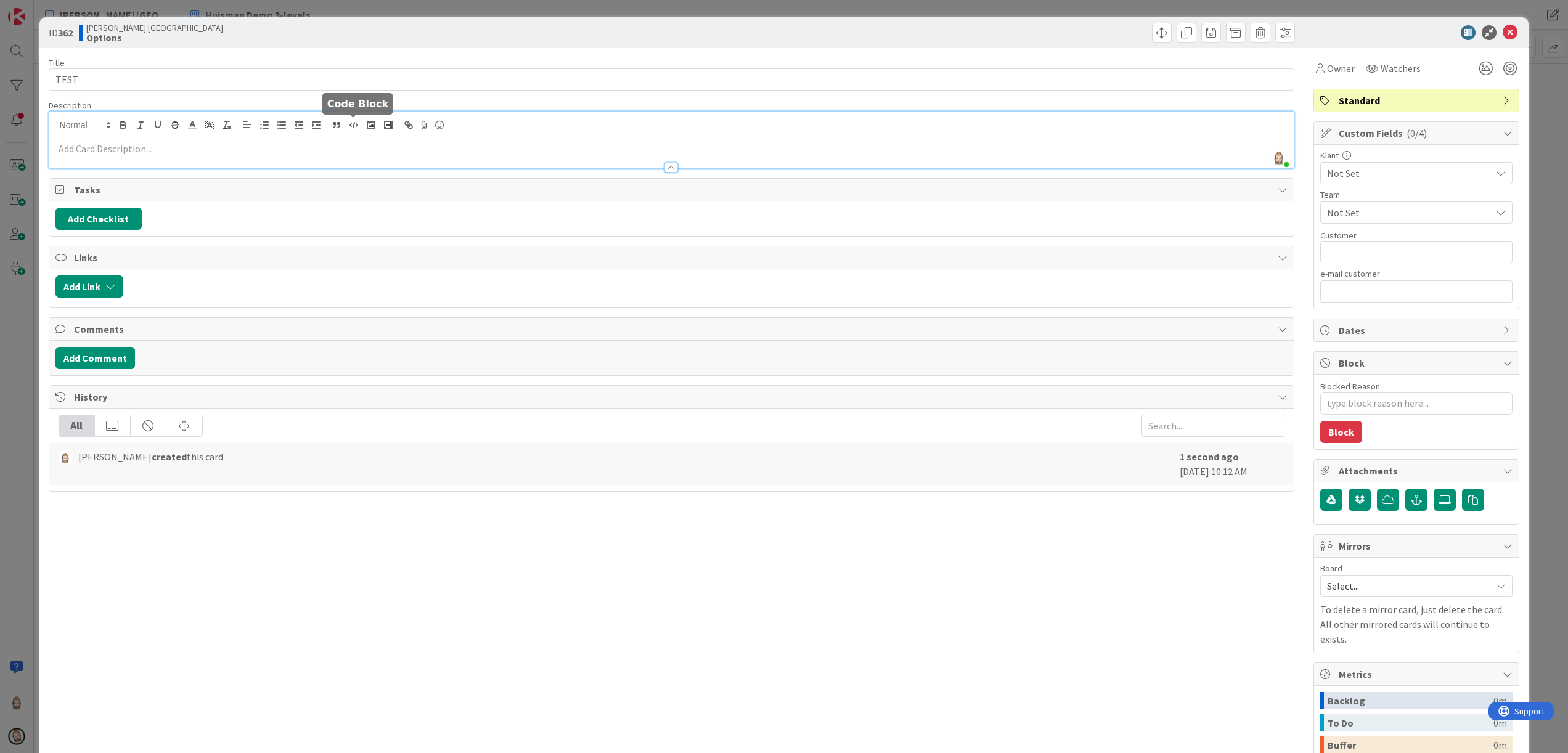
click at [354, 126] on icon "button" at bounding box center [353, 125] width 11 height 11
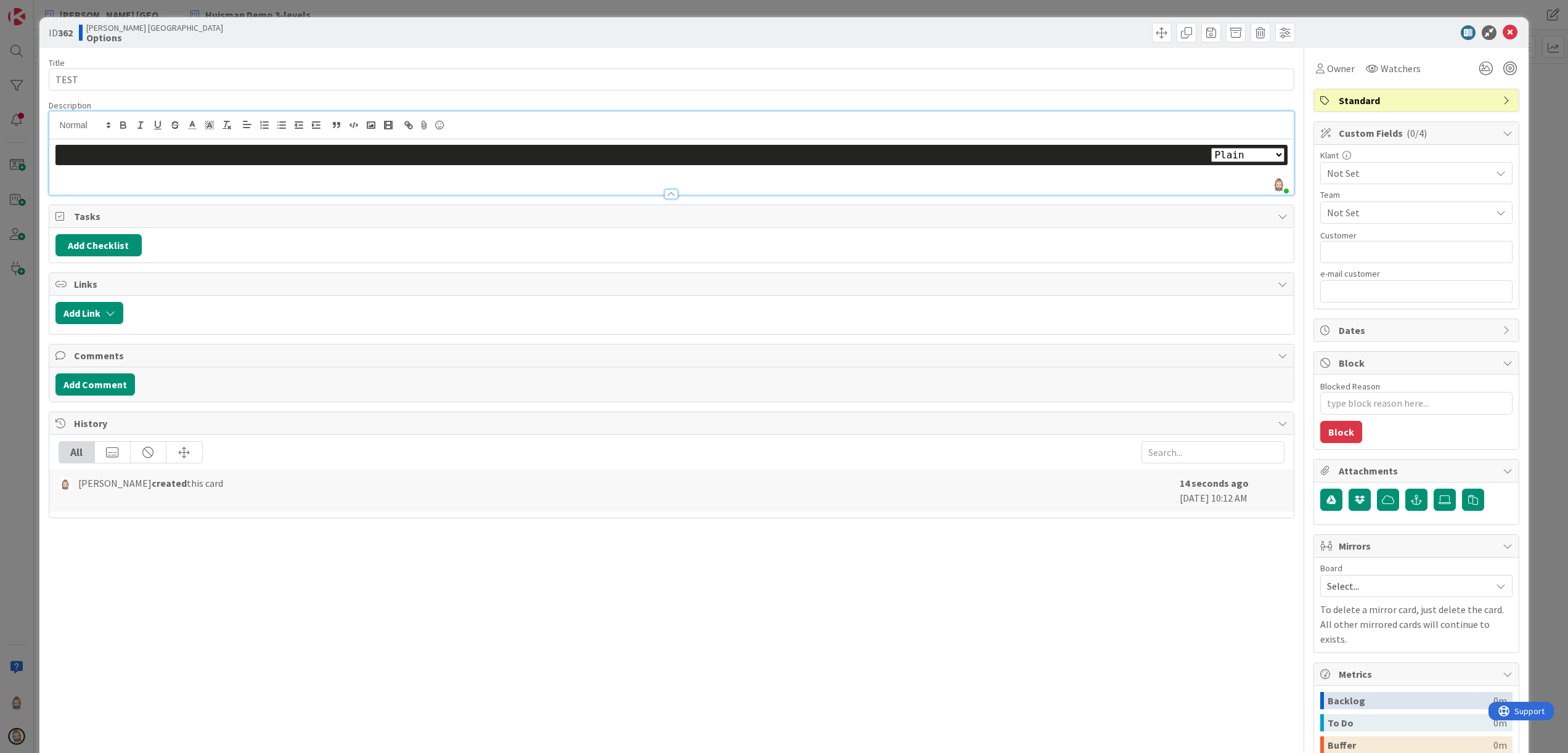
click at [1216, 154] on select "Plain Bash C++ C# CSS Diff HTML/XML Java JavaScript Markdown PHP Python Ruby SQL" at bounding box center [1247, 155] width 74 height 15
click at [1071, 158] on div at bounding box center [672, 155] width 1221 height 15
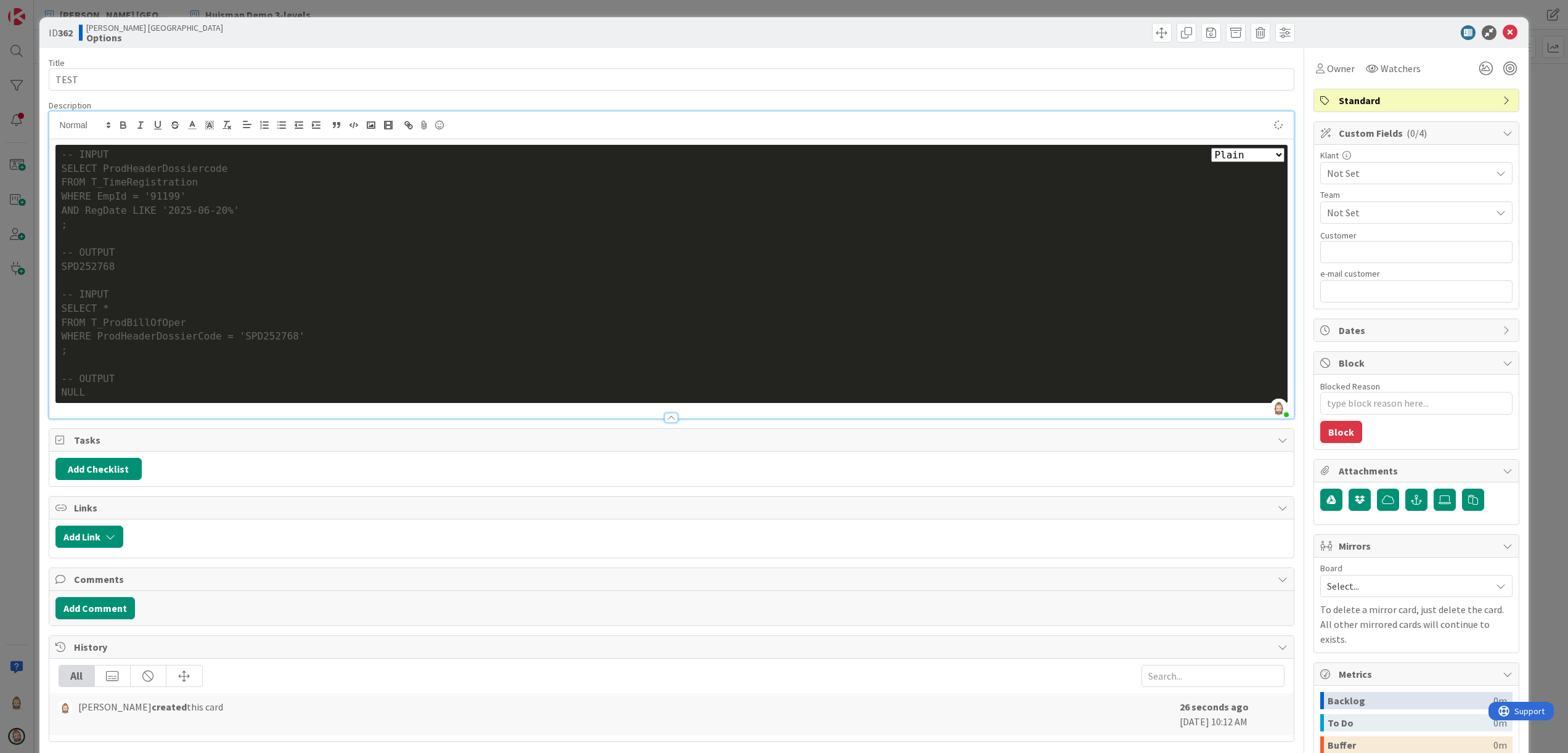
type textarea "x"
click at [1219, 158] on select "Plain Bash C++ C# CSS Diff HTML/XML Java JavaScript Markdown PHP Python Ruby SQL" at bounding box center [1247, 155] width 74 height 15
select select "sql"
click at [1211, 149] on select "Plain Bash C++ C# CSS Diff HTML/XML Java JavaScript Markdown PHP Python Ruby SQL" at bounding box center [1247, 155] width 74 height 15
type textarea "x"
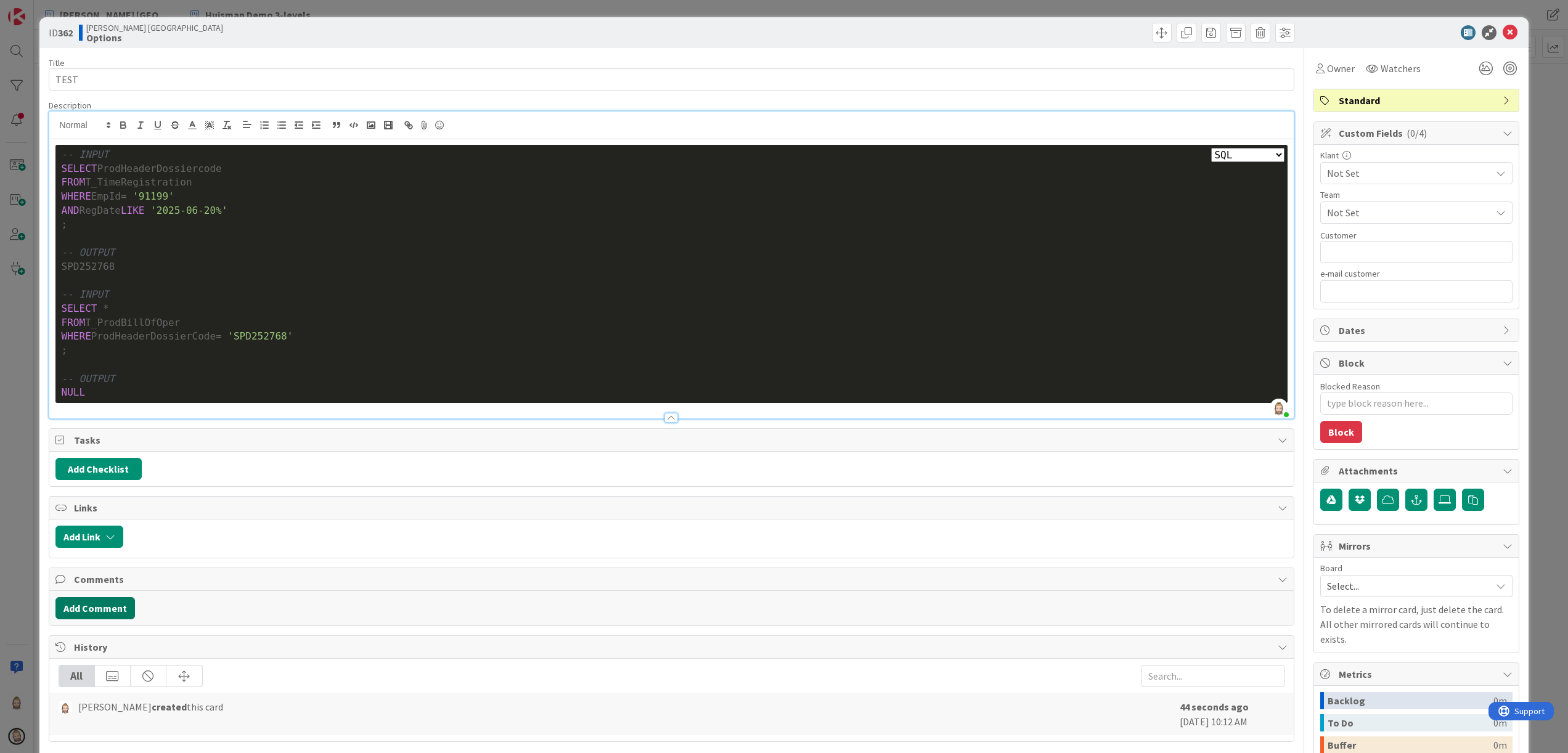
click at [106, 609] on button "Add Comment" at bounding box center [95, 609] width 80 height 22
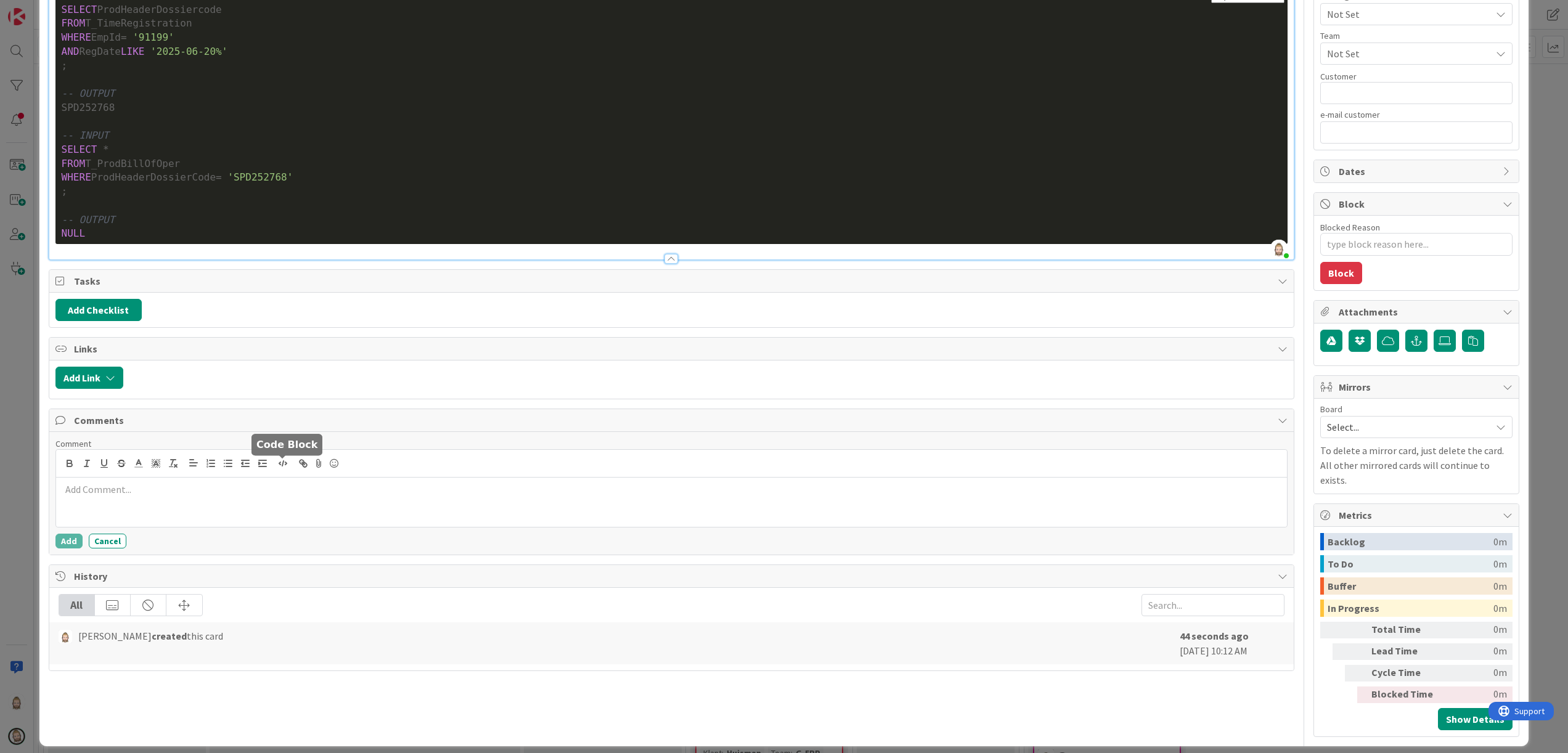
click at [280, 463] on icon "button" at bounding box center [283, 463] width 11 height 11
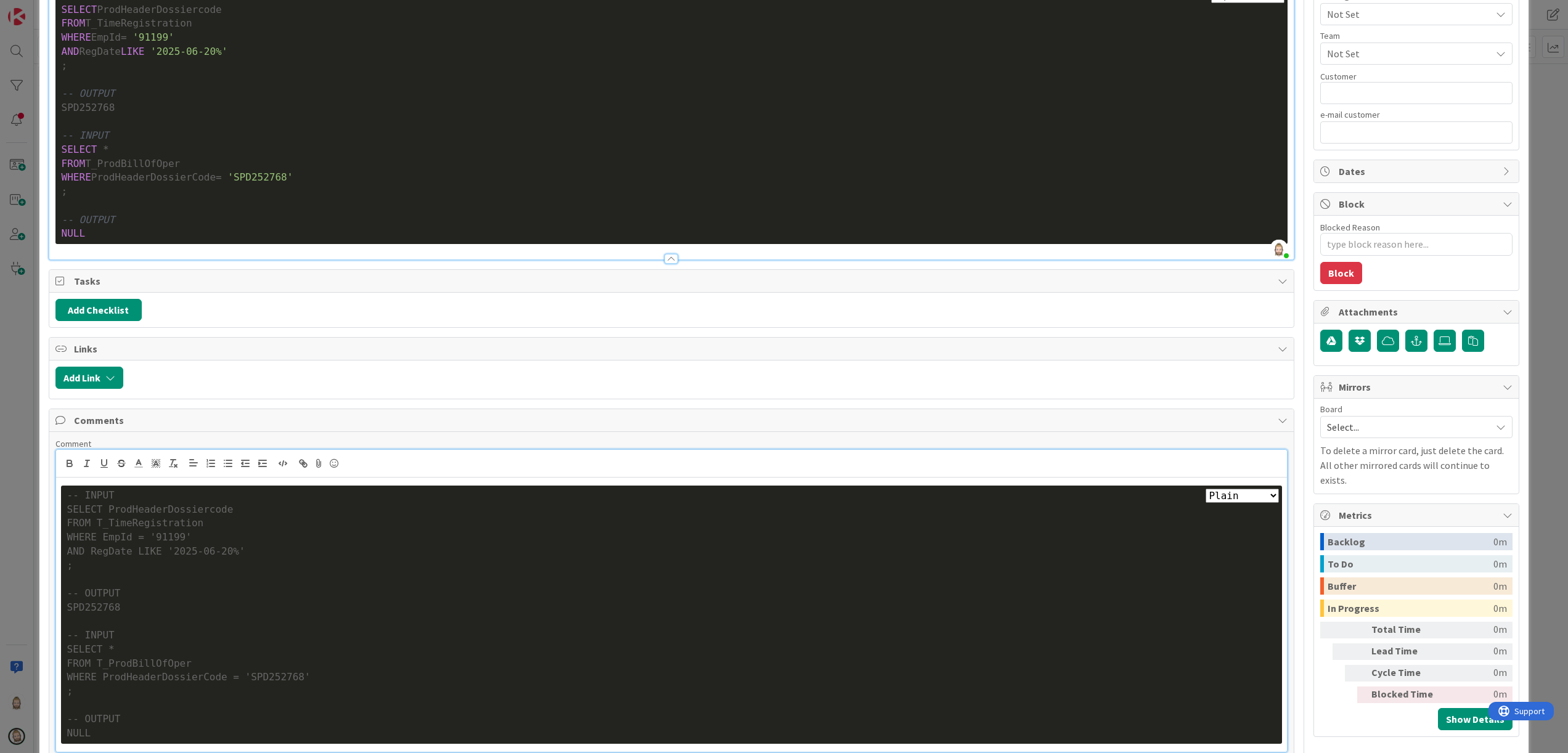
click at [1255, 501] on select "Plain Bash C++ C# CSS Diff HTML/XML Java JavaScript Markdown PHP Python Ruby SQL" at bounding box center [1242, 496] width 74 height 15
select select "sql"
click at [1206, 492] on select "Plain Bash C++ C# CSS Diff HTML/XML Java JavaScript Markdown PHP Python Ruby SQL" at bounding box center [1242, 496] width 74 height 15
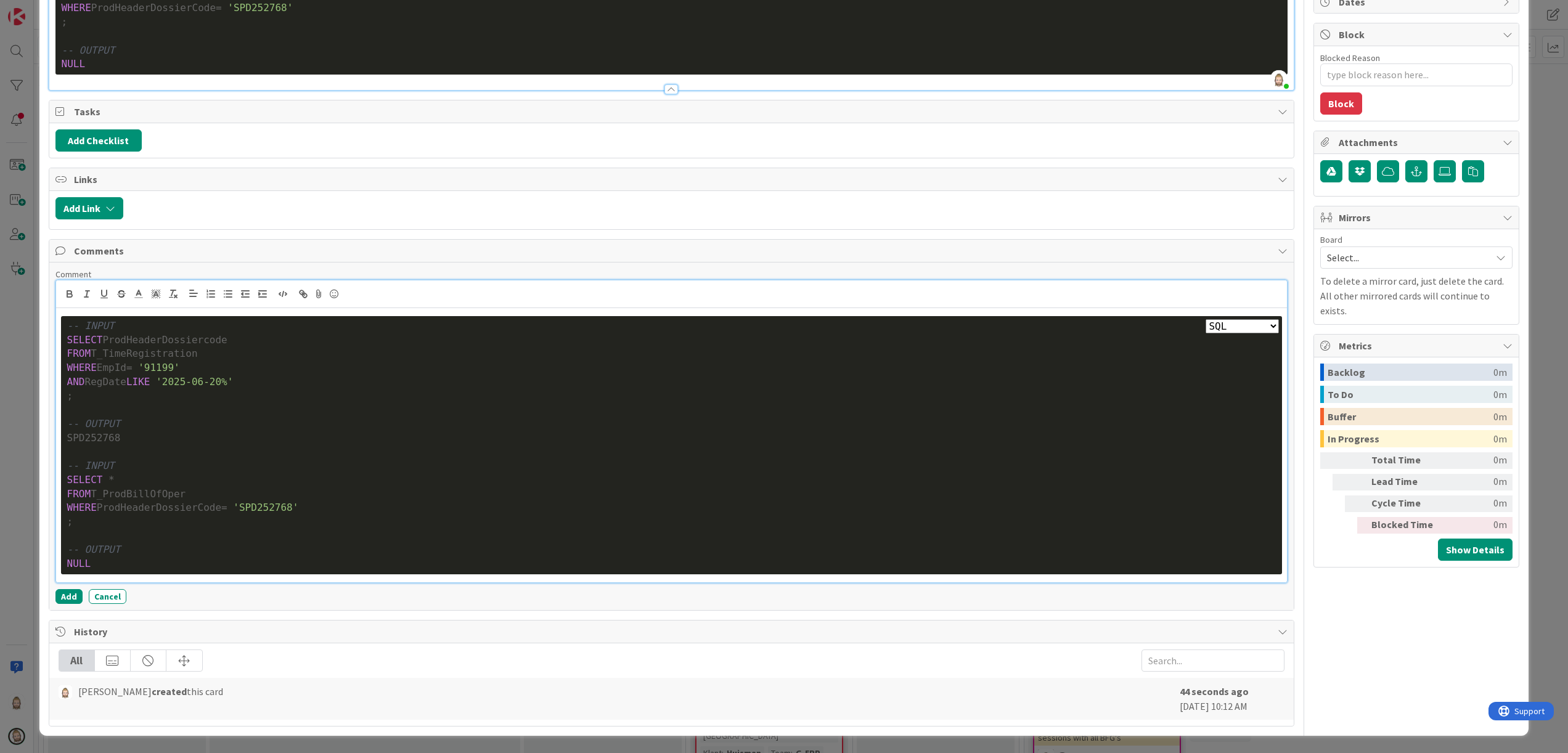
scroll to position [332, 0]
click at [70, 596] on button "Add" at bounding box center [69, 597] width 27 height 15
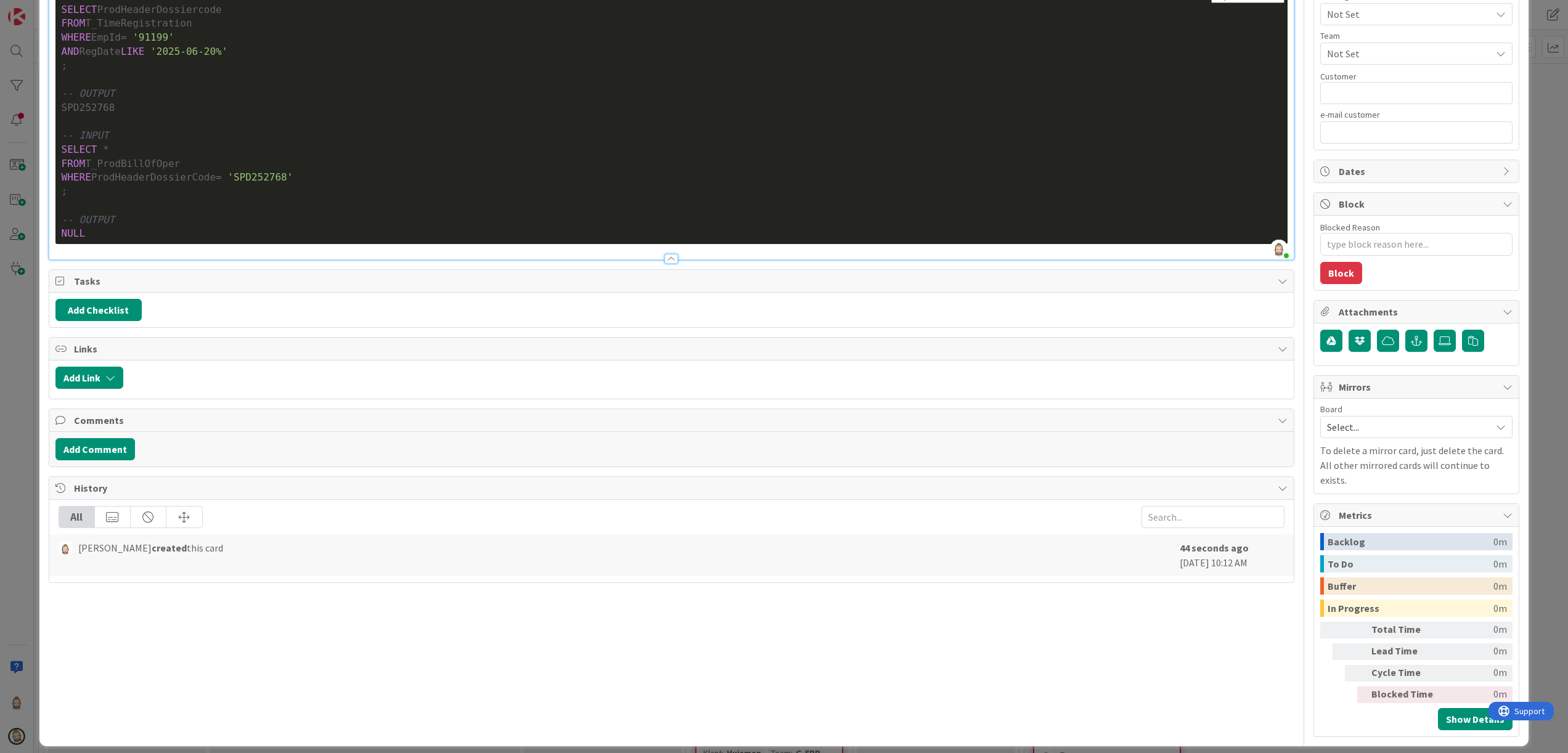
type textarea "x"
select select "sql"
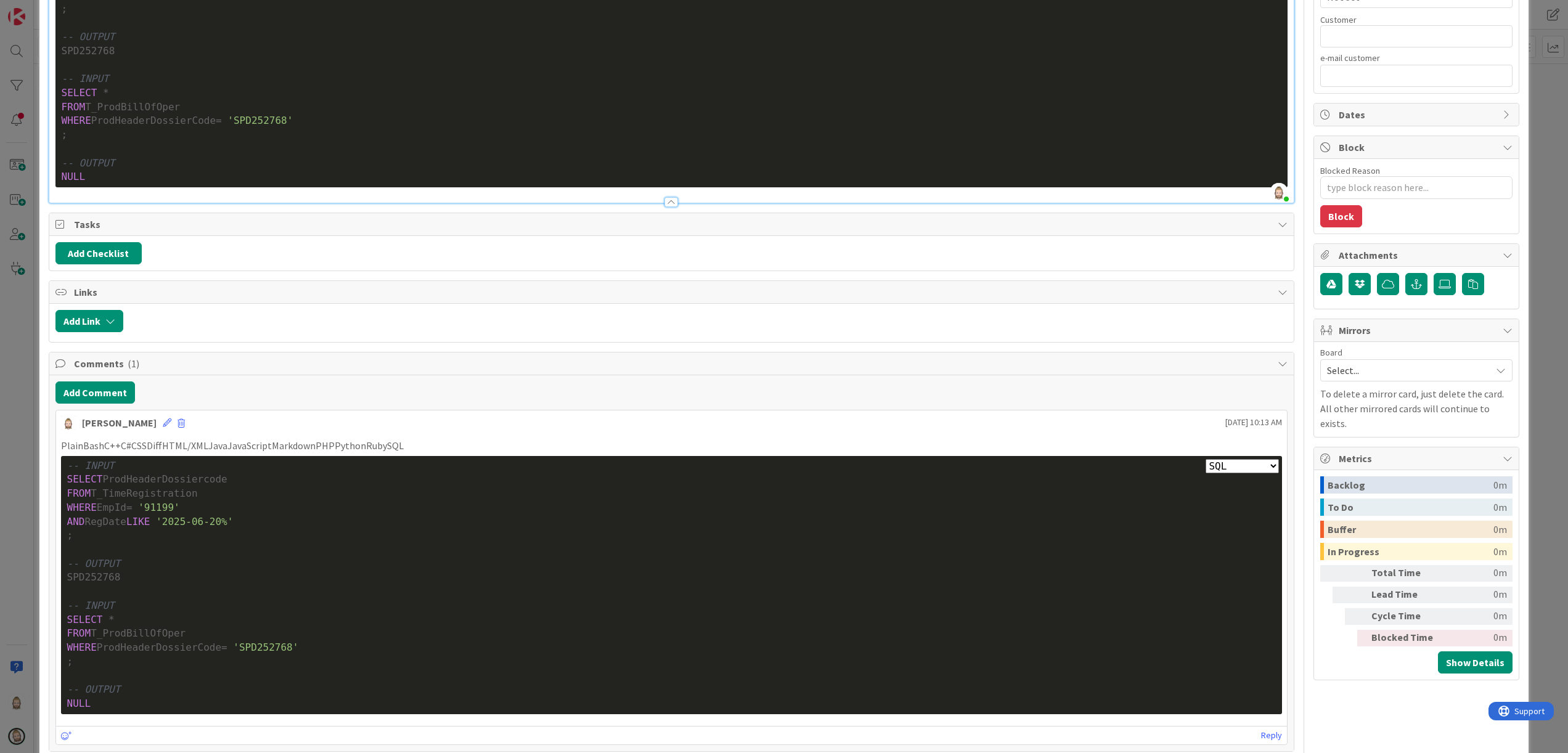
scroll to position [0, 0]
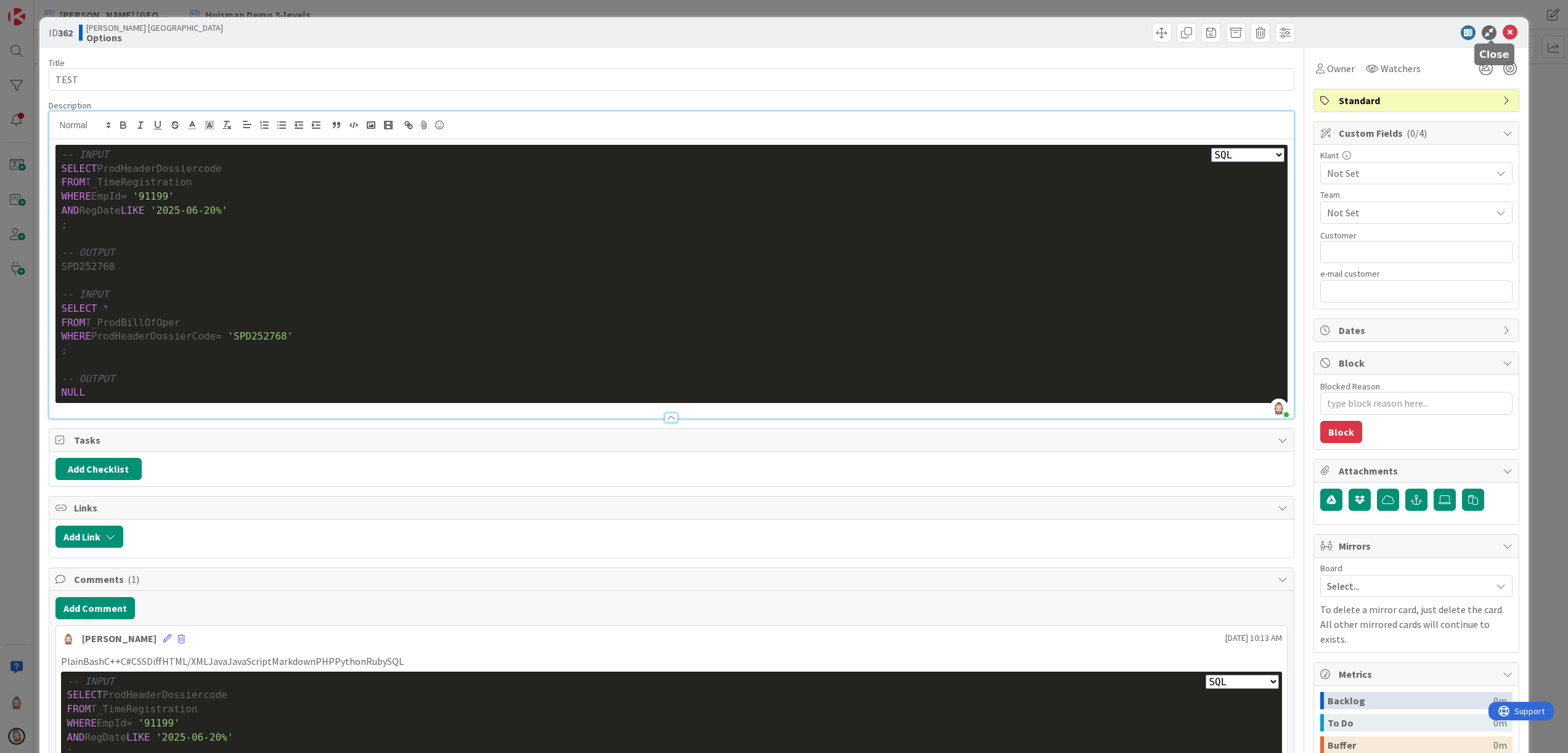
click at [1503, 32] on icon at bounding box center [1510, 33] width 15 height 15
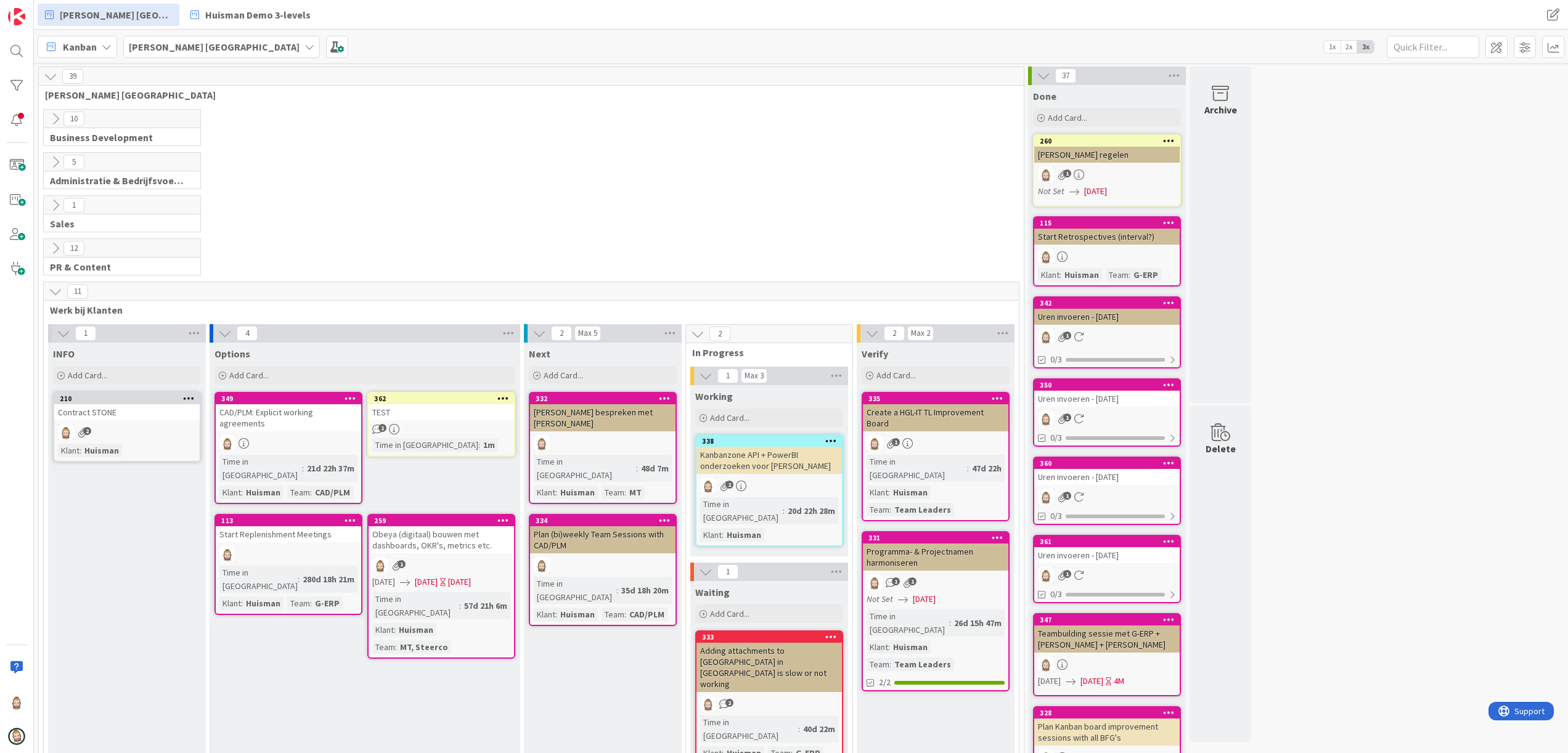
click at [434, 411] on div "TEST" at bounding box center [442, 412] width 145 height 16
type textarea "x"
select select "sql"
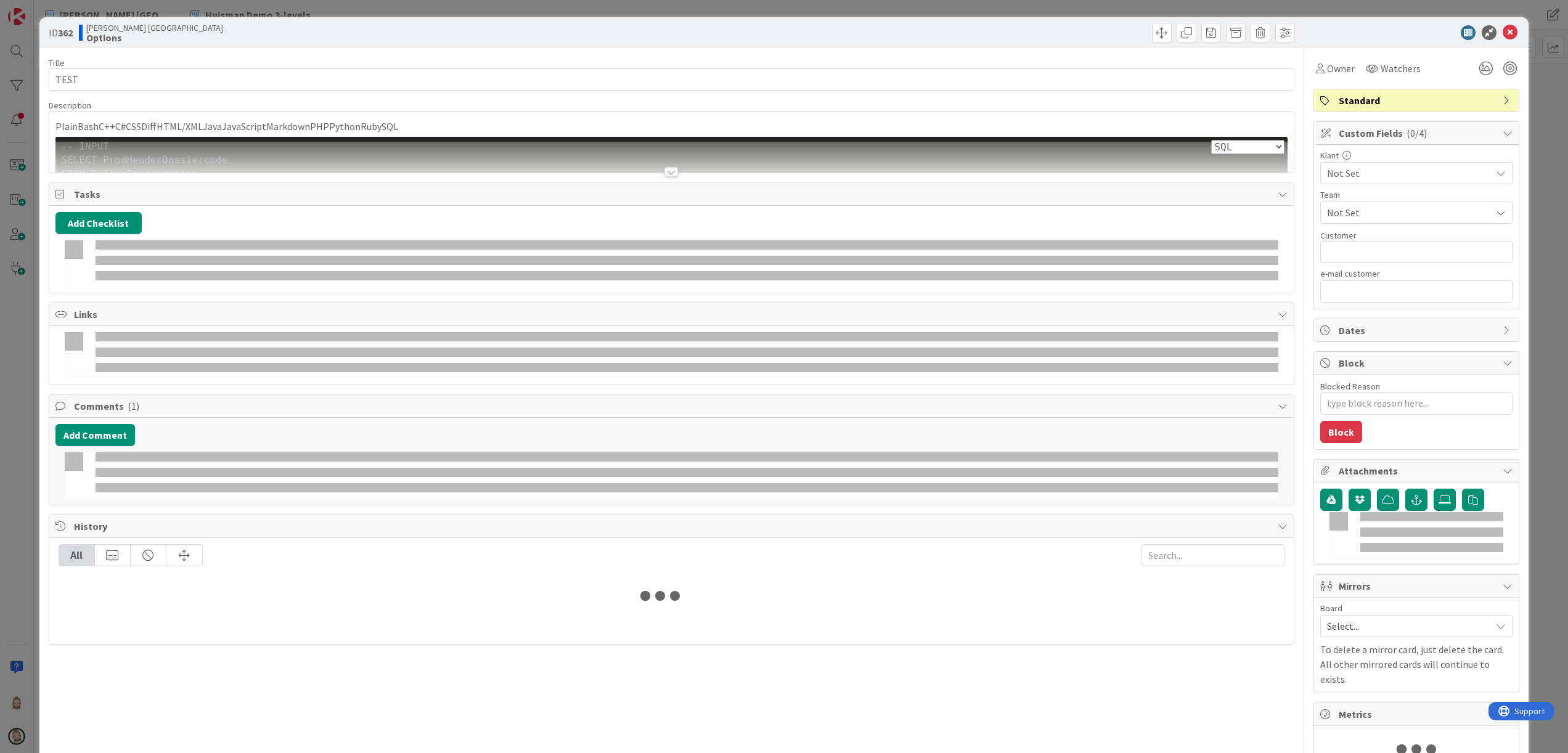
type textarea "x"
select select "sql"
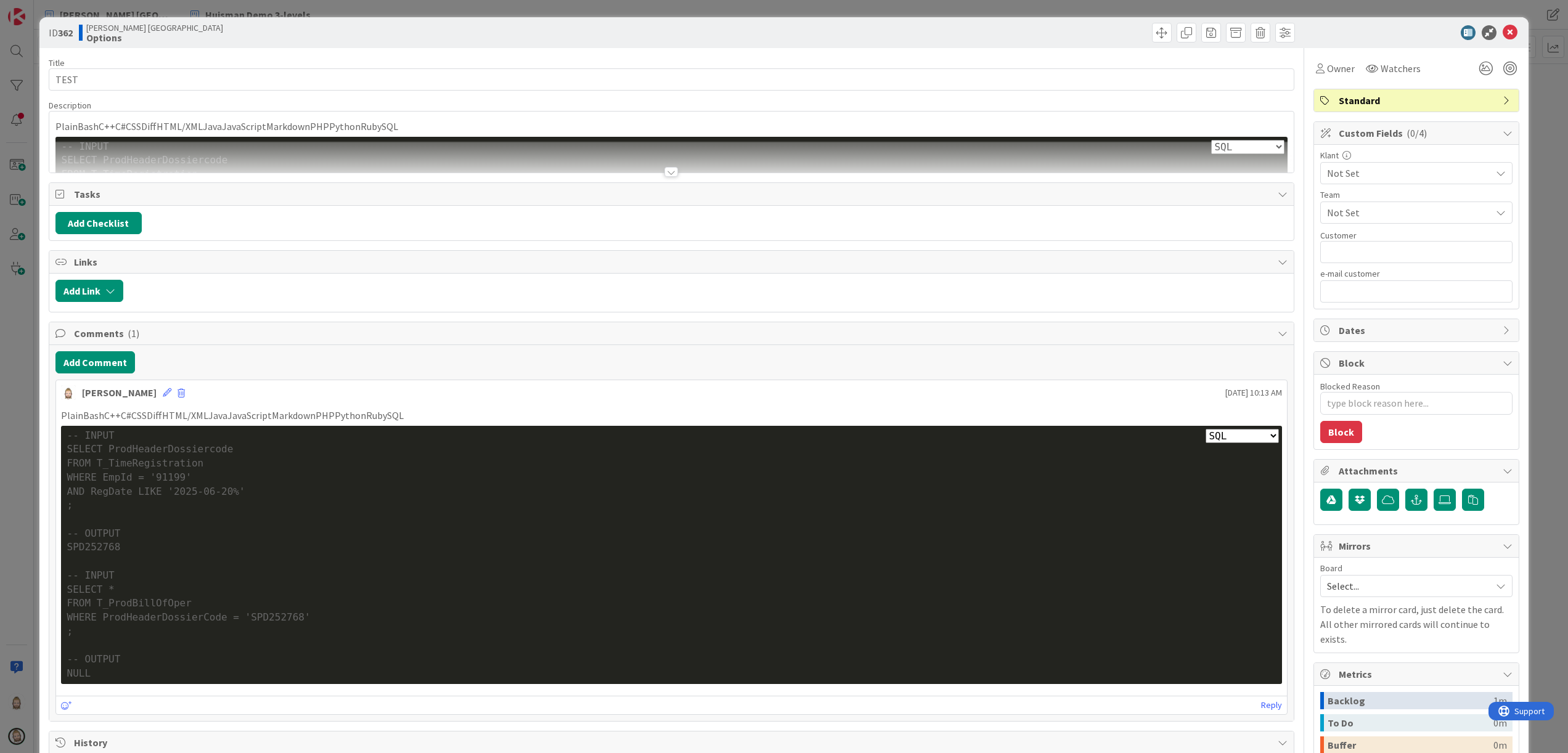
type textarea "x"
click at [1503, 35] on icon at bounding box center [1510, 33] width 15 height 15
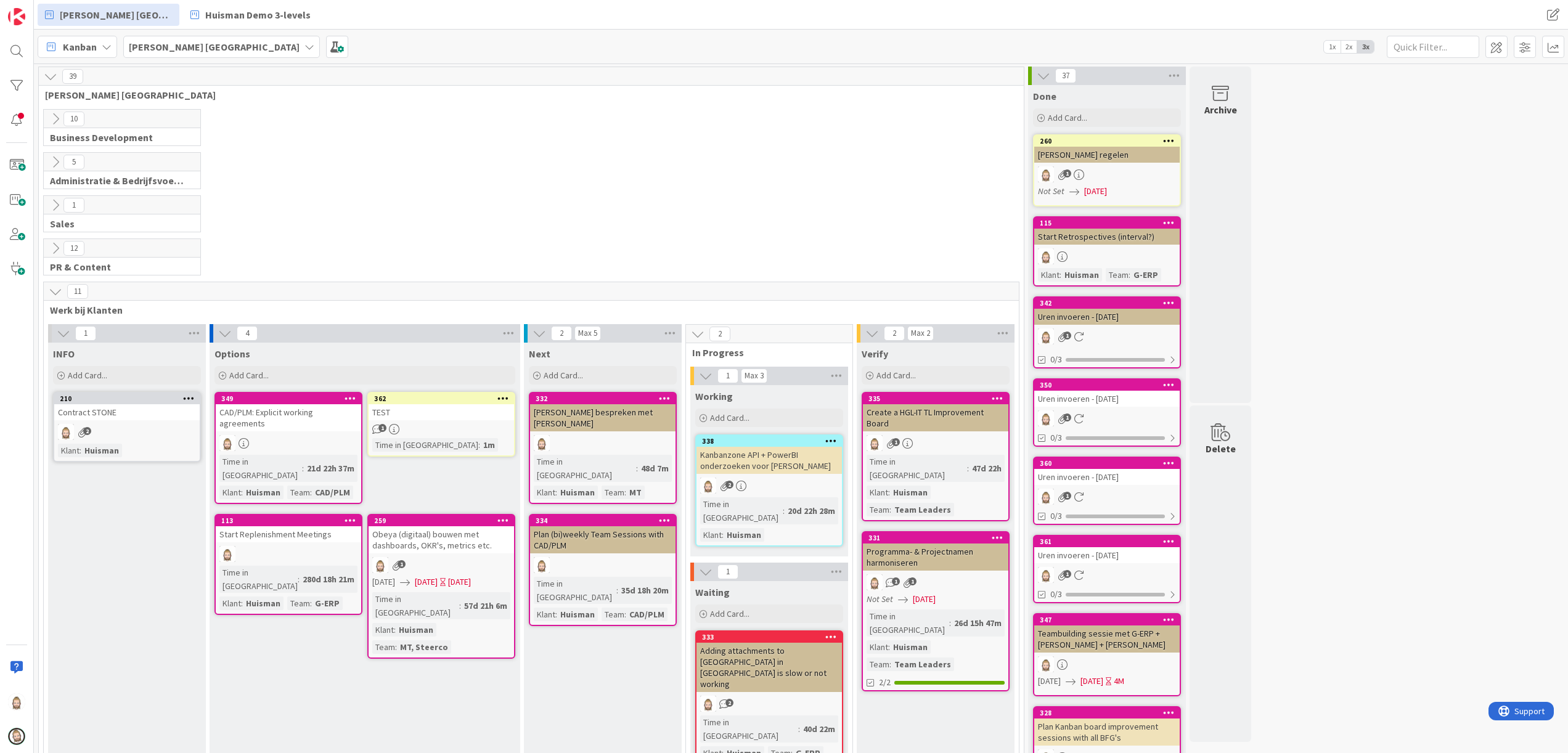
click at [501, 401] on icon at bounding box center [503, 399] width 12 height 9
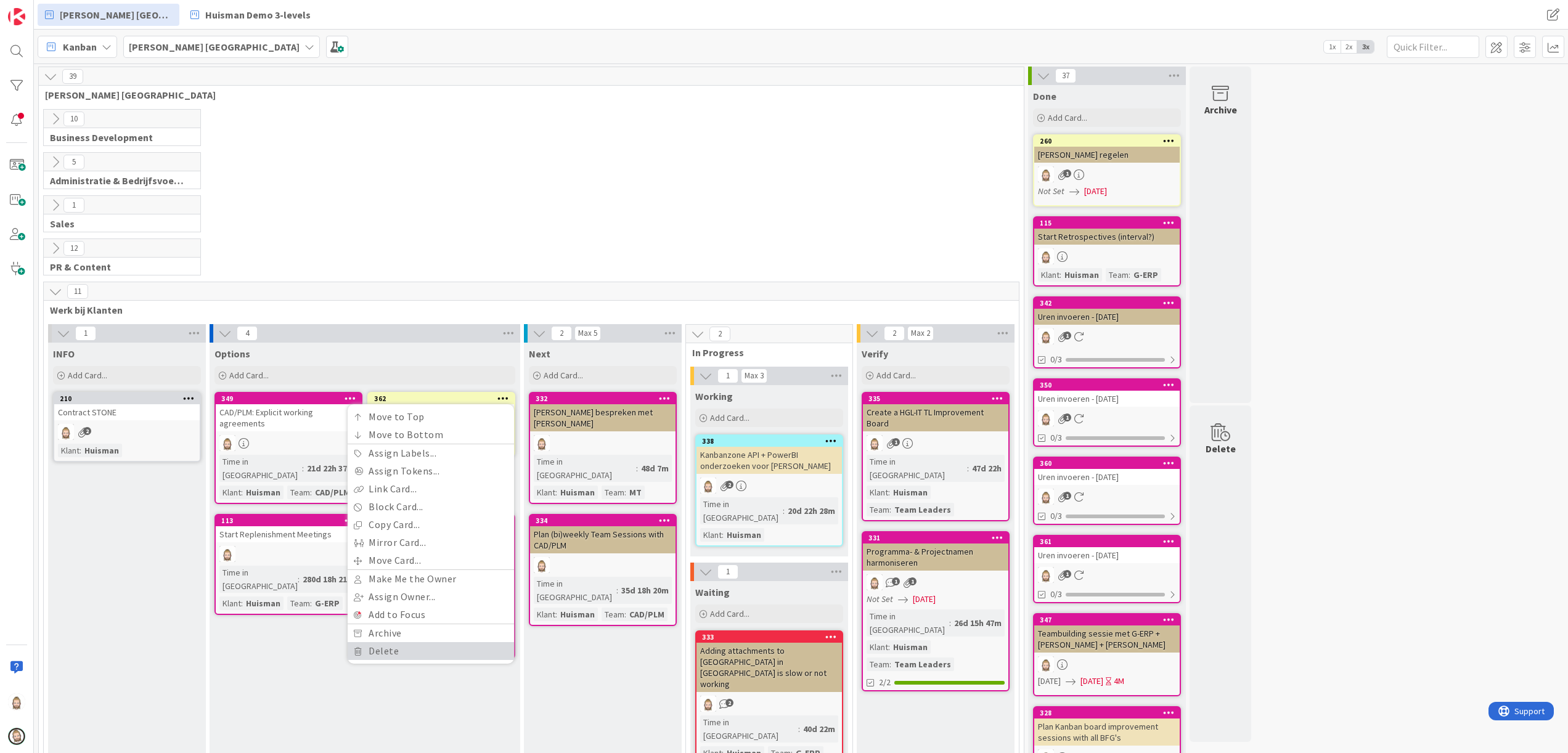
click at [432, 656] on link "Delete" at bounding box center [431, 651] width 166 height 18
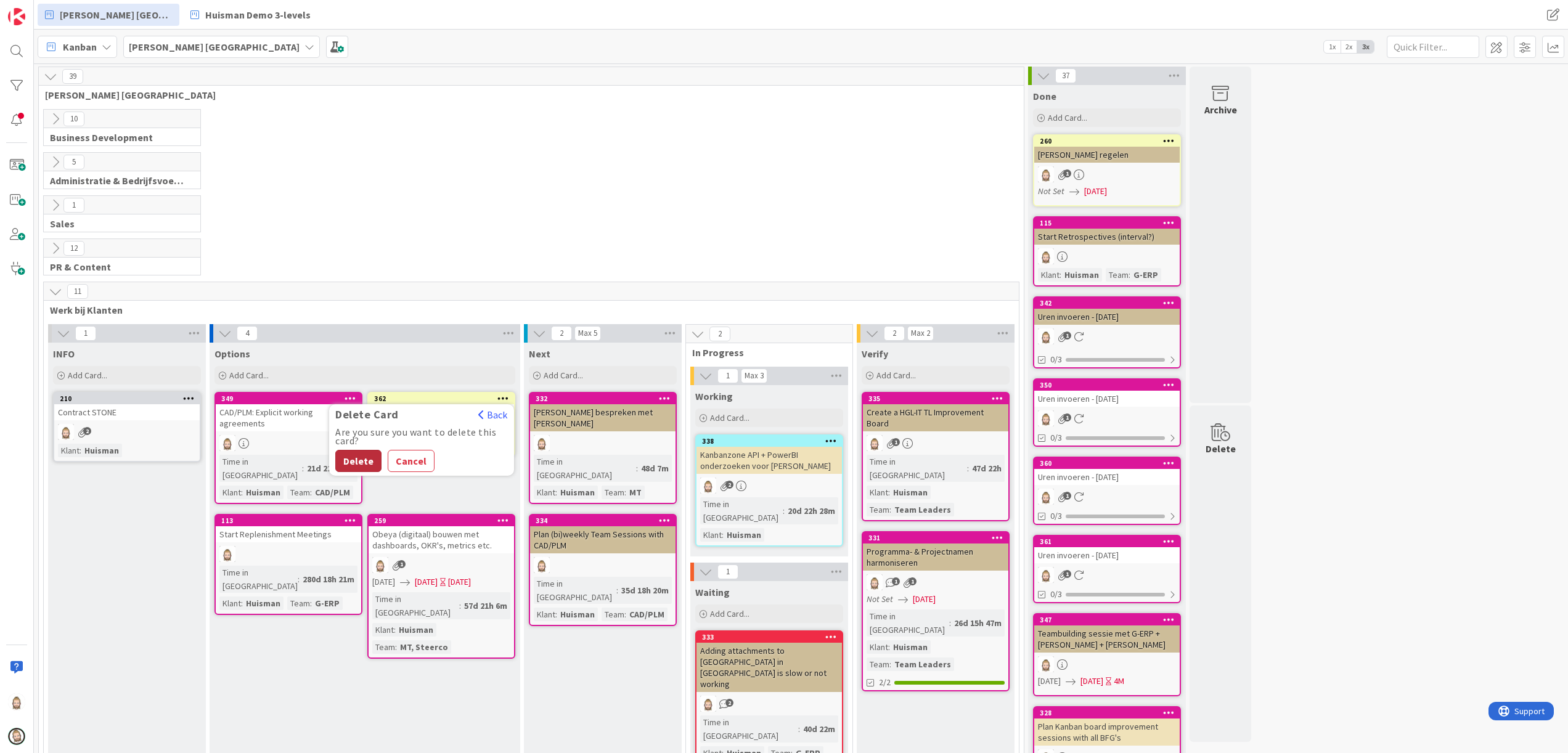
click at [358, 464] on button "Delete" at bounding box center [358, 461] width 46 height 22
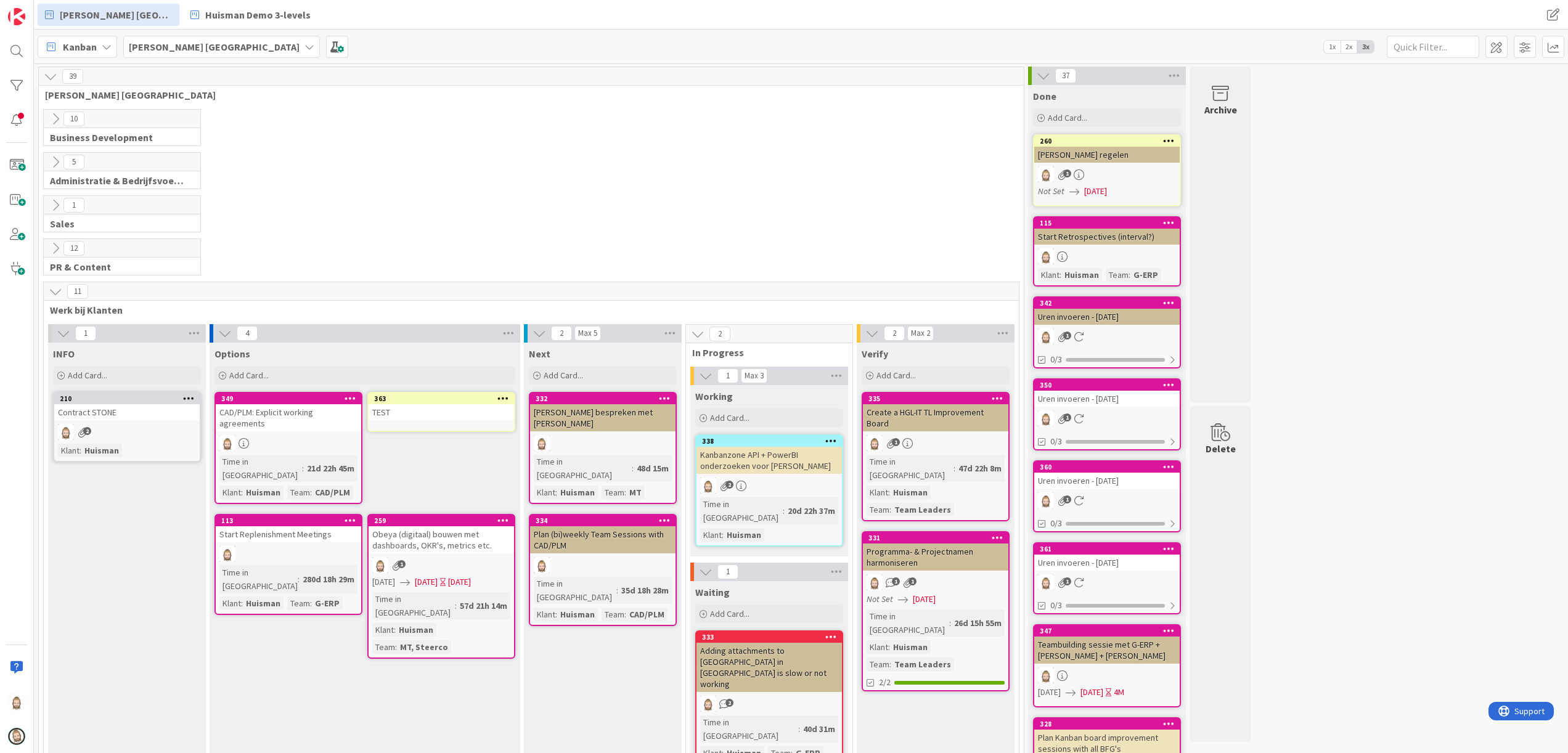
click at [503, 401] on icon at bounding box center [503, 399] width 12 height 9
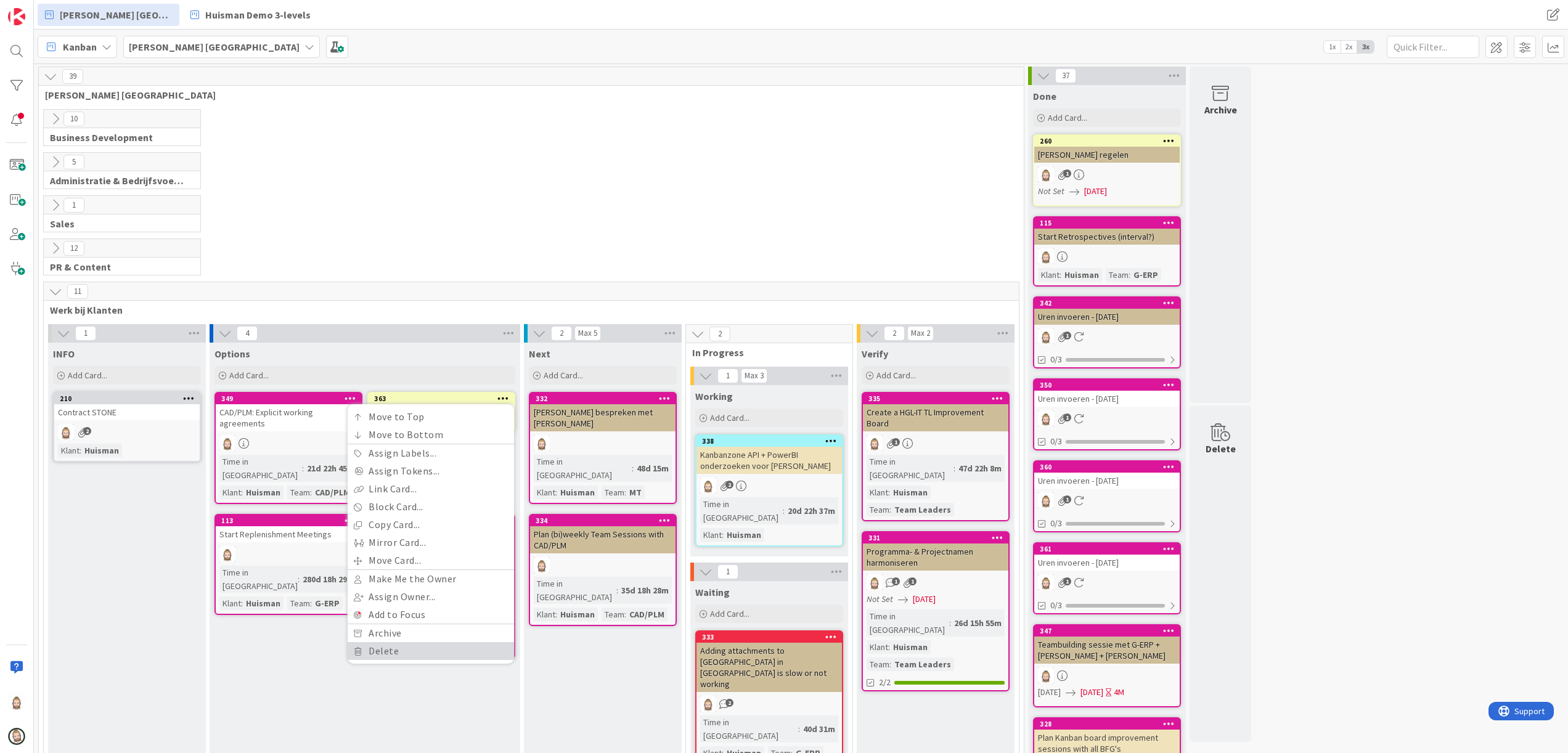
click at [432, 649] on link "Delete" at bounding box center [431, 651] width 166 height 18
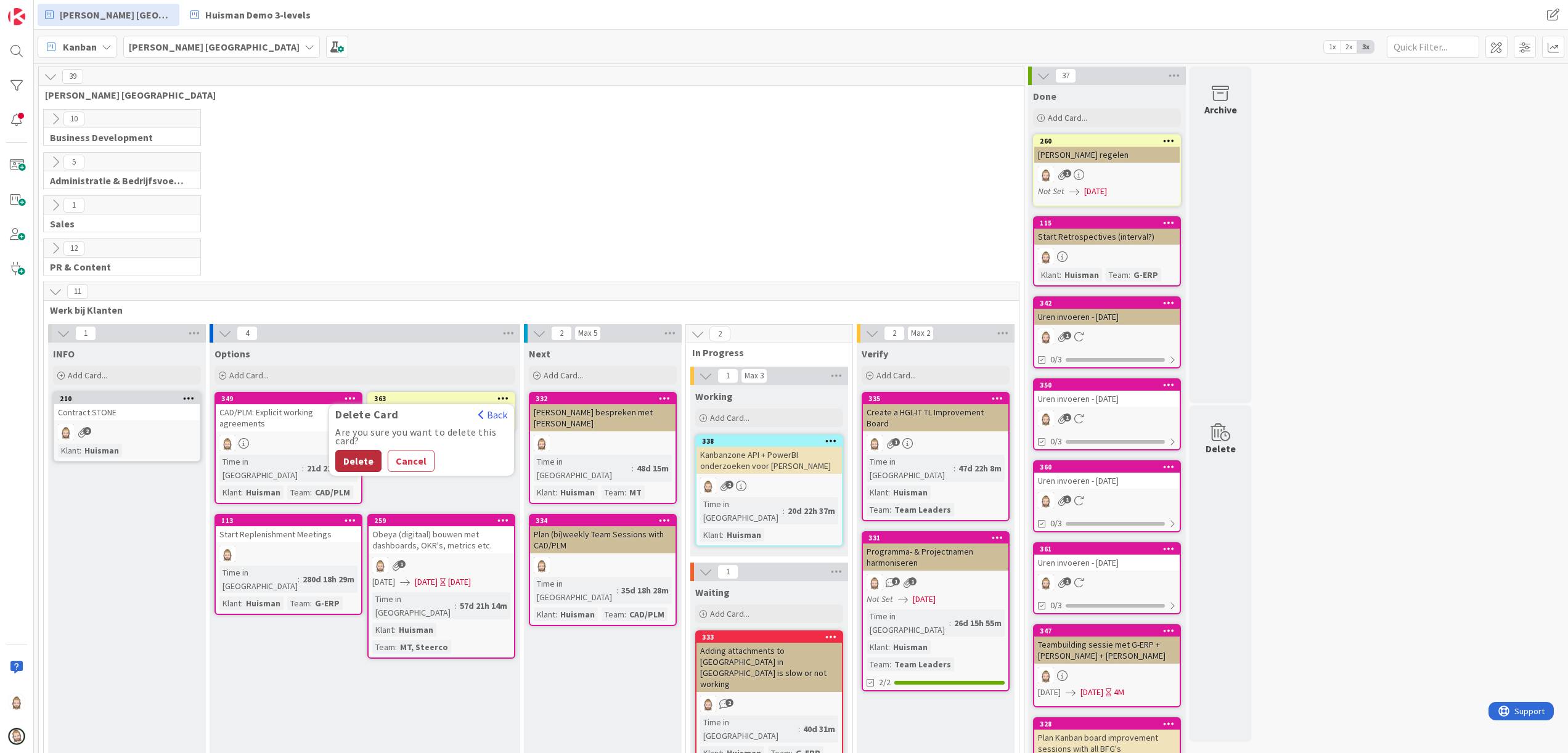
click at [365, 462] on button "Delete" at bounding box center [358, 461] width 46 height 22
